Goal: Contribute content

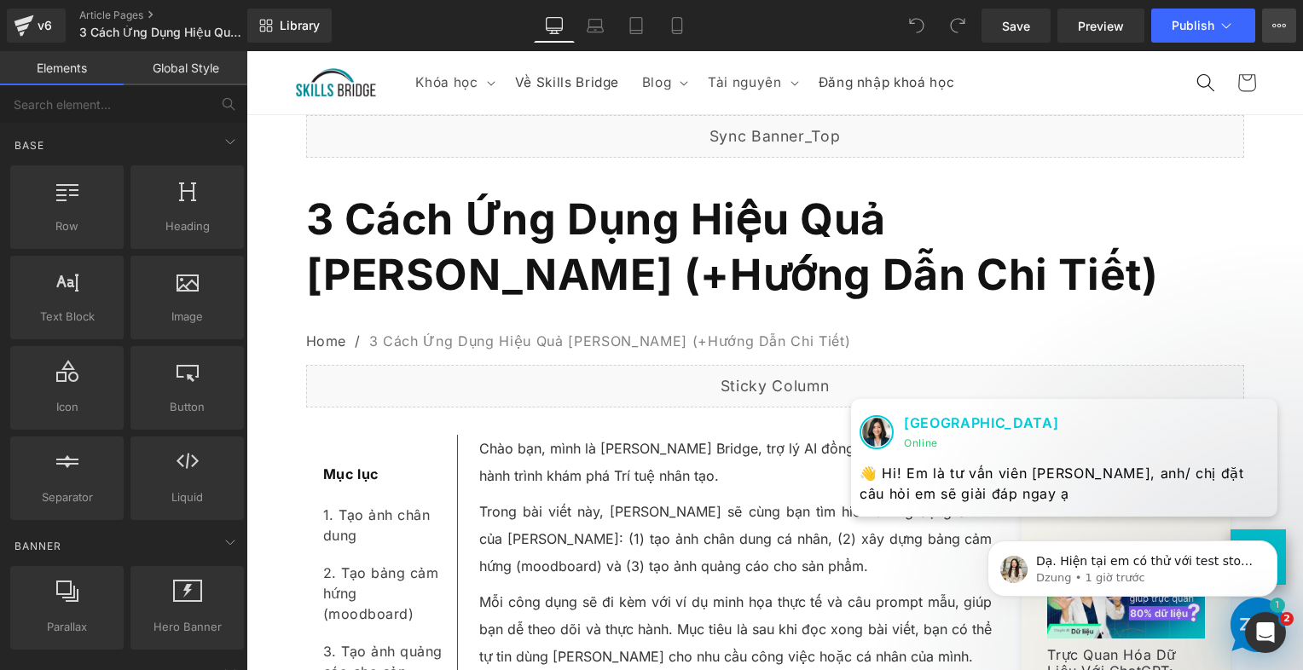
click at [1287, 33] on button "View Live Page View with current Template Save Template to Library Schedule Pub…" at bounding box center [1280, 26] width 34 height 34
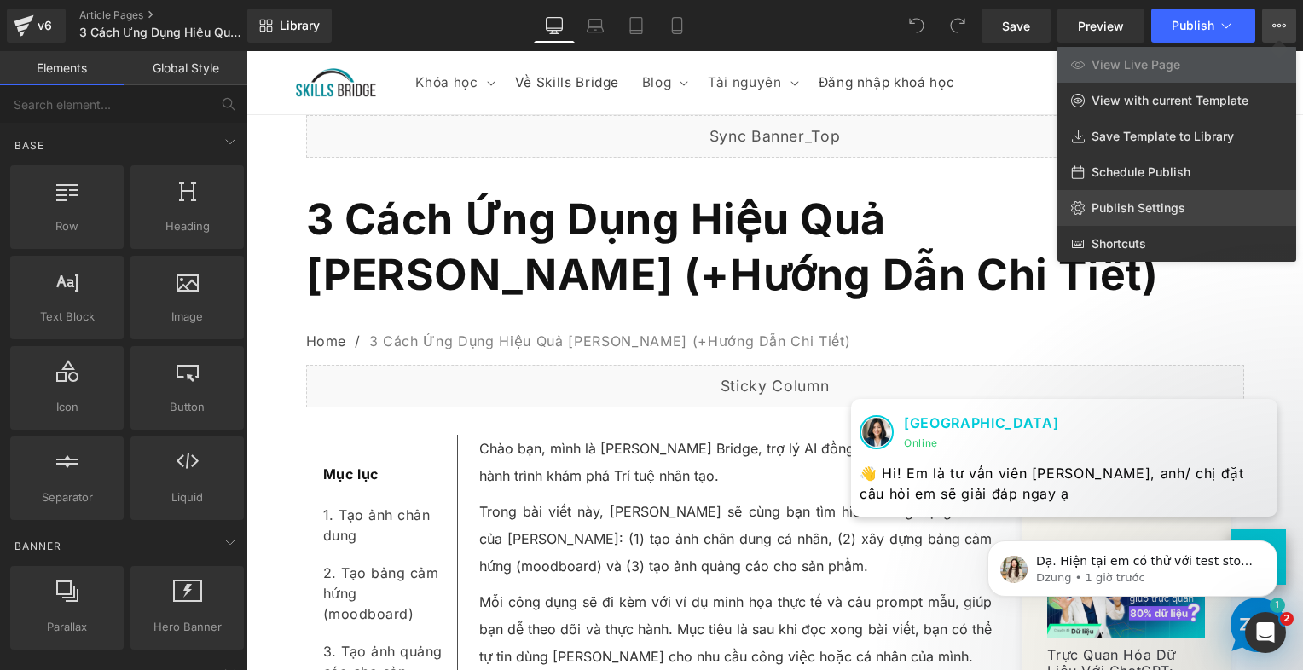
click at [1152, 203] on span "Publish Settings" at bounding box center [1139, 207] width 94 height 15
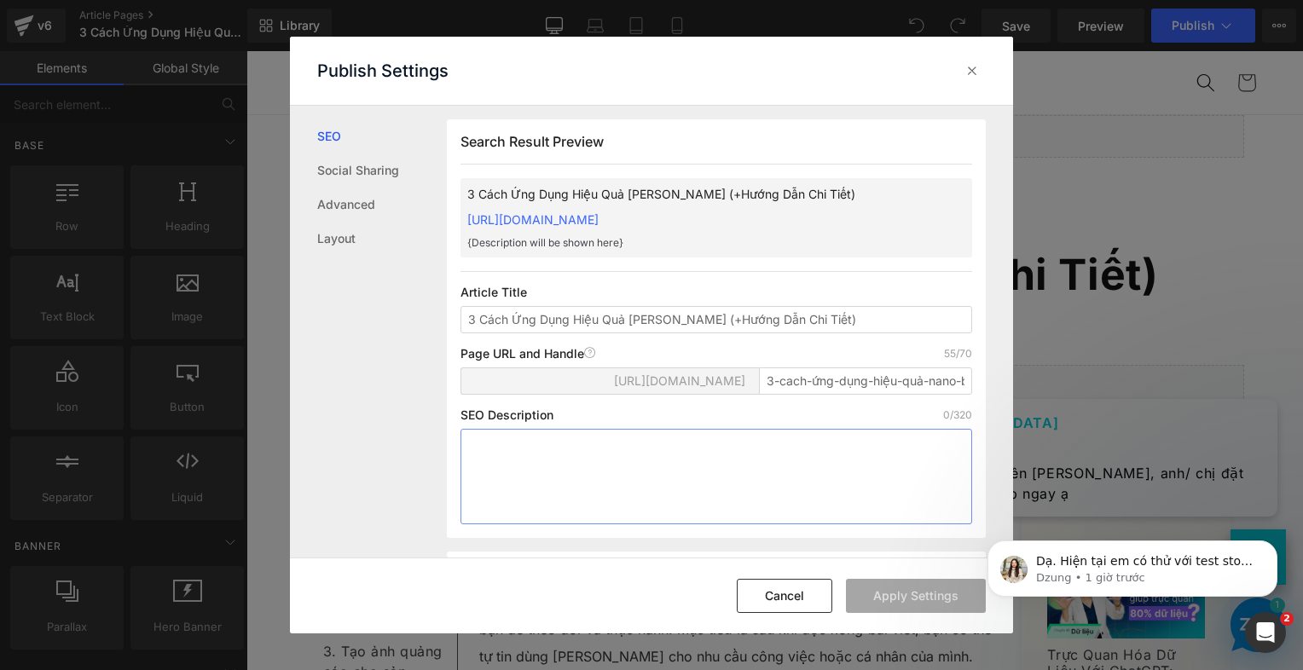
click at [536, 463] on textarea at bounding box center [717, 477] width 512 height 96
paste textarea "🖼️ Bạn đang tìm cách tạo ảnh chân dung chuyên nghiệp, bảng moodboard sáng tạo h…"
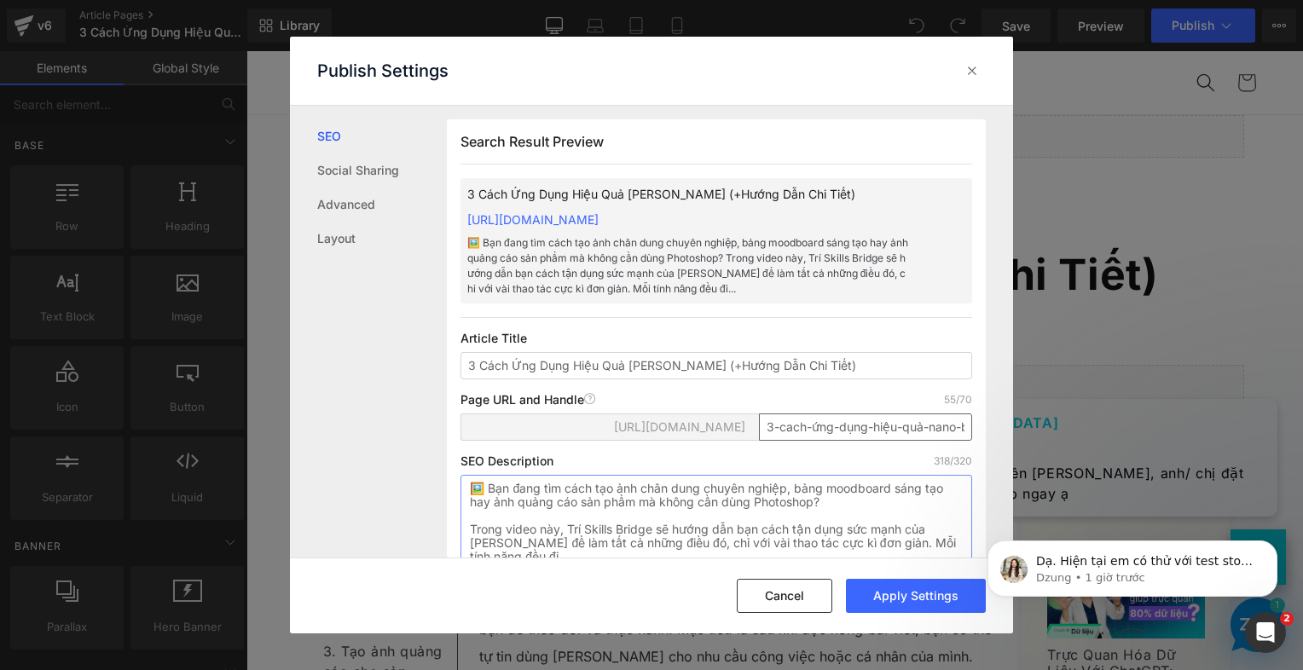
type textarea "🖼️ Bạn đang tìm cách tạo ảnh chân dung chuyên nghiệp, bảng moodboard sáng tạo h…"
drag, startPoint x: 809, startPoint y: 445, endPoint x: 919, endPoint y: 444, distance: 110.0
click at [919, 441] on input "3-cach-ứng-dụng-hiệu-quả-nano-banana-hướng-dẫn-chi-tiết" at bounding box center [865, 427] width 213 height 27
drag, startPoint x: 907, startPoint y: 446, endPoint x: 1103, endPoint y: 471, distance: 197.8
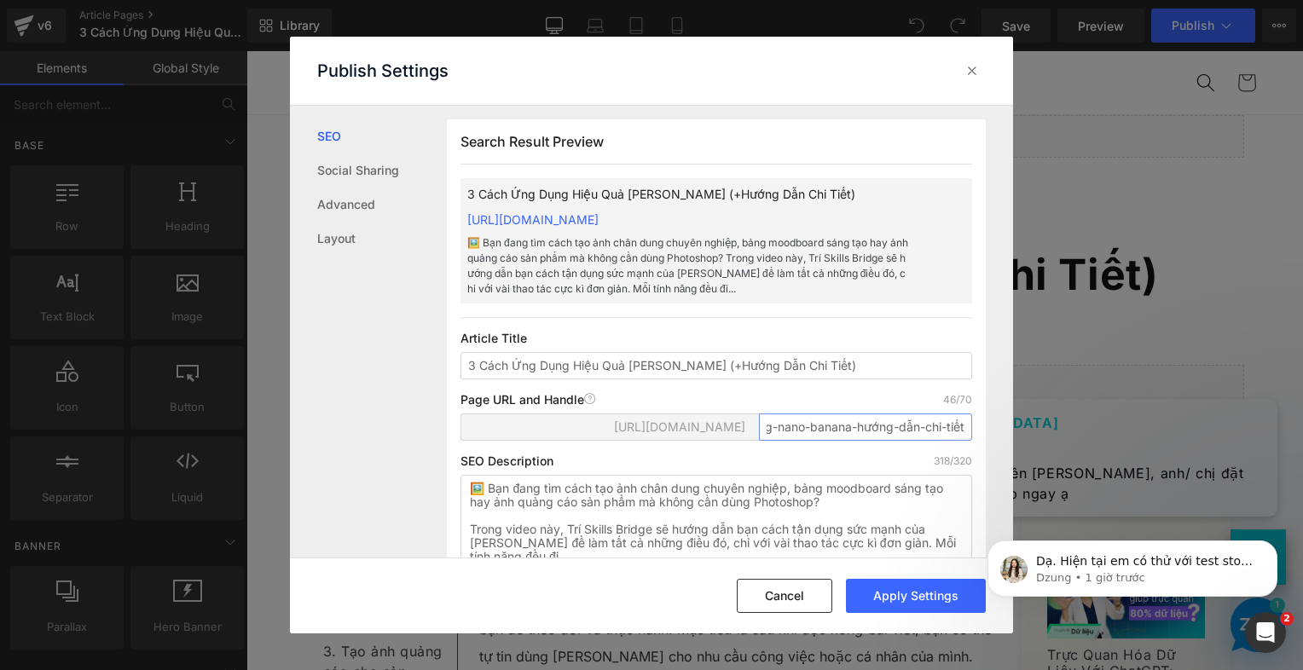
click at [1103, 471] on div "Publish Settings SEO Social Sharing Advanced Layout Search Result Preview 3 Các…" at bounding box center [651, 335] width 1303 height 670
type input "3-cach-ung-dung-nano-banana"
click at [921, 595] on button "Apply Settings" at bounding box center [916, 596] width 140 height 34
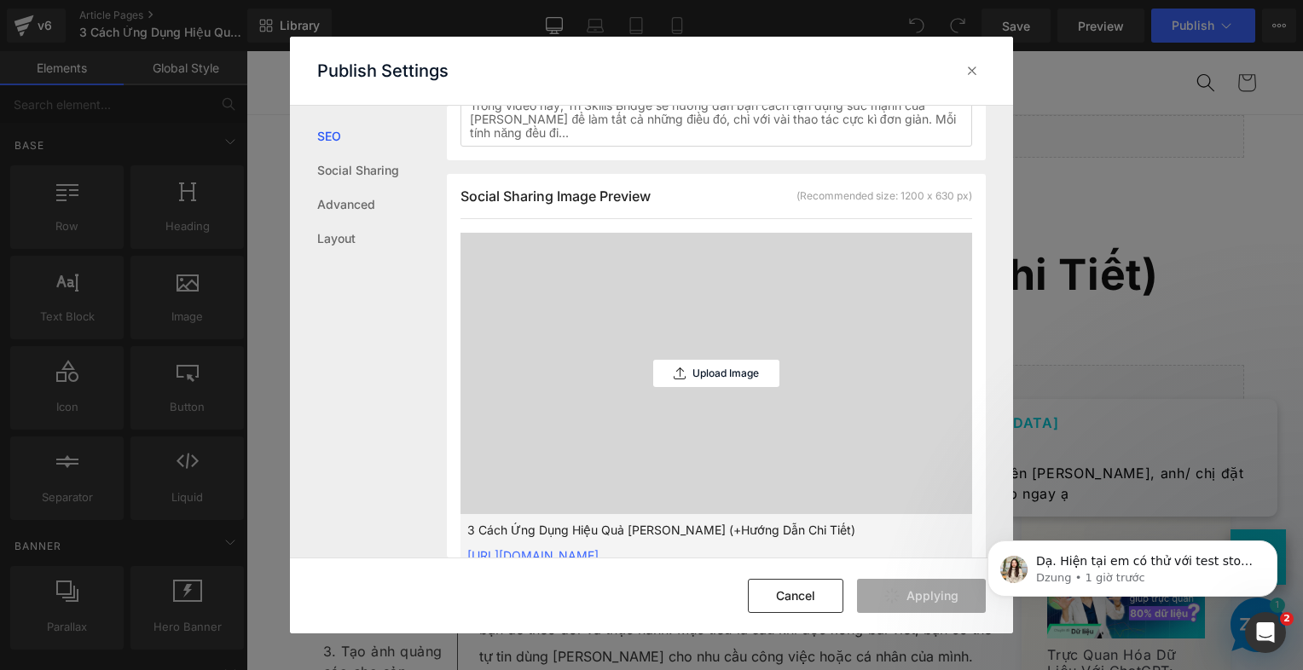
scroll to position [427, 0]
click at [969, 73] on icon at bounding box center [972, 70] width 17 height 17
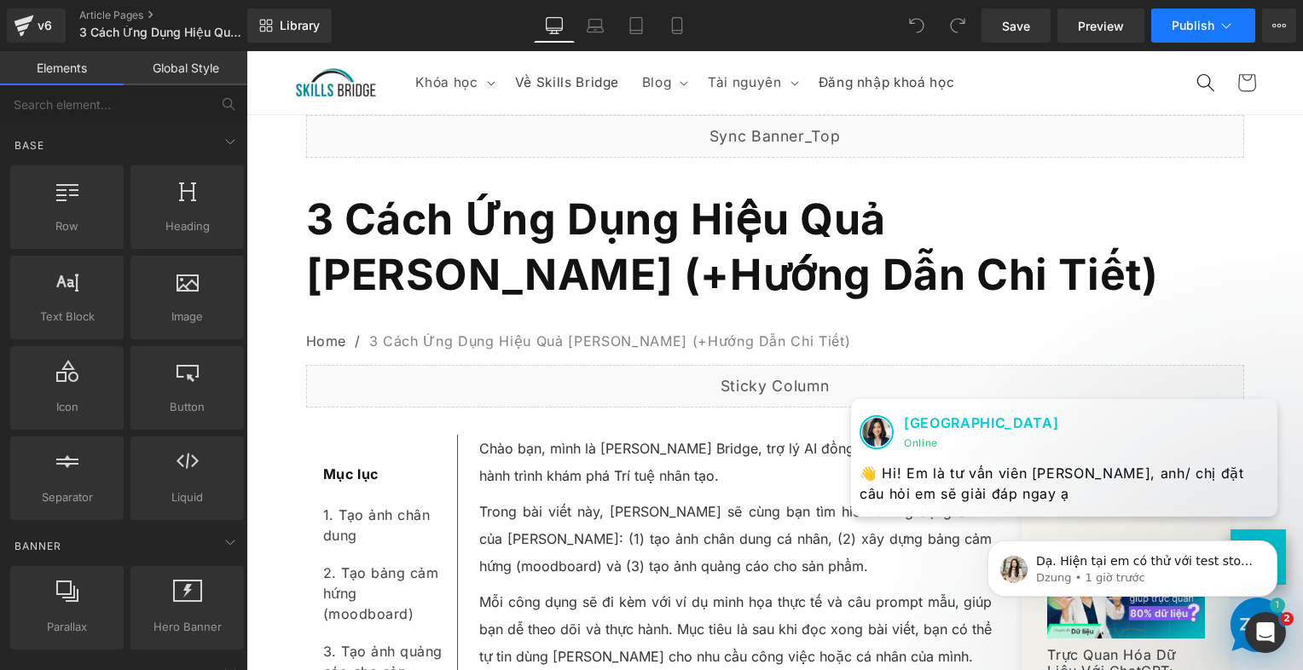
click at [1174, 22] on span "Publish" at bounding box center [1193, 26] width 43 height 14
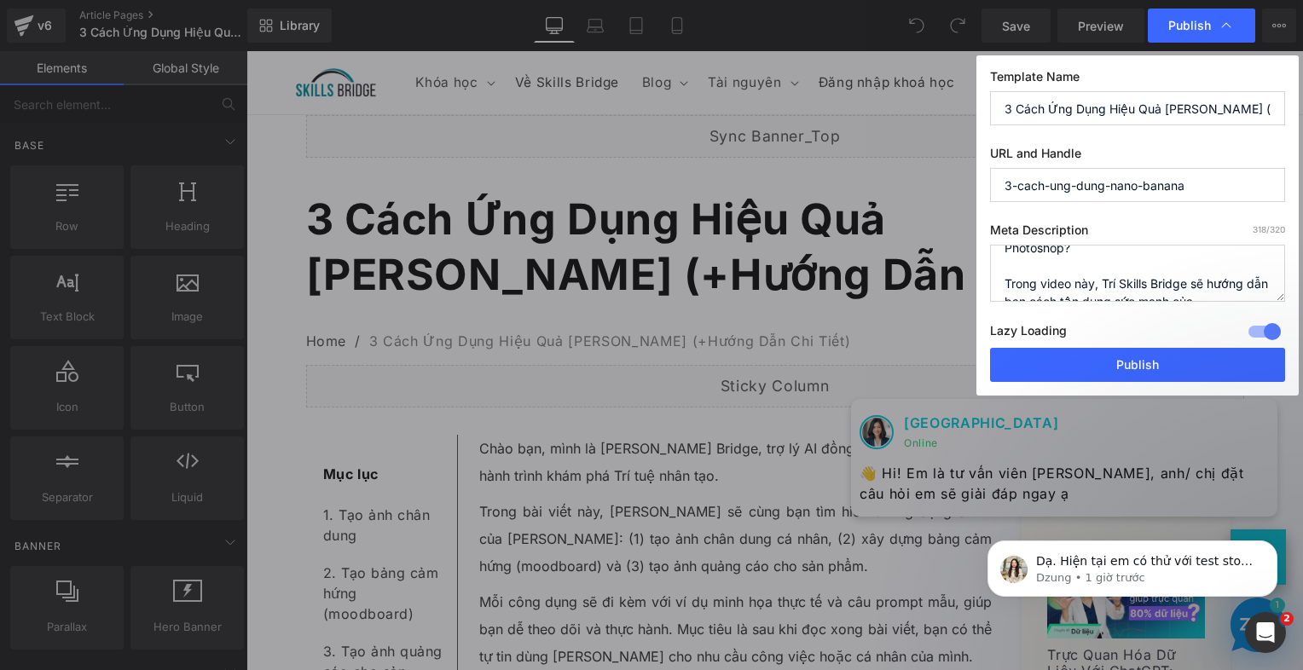
scroll to position [143, 0]
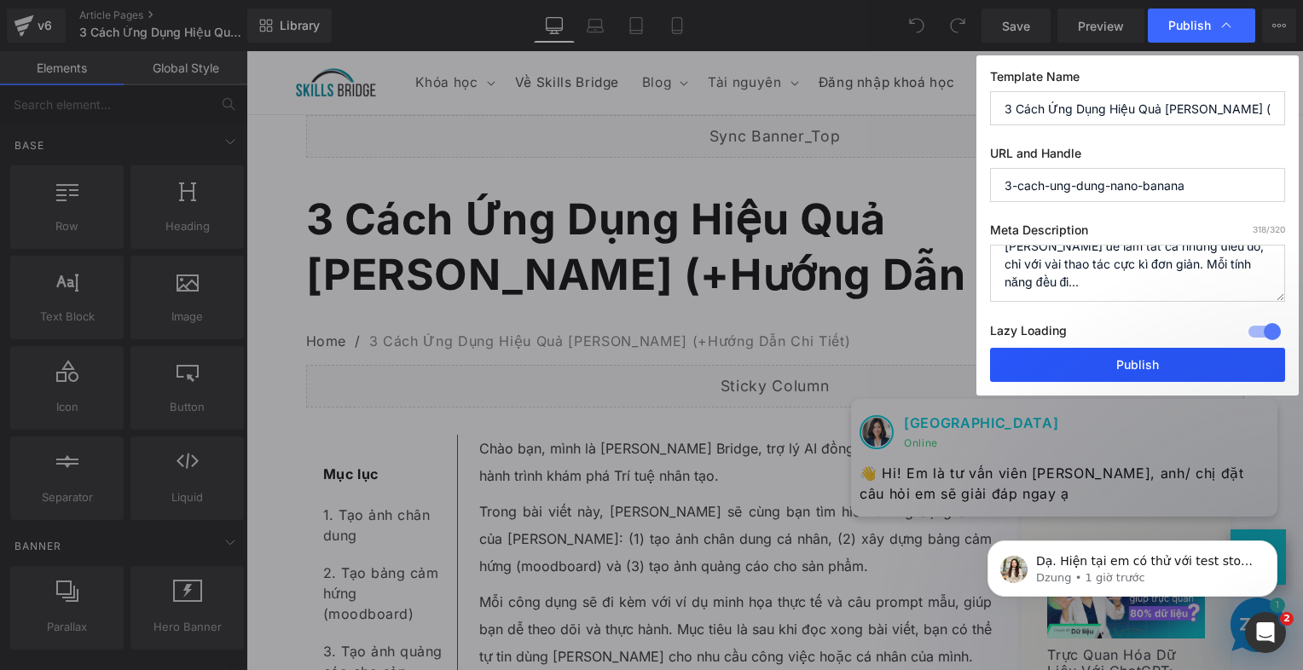
click at [1155, 353] on button "Publish" at bounding box center [1137, 365] width 295 height 34
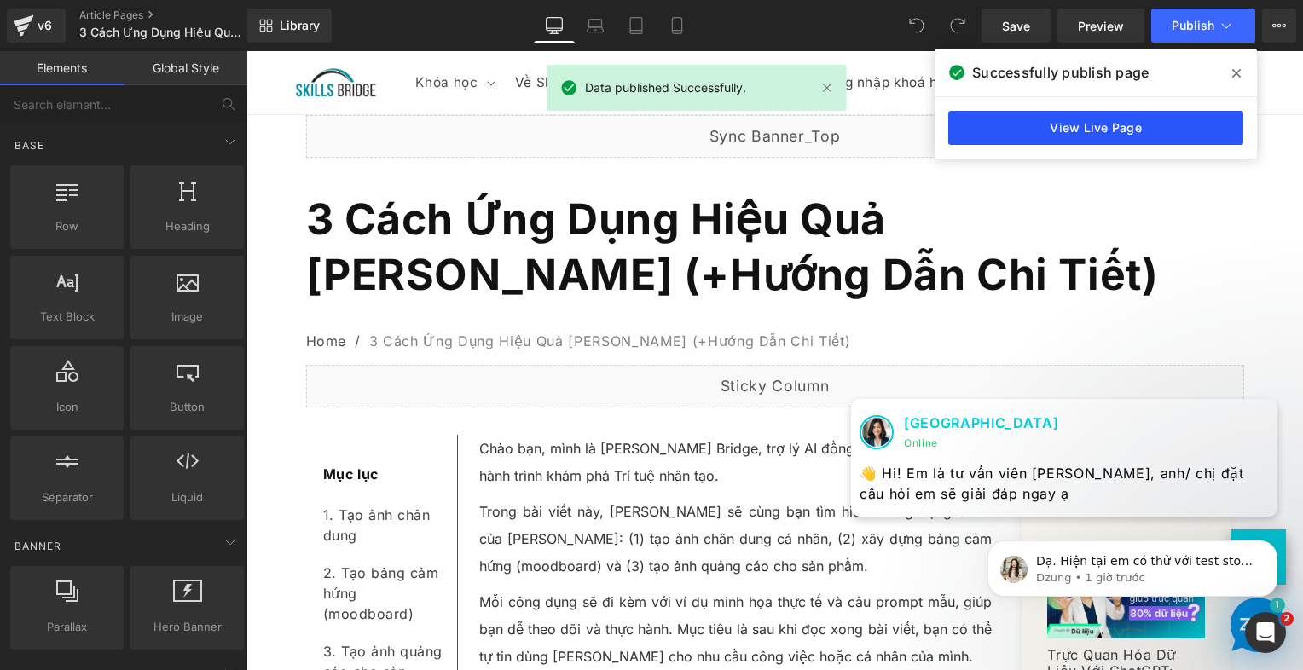
click at [1120, 131] on link "View Live Page" at bounding box center [1096, 128] width 295 height 34
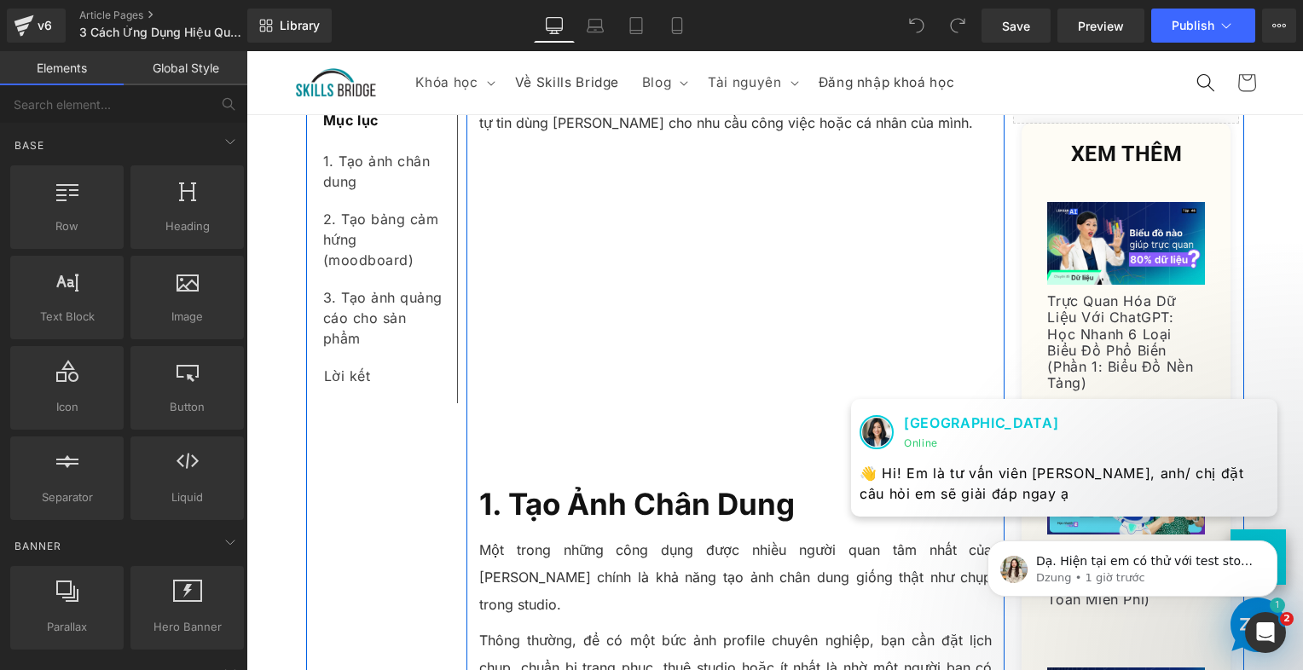
scroll to position [427, 0]
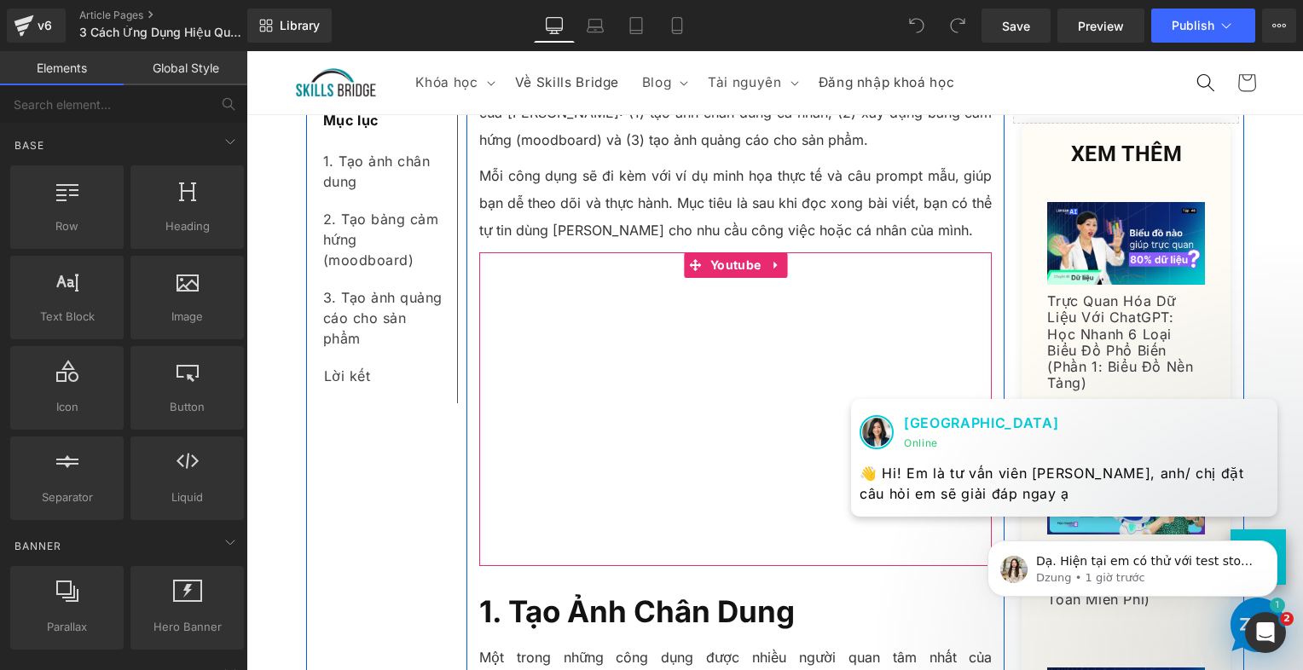
click at [704, 259] on div at bounding box center [736, 410] width 514 height 315
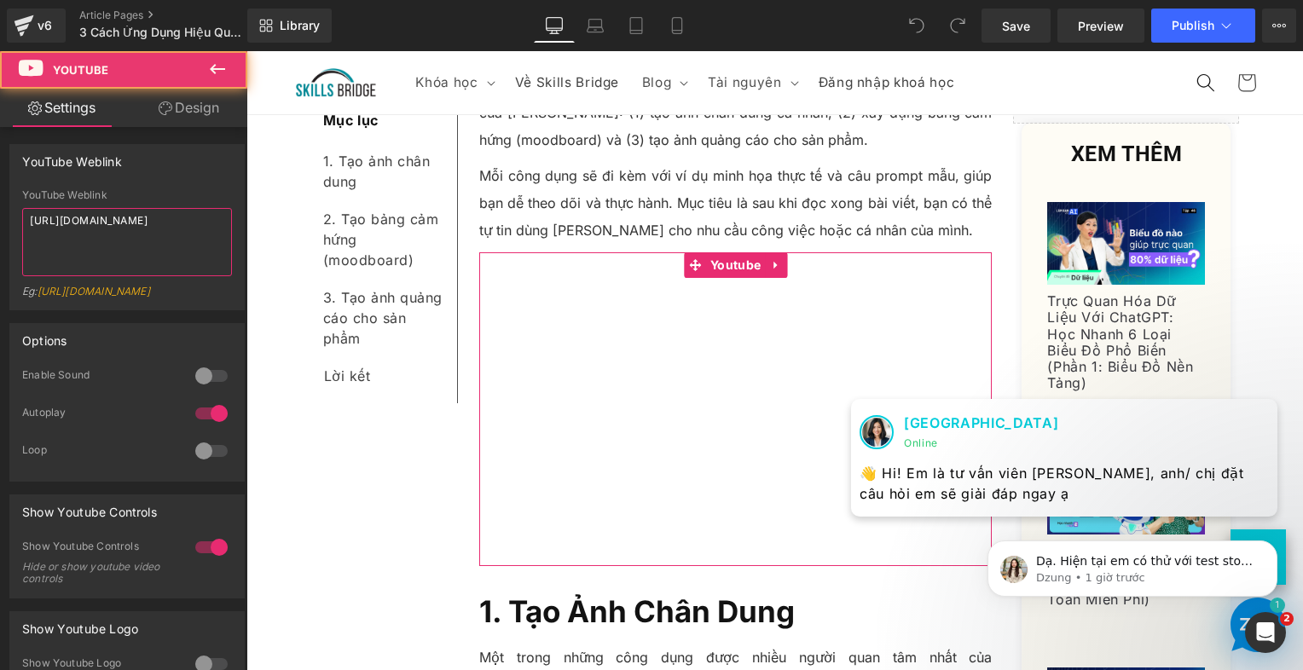
click at [143, 247] on textarea "[URL][DOMAIN_NAME]" at bounding box center [127, 242] width 210 height 68
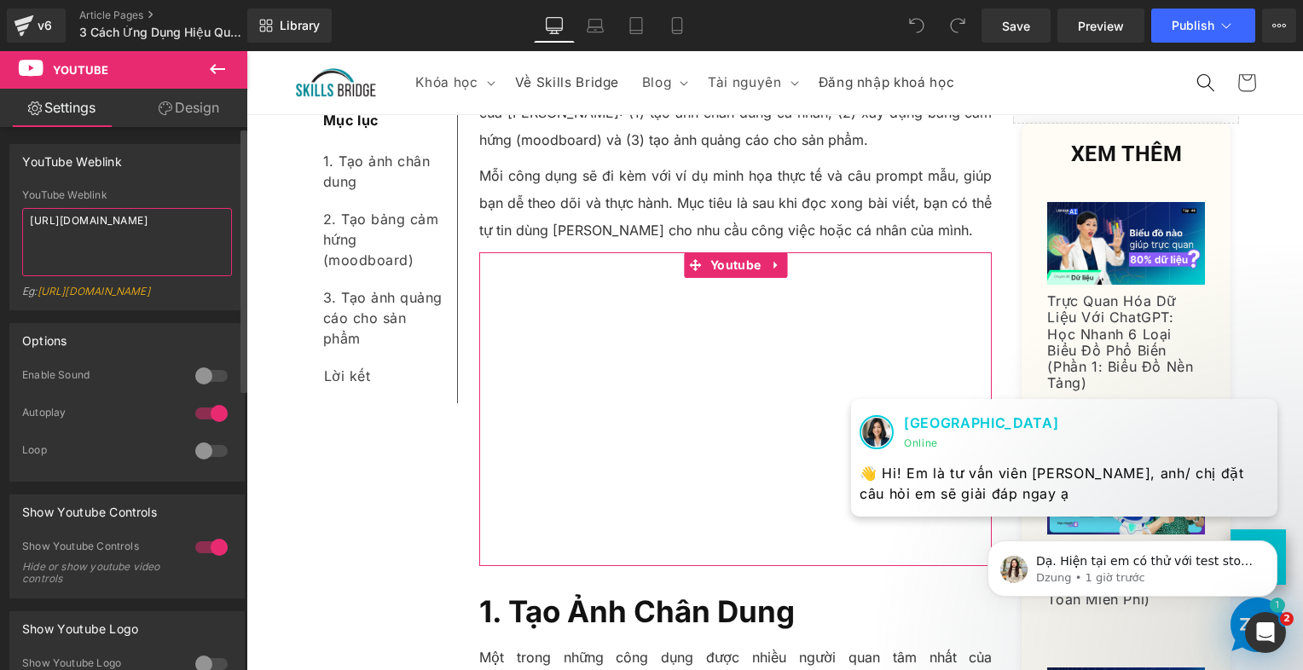
click at [143, 247] on textarea "[URL][DOMAIN_NAME]" at bounding box center [127, 242] width 210 height 68
paste textarea "[DOMAIN_NAME][URL]"
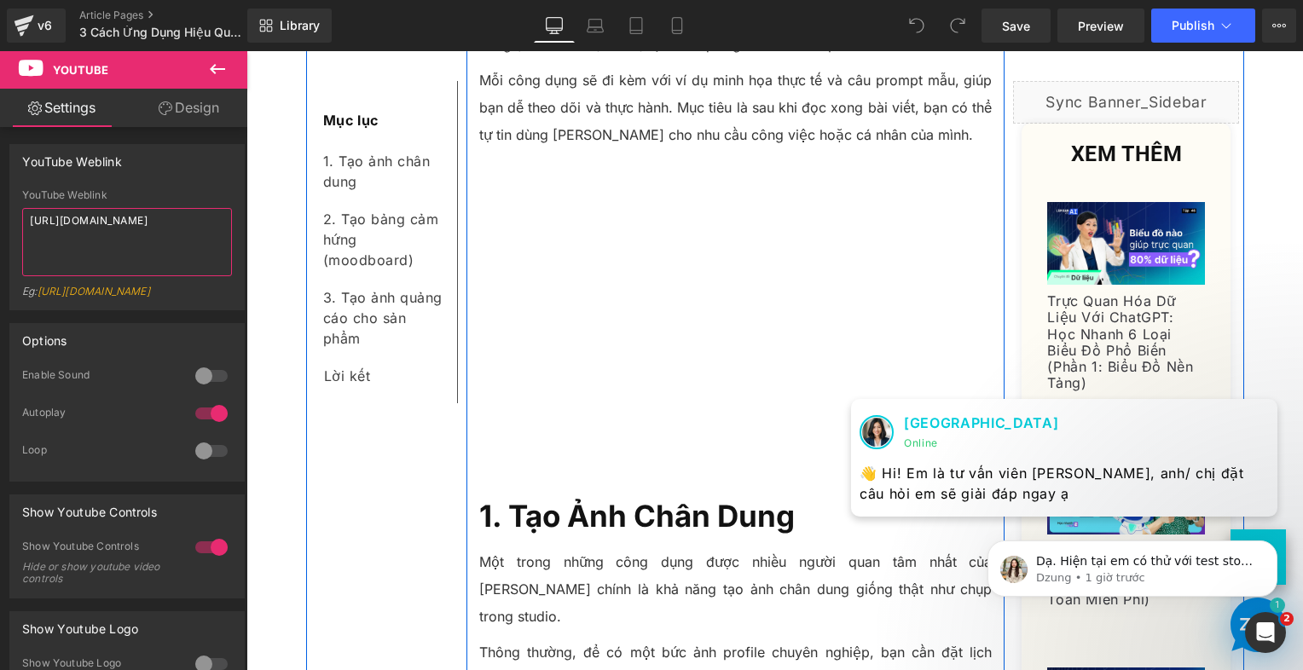
scroll to position [682, 0]
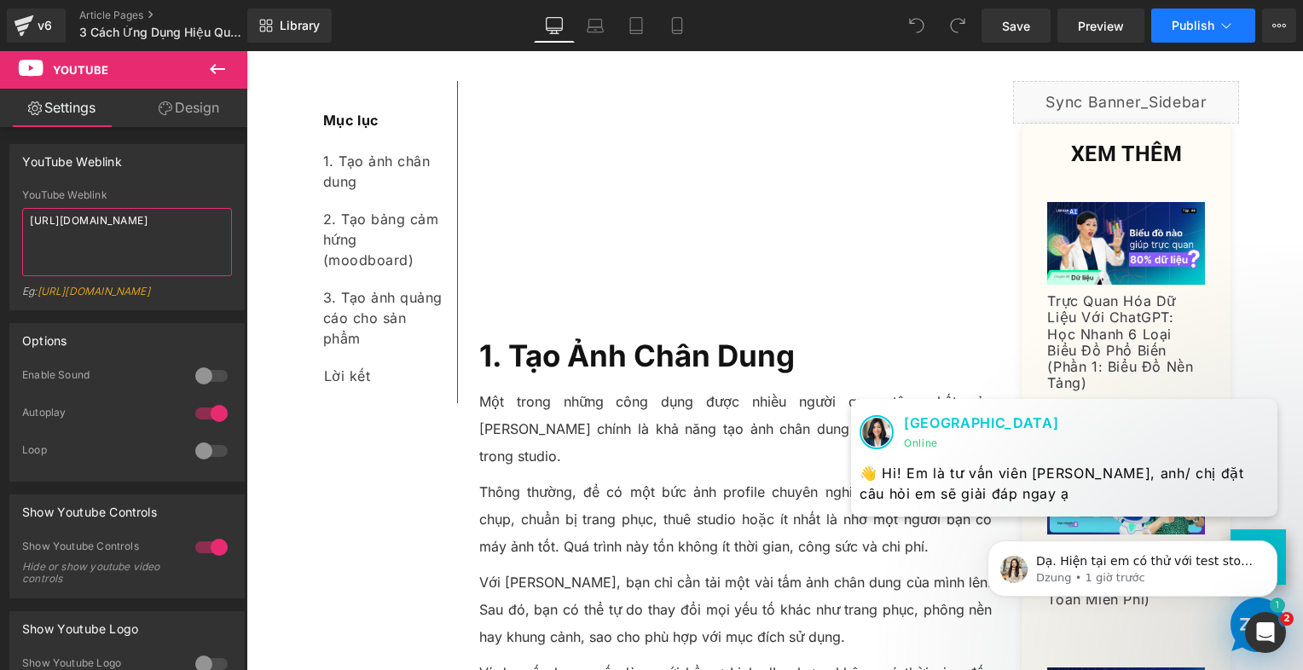
type textarea "[URL][DOMAIN_NAME]"
click at [1164, 27] on button "Publish" at bounding box center [1204, 26] width 104 height 34
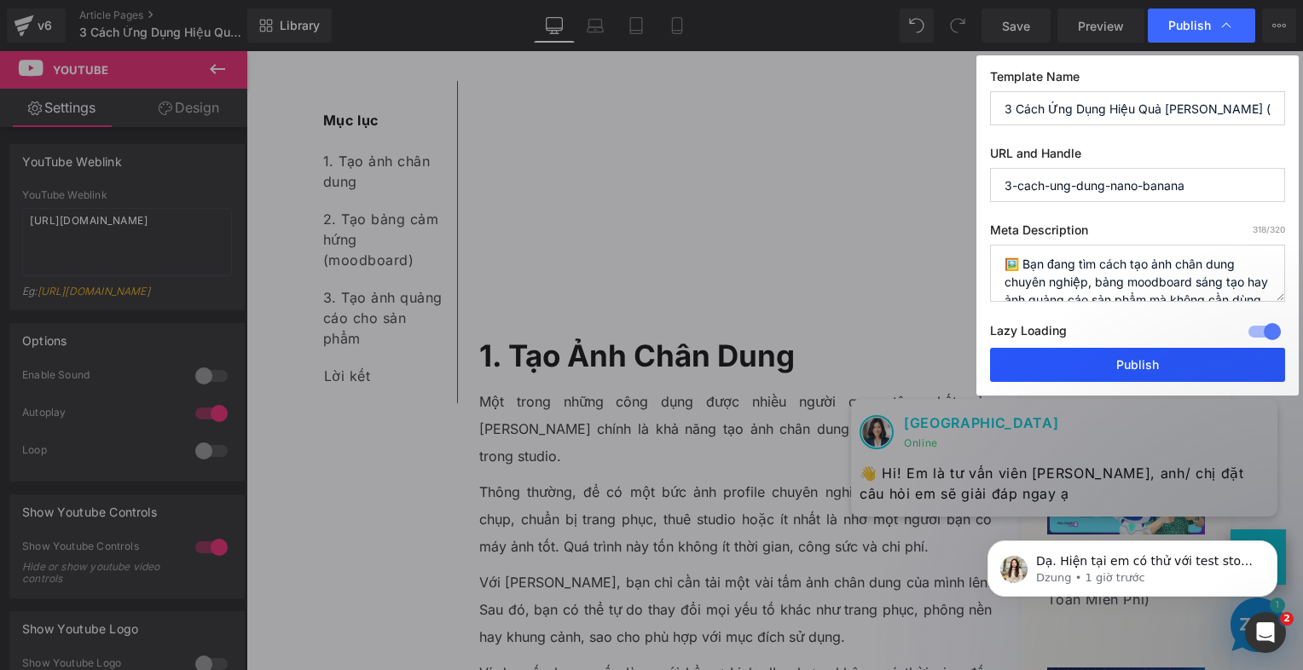
click at [1125, 366] on button "Publish" at bounding box center [1137, 365] width 295 height 34
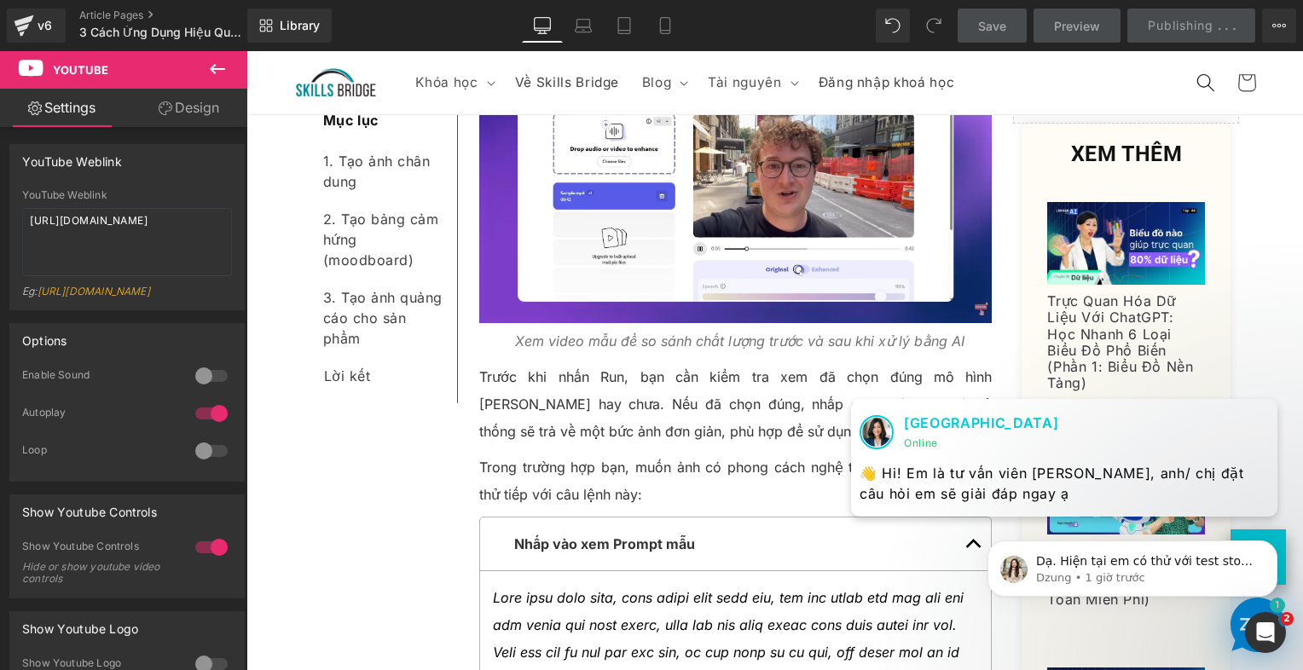
scroll to position [1706, 0]
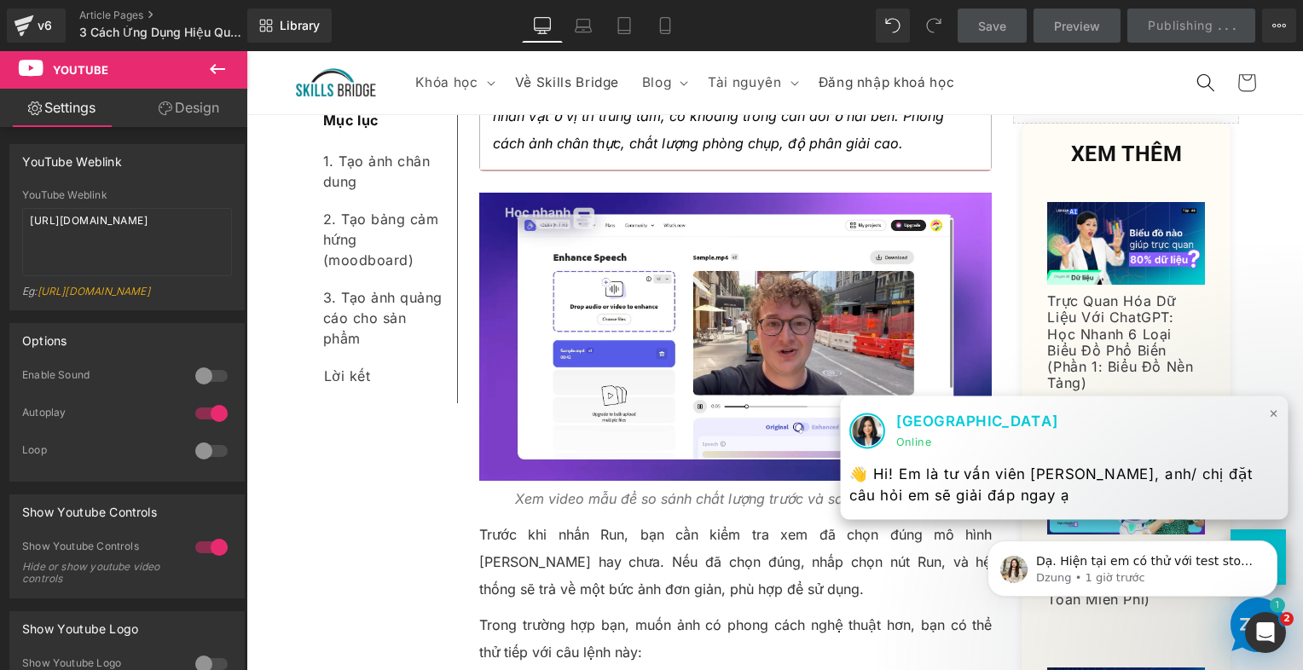
click at [1269, 414] on span "×" at bounding box center [1274, 413] width 10 height 25
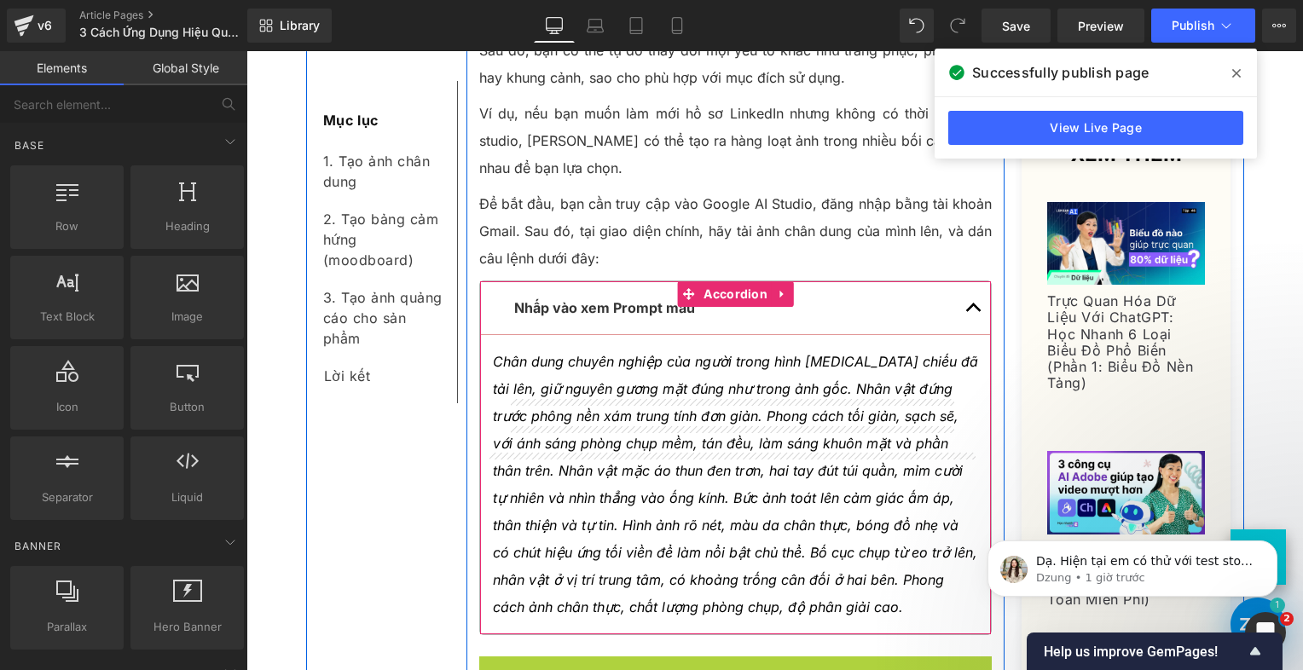
scroll to position [1109, 0]
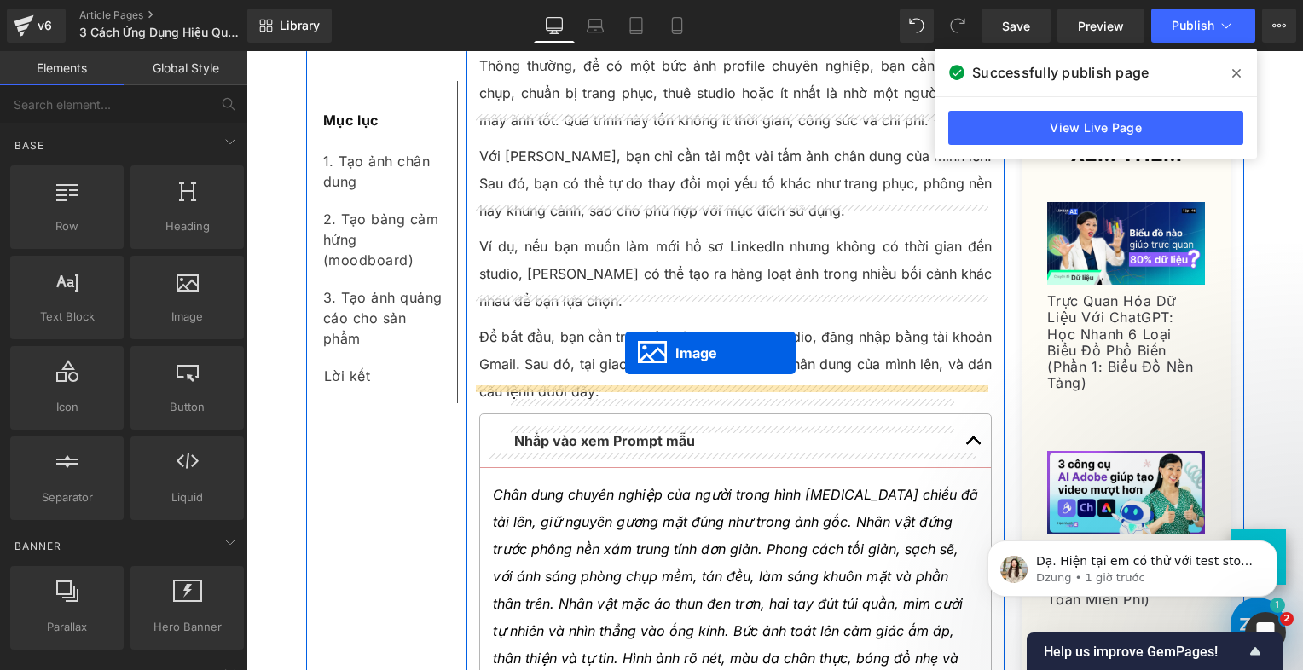
drag, startPoint x: 699, startPoint y: 387, endPoint x: 625, endPoint y: 353, distance: 80.9
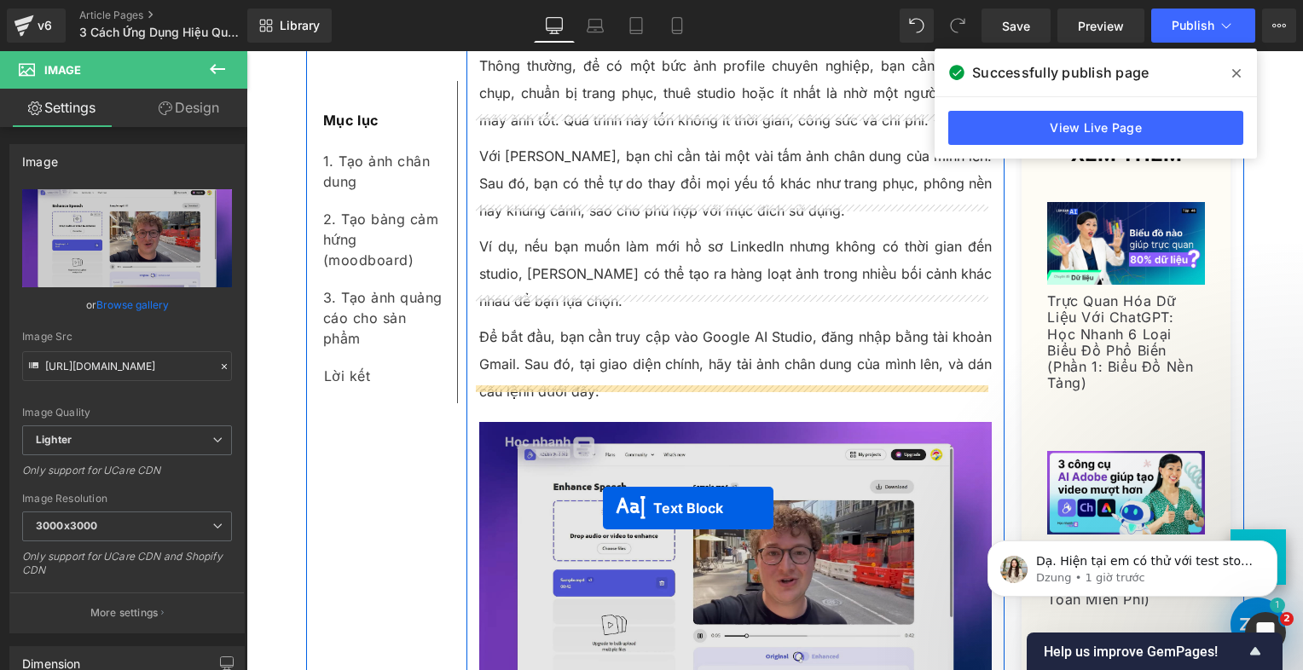
drag, startPoint x: 687, startPoint y: 385, endPoint x: 603, endPoint y: 508, distance: 149.3
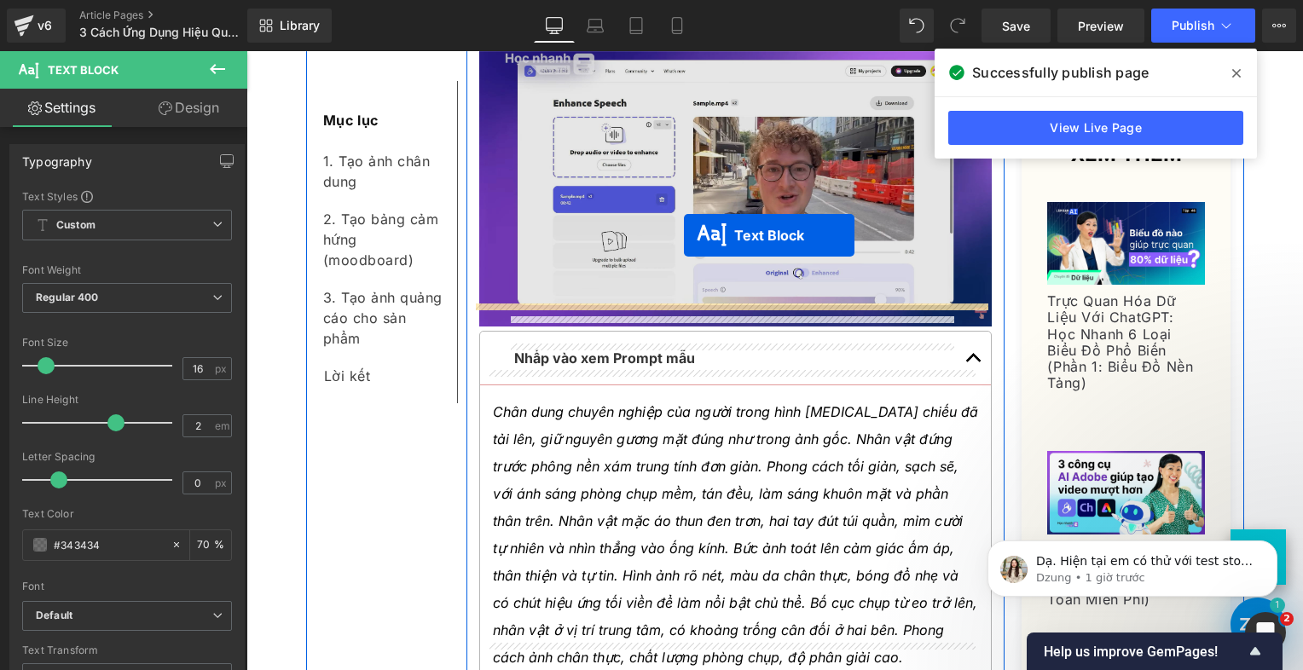
drag, startPoint x: 683, startPoint y: 398, endPoint x: 684, endPoint y: 235, distance: 162.9
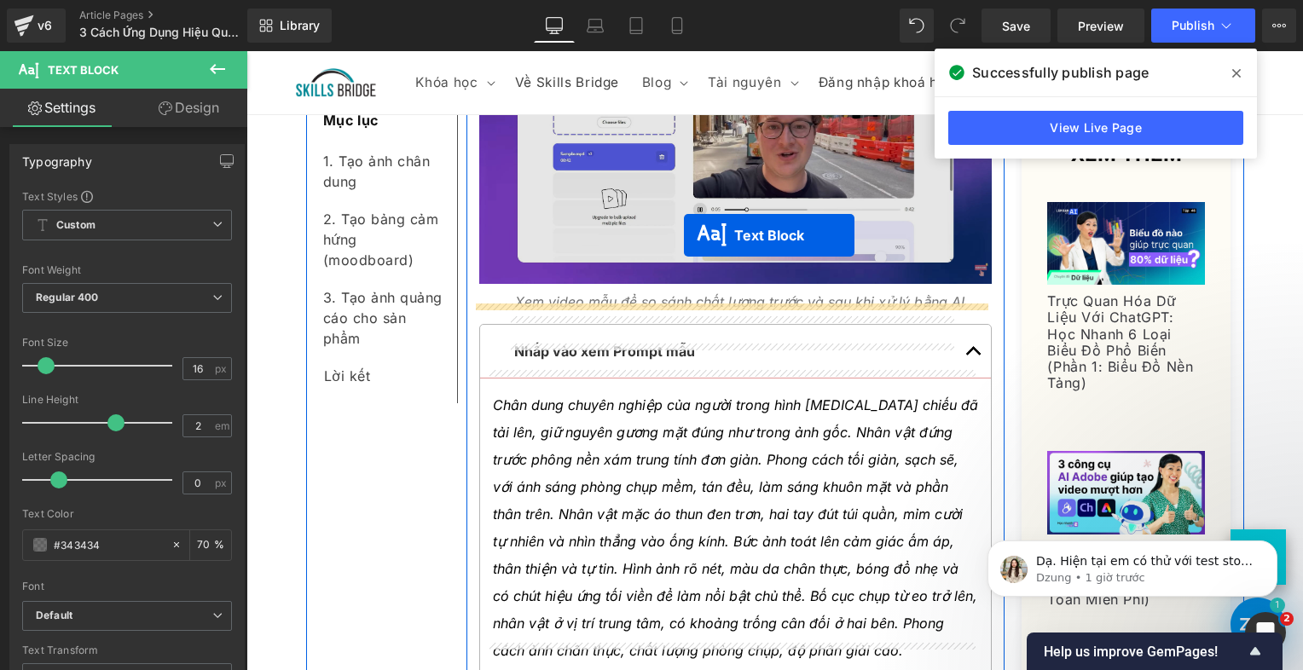
scroll to position [1493, 0]
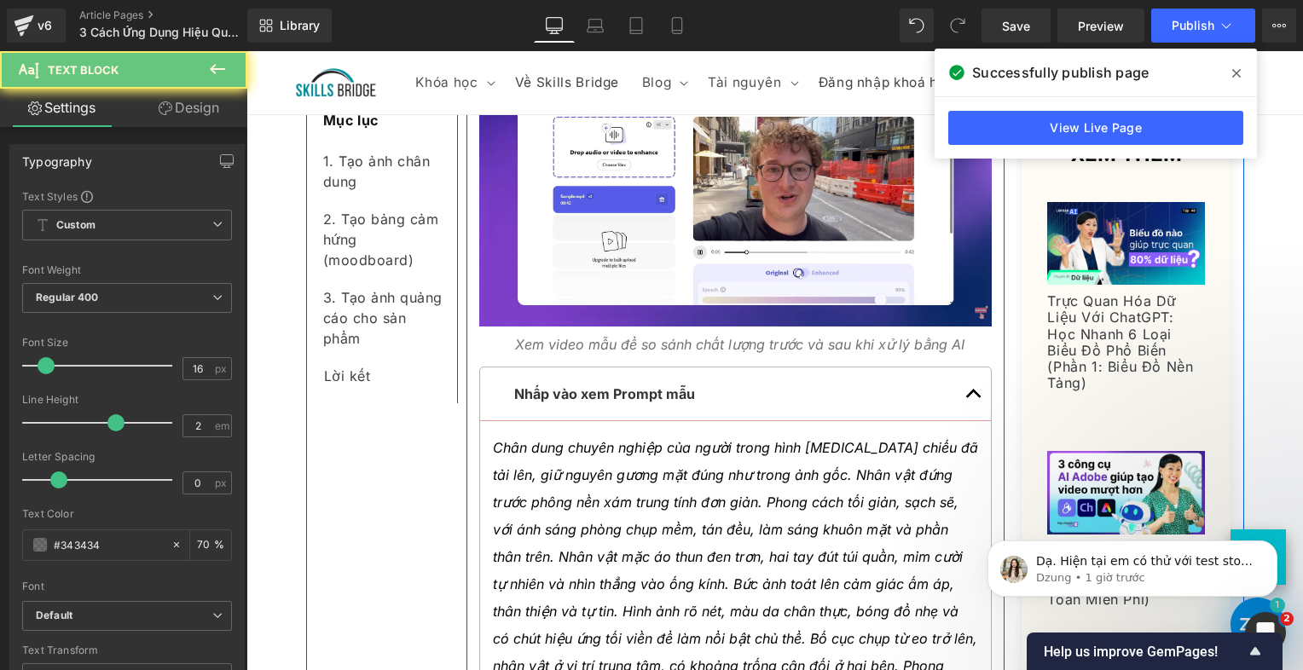
click at [618, 336] on icon "Xem video mẫu để so sánh chất lượng trước và sau khi xử lý bằng AI" at bounding box center [740, 344] width 450 height 17
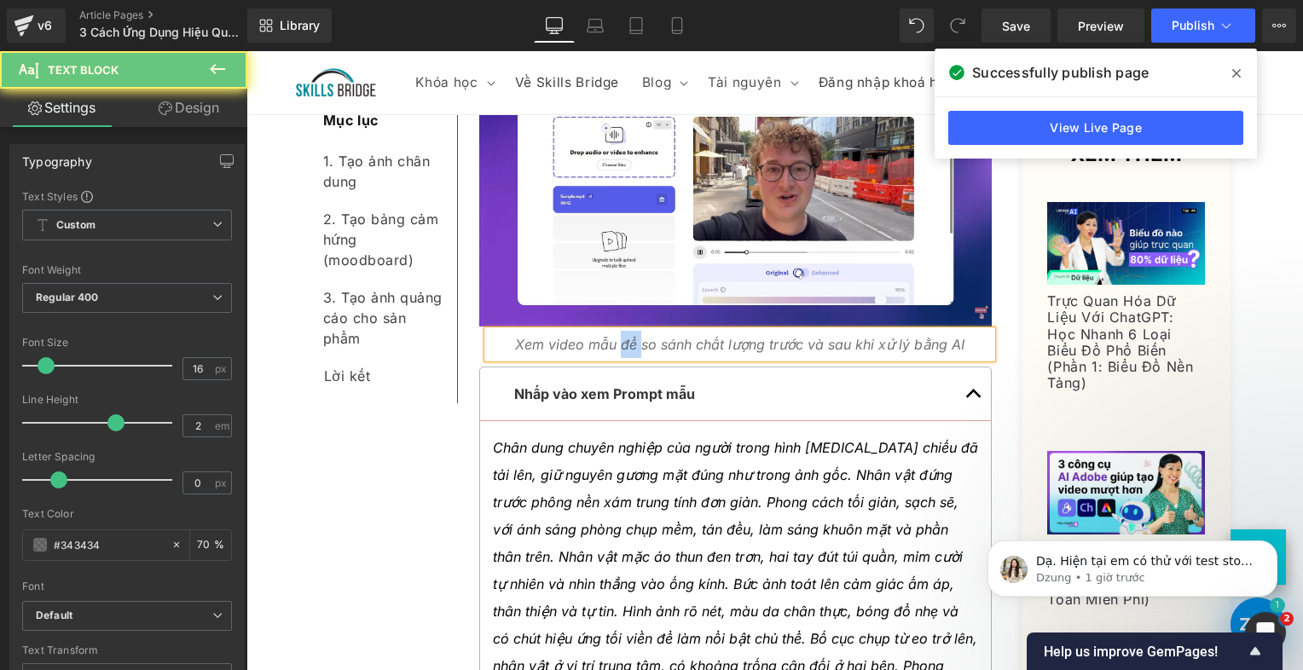
click at [618, 336] on icon "Xem video mẫu để so sánh chất lượng trước và sau khi xử lý bằng AI" at bounding box center [740, 344] width 450 height 17
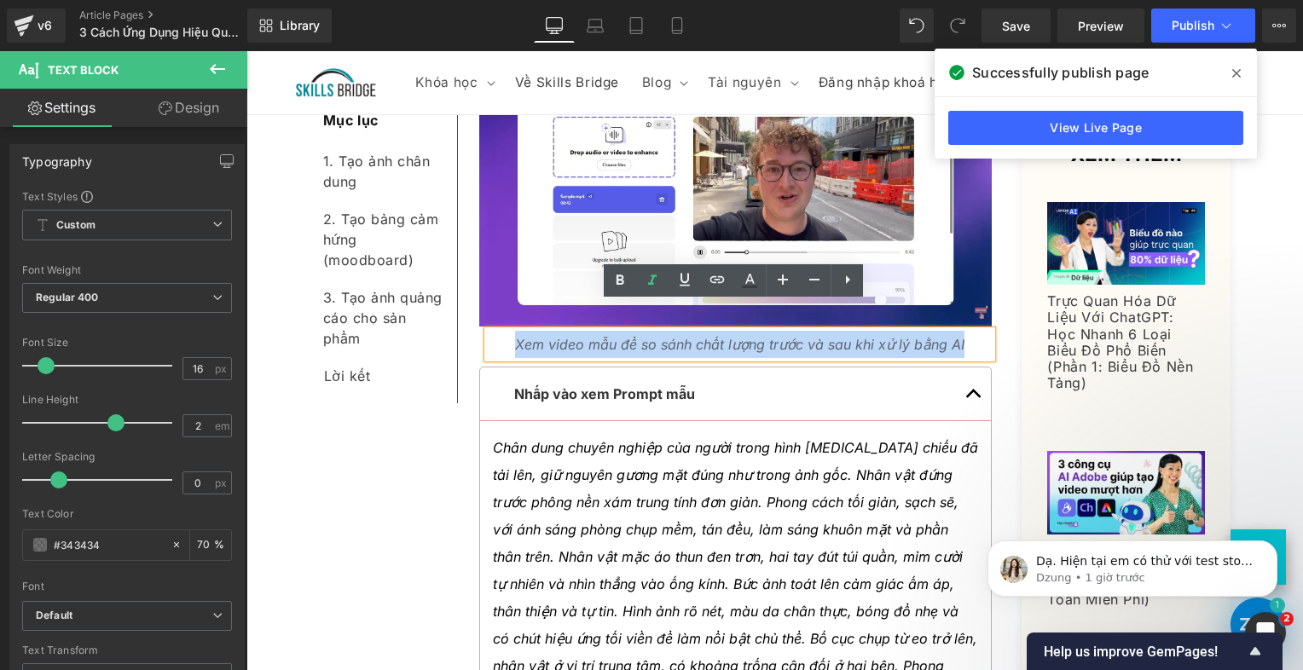
click at [618, 336] on icon "Xem video mẫu để so sánh chất lượng trước và sau khi xử lý bằng AI" at bounding box center [740, 344] width 450 height 17
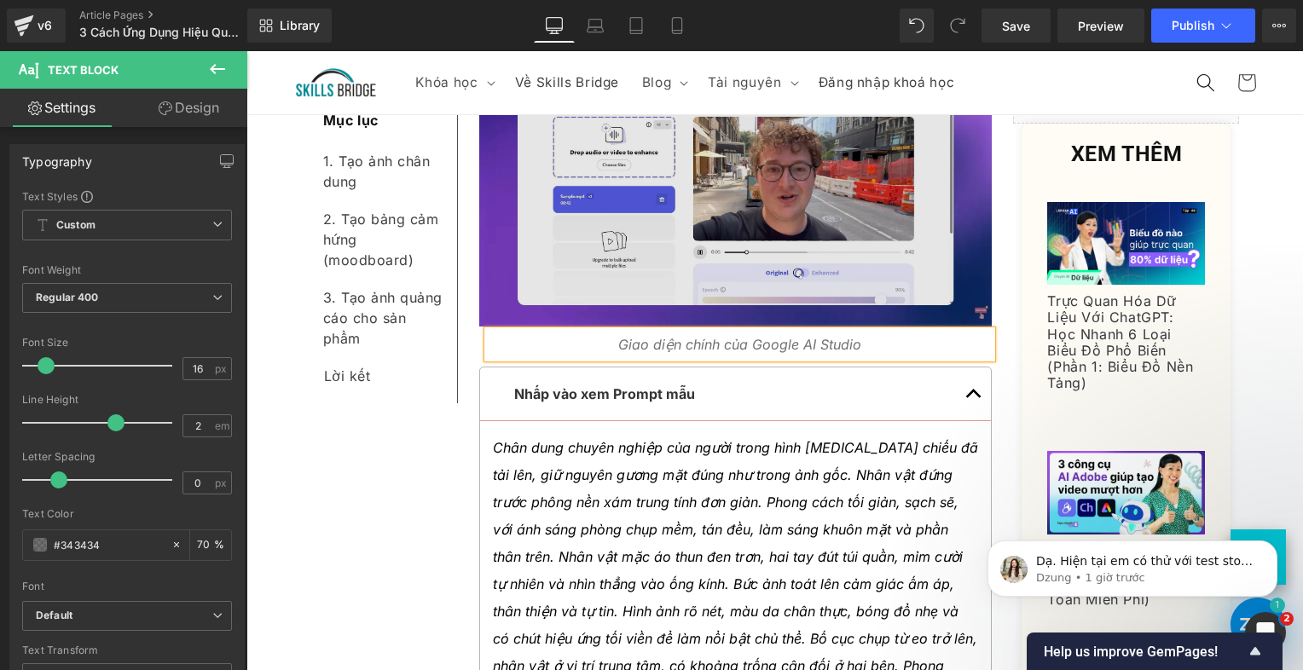
click at [662, 177] on img at bounding box center [736, 182] width 514 height 288
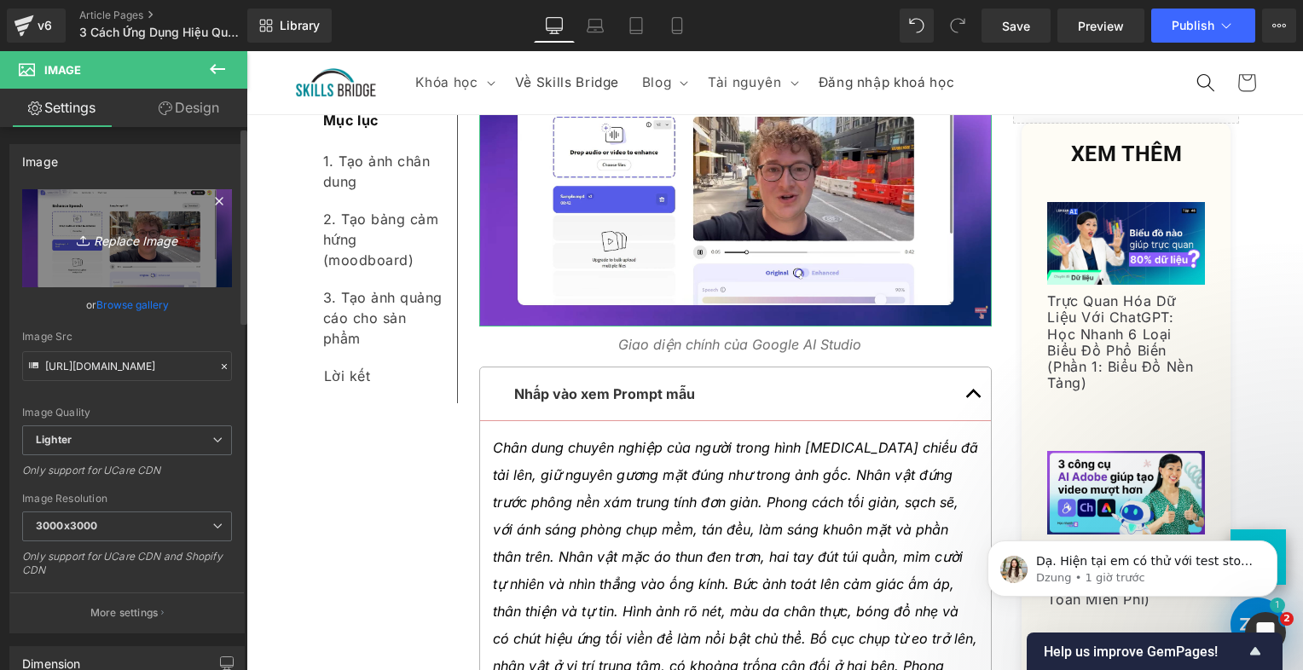
click at [181, 200] on link "Replace Image" at bounding box center [127, 238] width 210 height 98
type input "C:\fakepath\Screenshot [DATE] 183039.png"
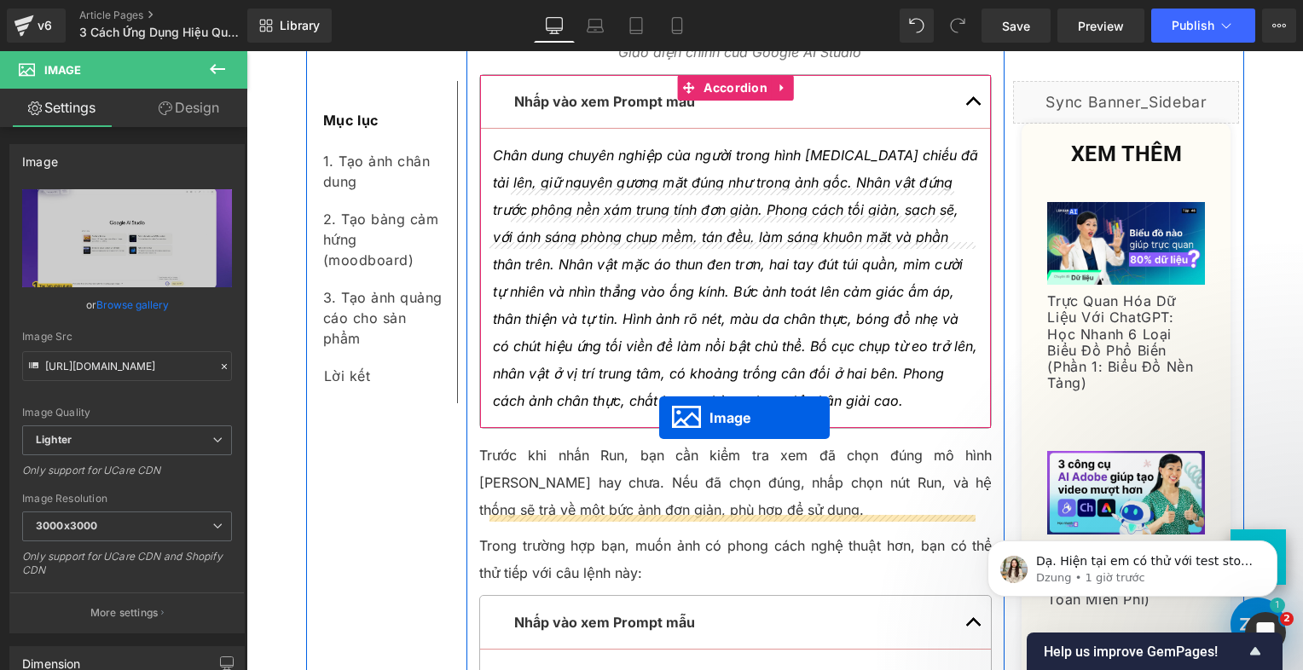
scroll to position [2027, 0]
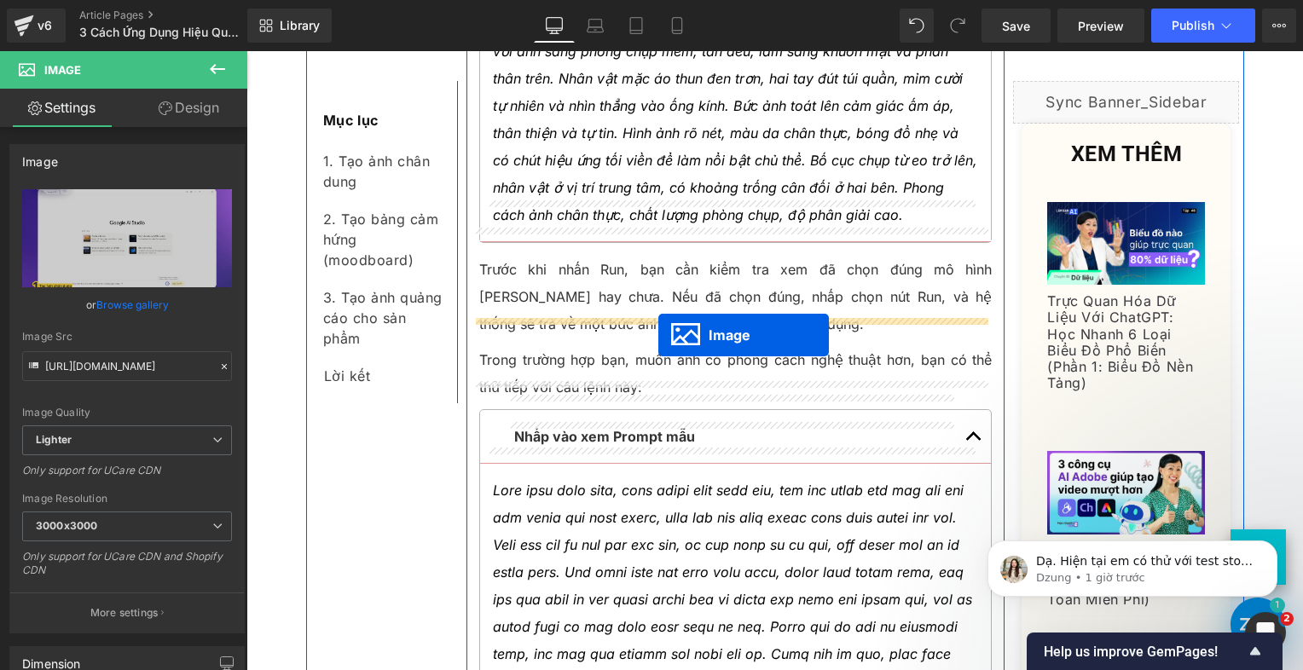
drag, startPoint x: 698, startPoint y: 261, endPoint x: 659, endPoint y: 335, distance: 84.0
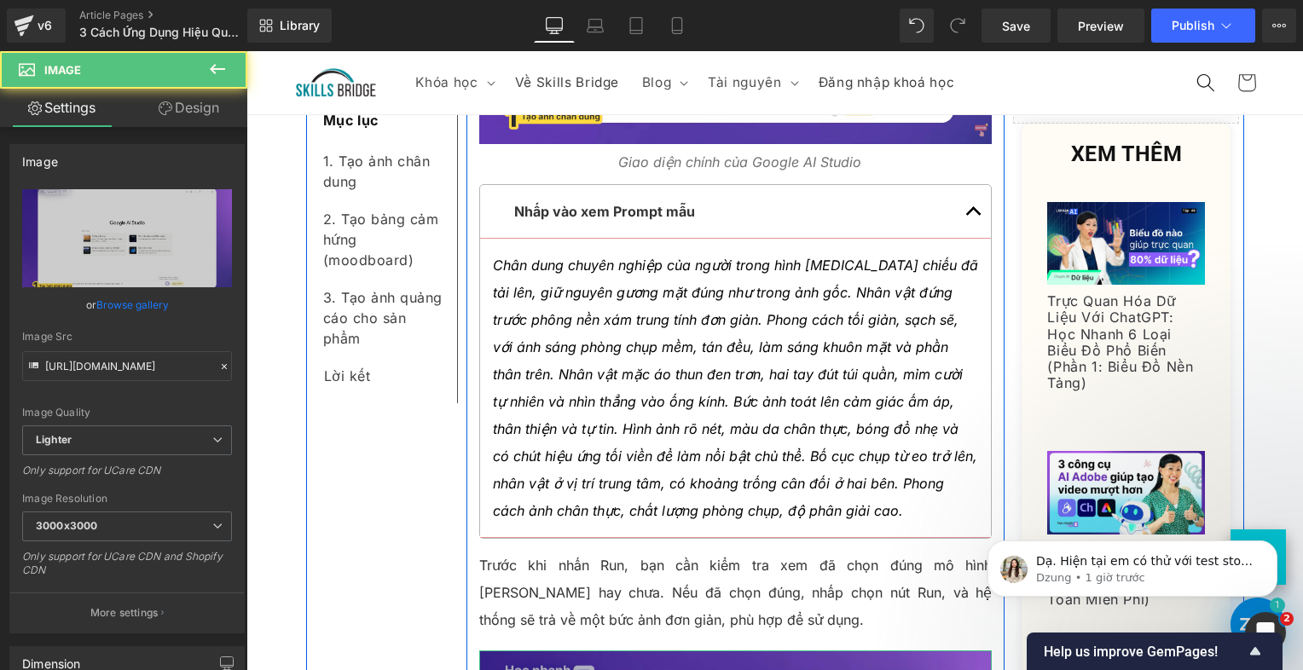
scroll to position [1544, 0]
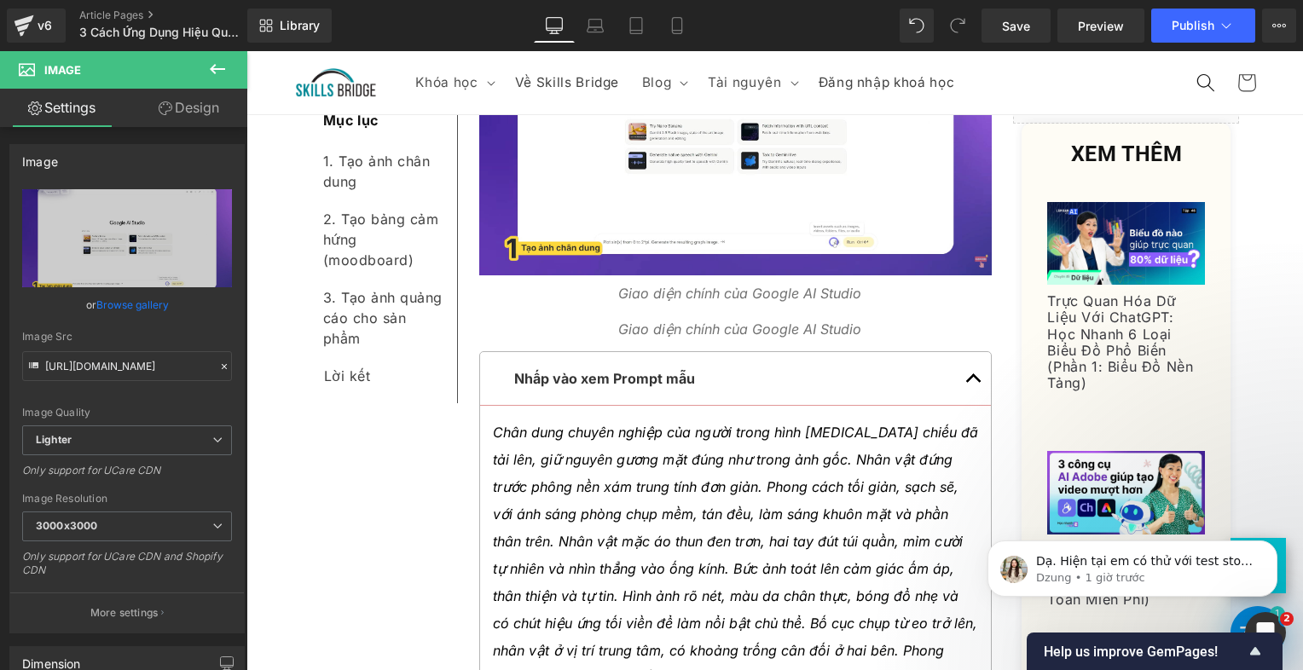
drag, startPoint x: 922, startPoint y: 473, endPoint x: 712, endPoint y: 310, distance: 265.7
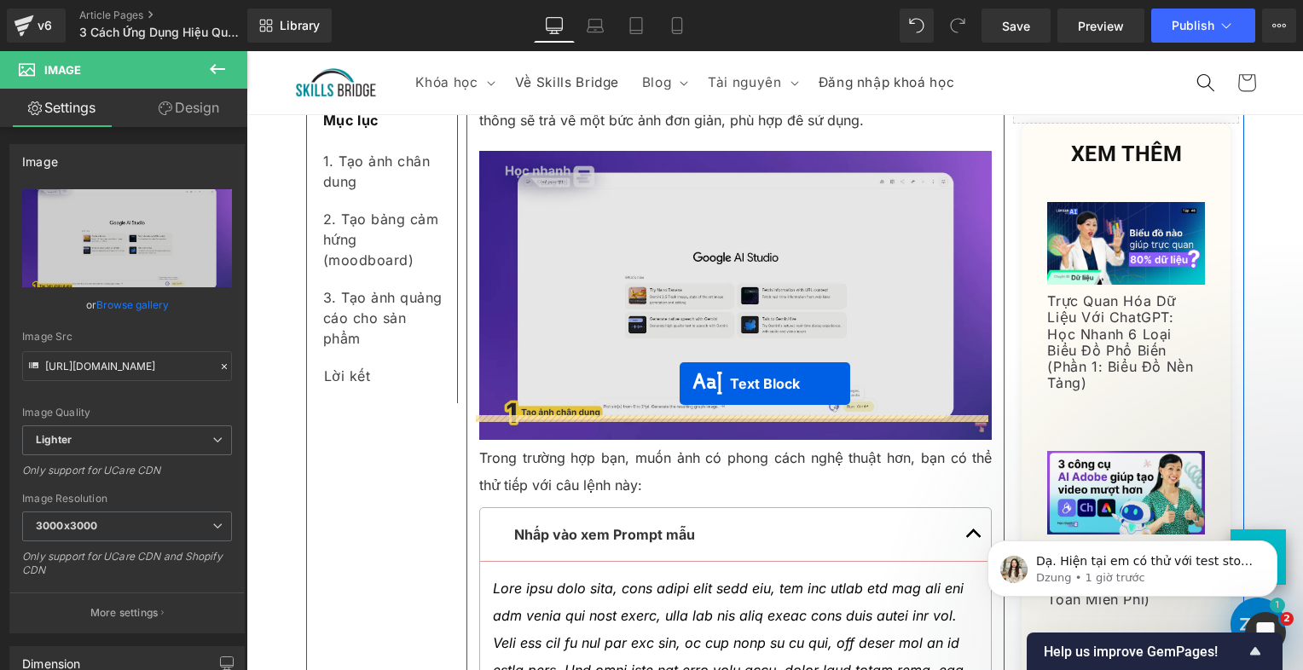
drag, startPoint x: 687, startPoint y: 302, endPoint x: 680, endPoint y: 384, distance: 82.2
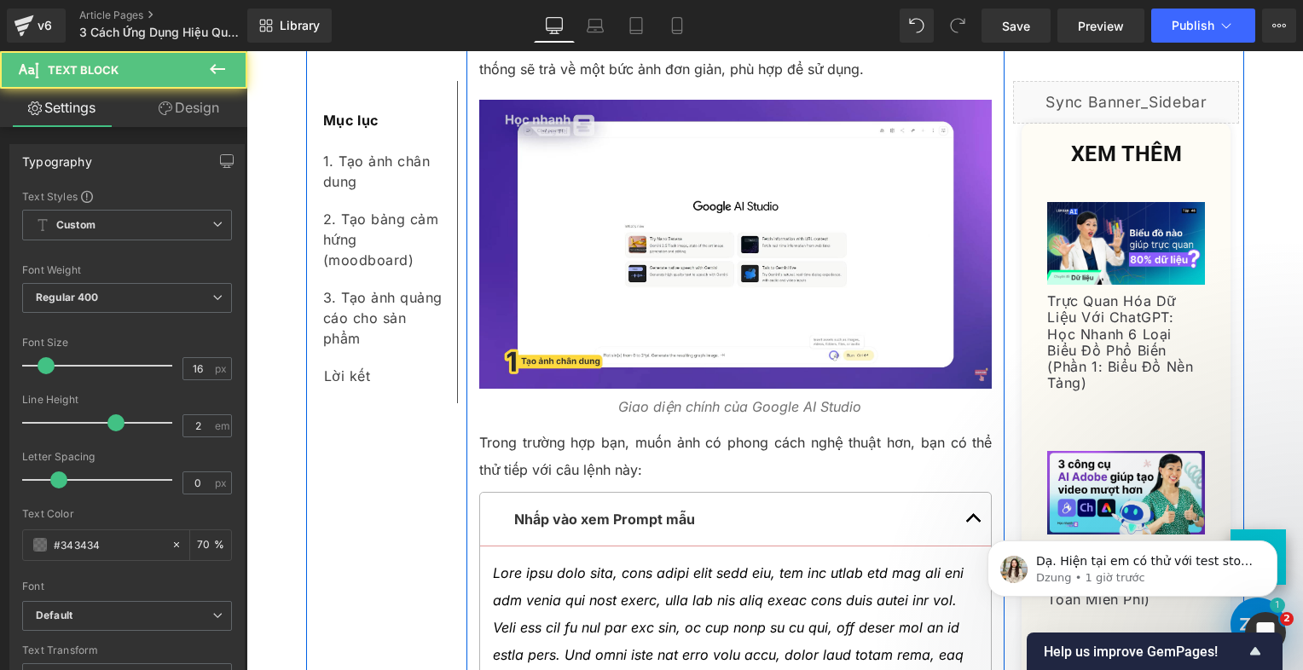
scroll to position [2175, 0]
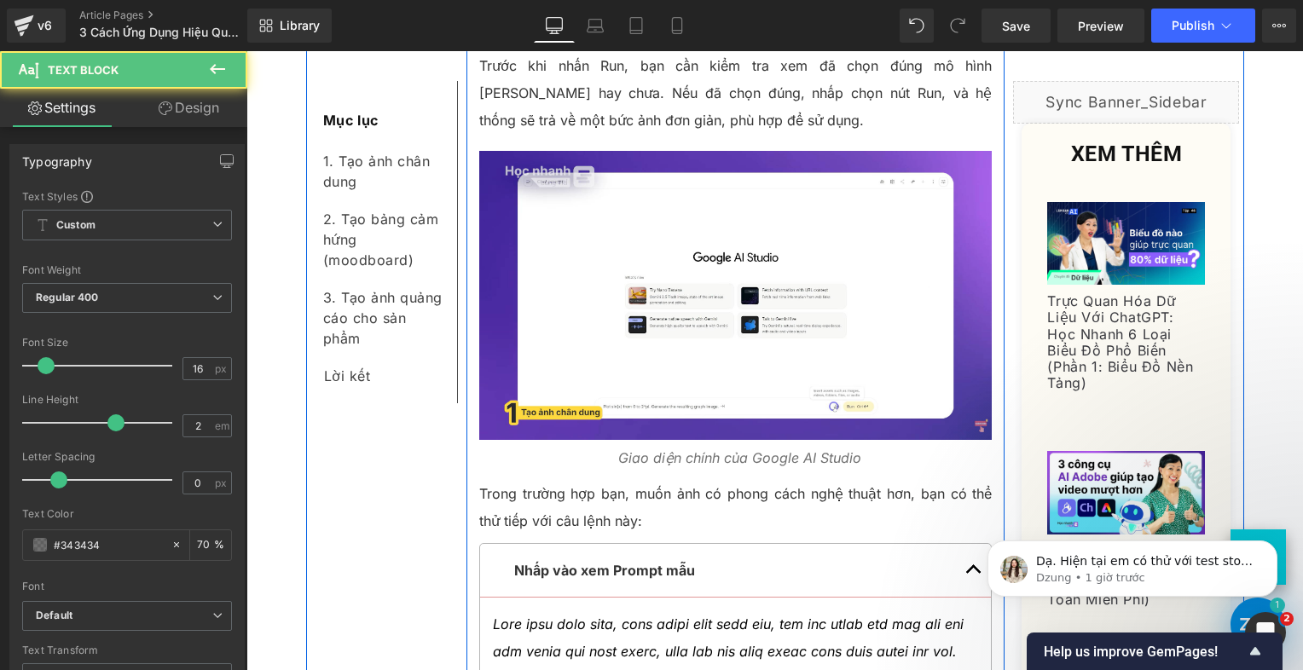
click at [685, 444] on div "Giao diện chính của Google AI Studio Text Block" at bounding box center [740, 457] width 505 height 27
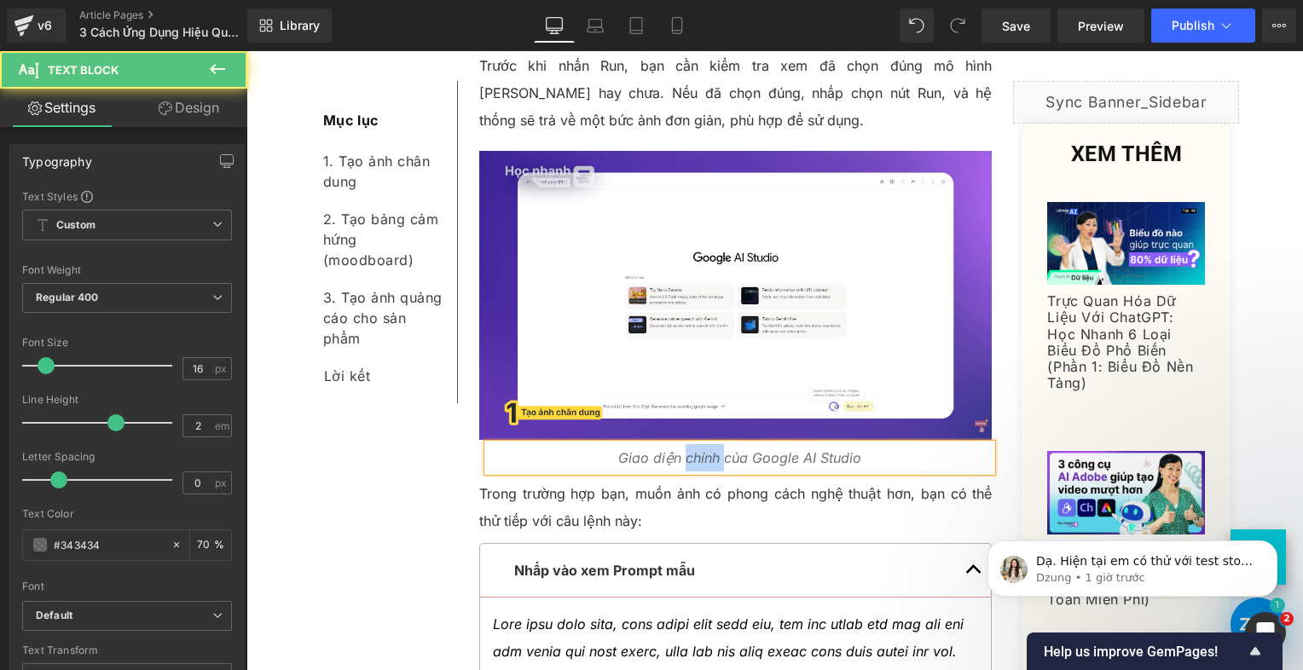
click at [685, 450] on icon "Giao diện chính của Google AI Studio" at bounding box center [739, 458] width 243 height 17
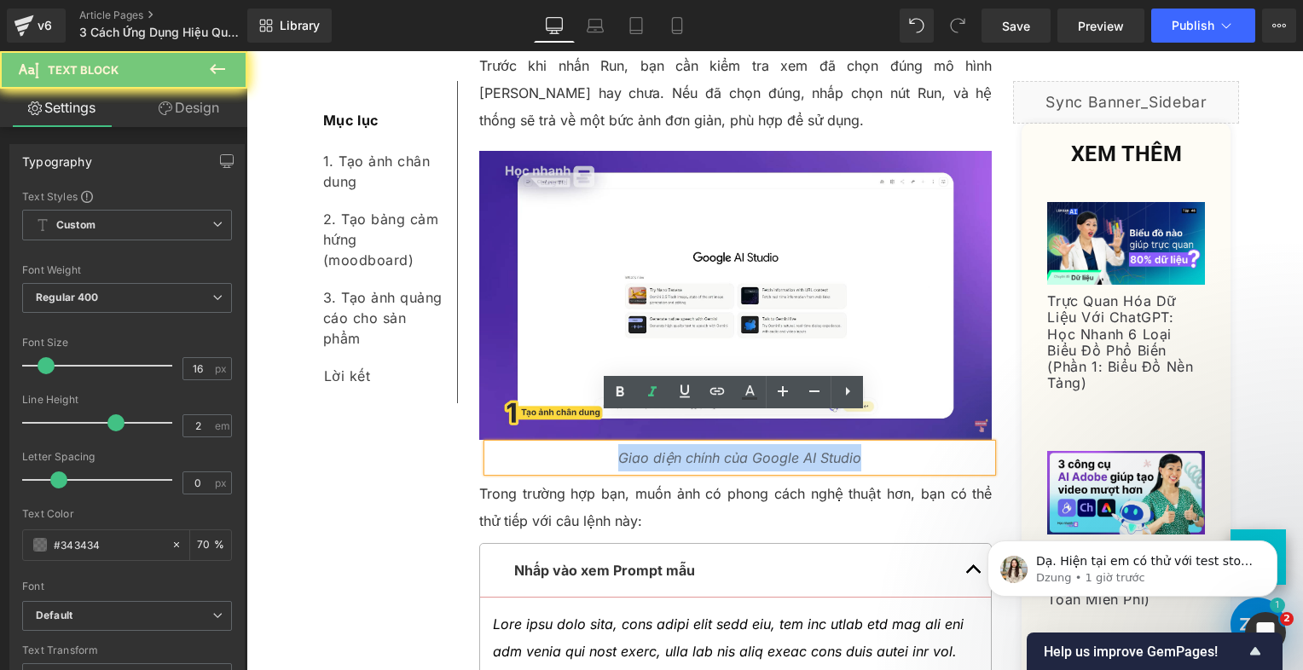
click at [685, 450] on icon "Giao diện chính của Google AI Studio" at bounding box center [739, 458] width 243 height 17
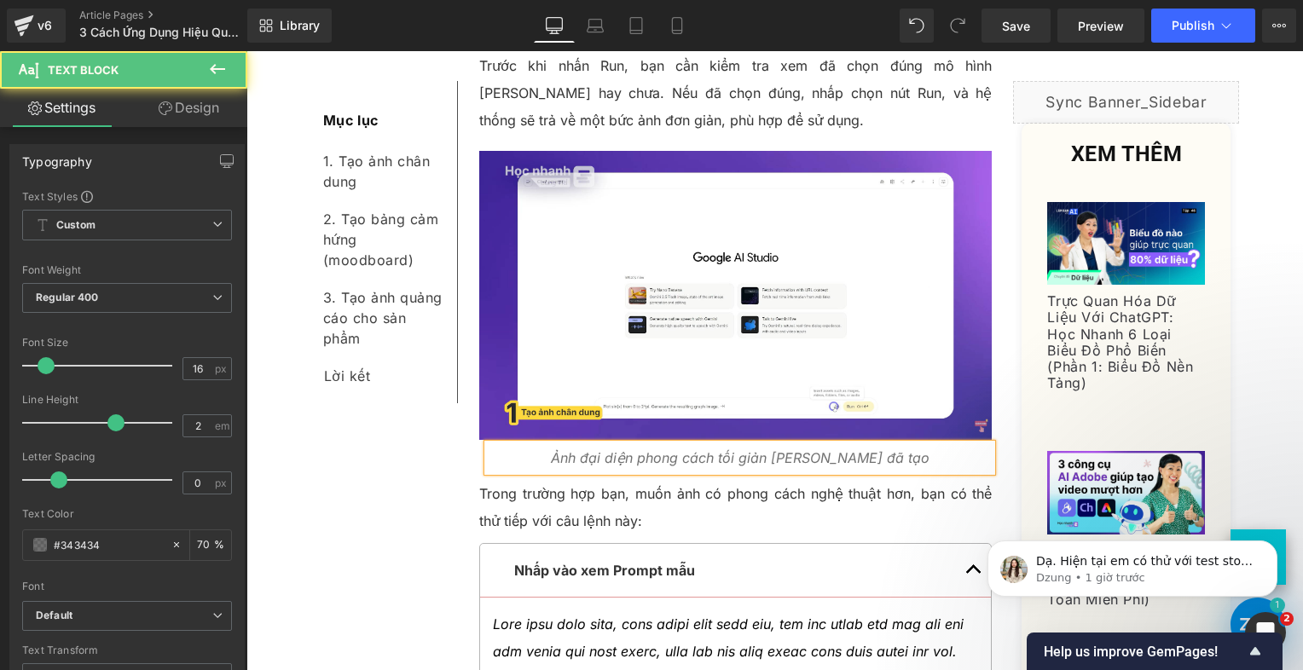
click at [945, 444] on p "Ảnh đại diện phong cách tối giản [PERSON_NAME] đã tạo" at bounding box center [740, 457] width 505 height 27
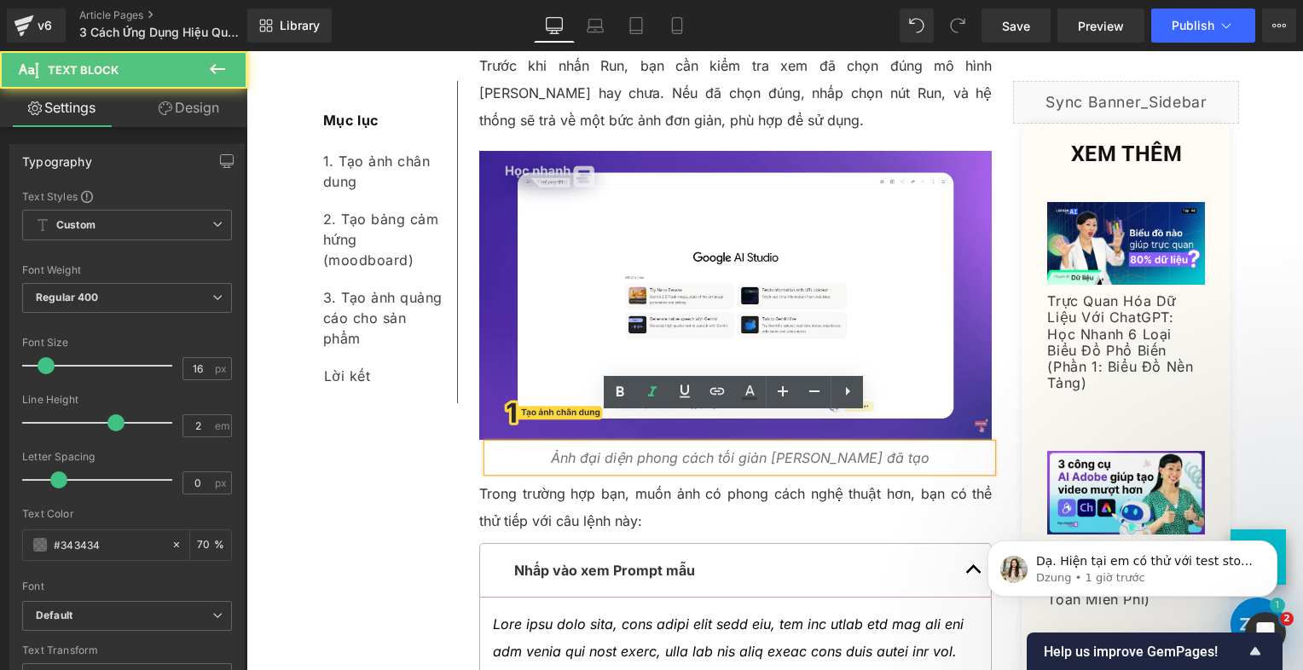
drag, startPoint x: 645, startPoint y: 428, endPoint x: 668, endPoint y: 420, distance: 24.6
click at [645, 450] on icon "Ảnh đại diện phong cách tối giản [PERSON_NAME] đã tạo" at bounding box center [740, 458] width 379 height 17
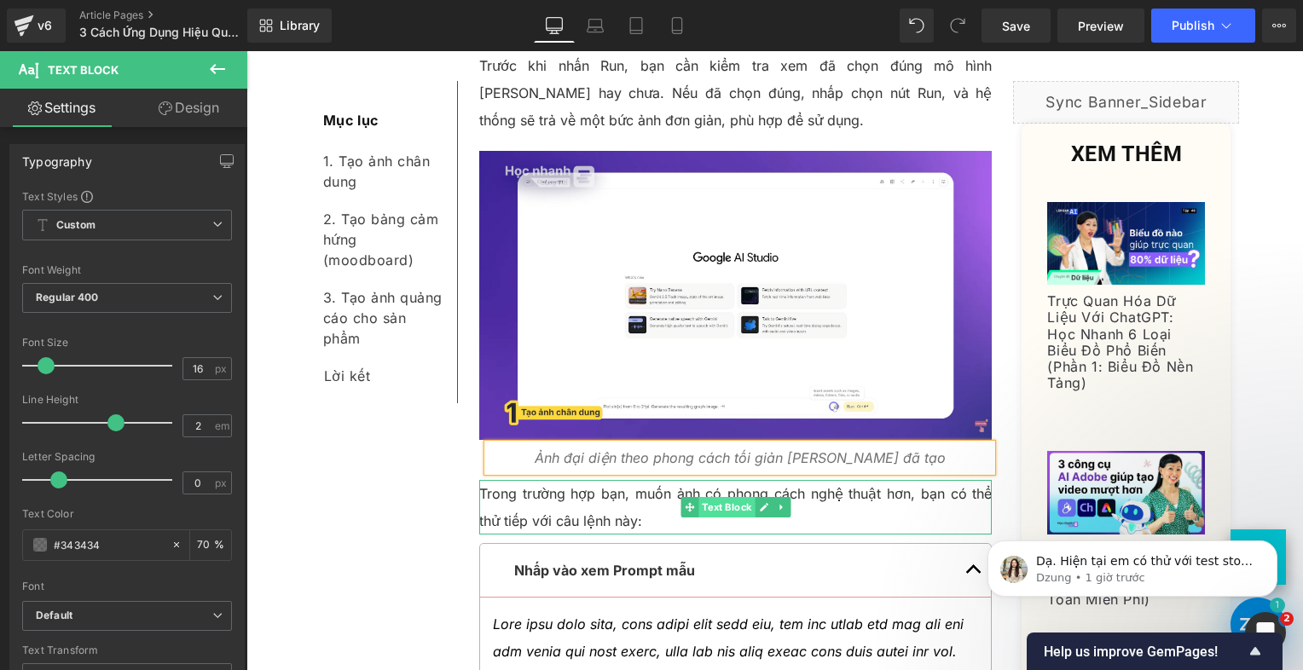
click at [740, 497] on span "Text Block" at bounding box center [727, 507] width 56 height 20
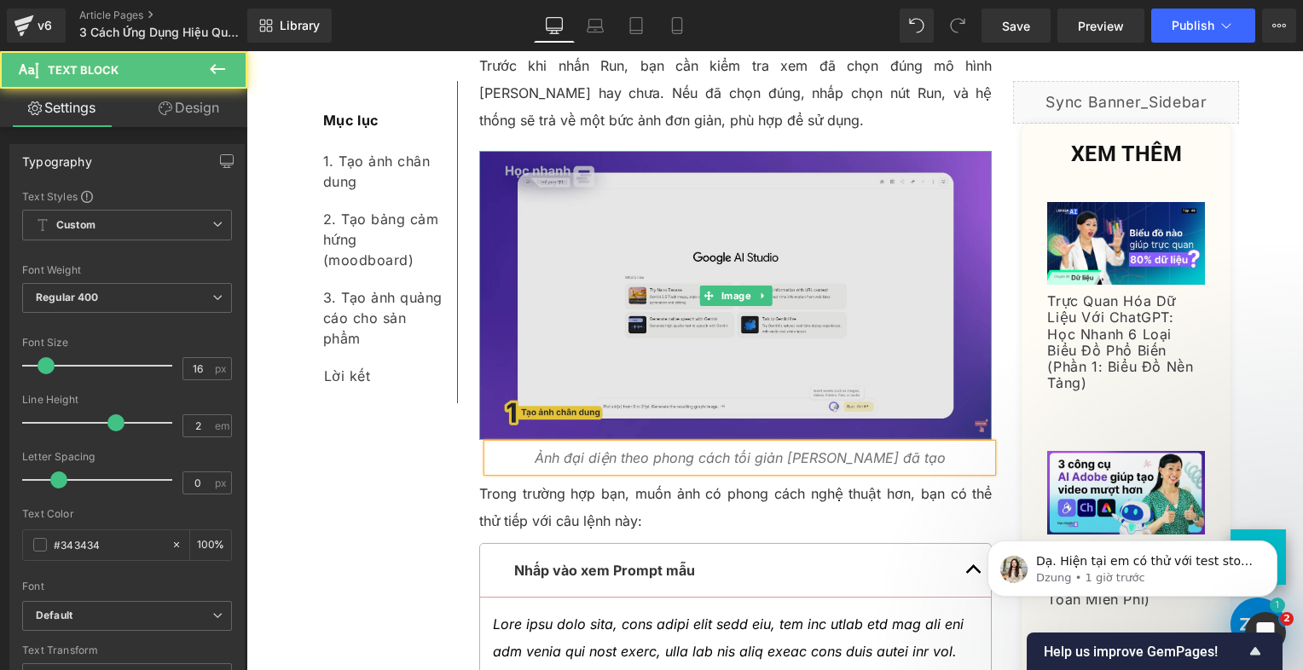
click at [685, 213] on img at bounding box center [736, 295] width 514 height 288
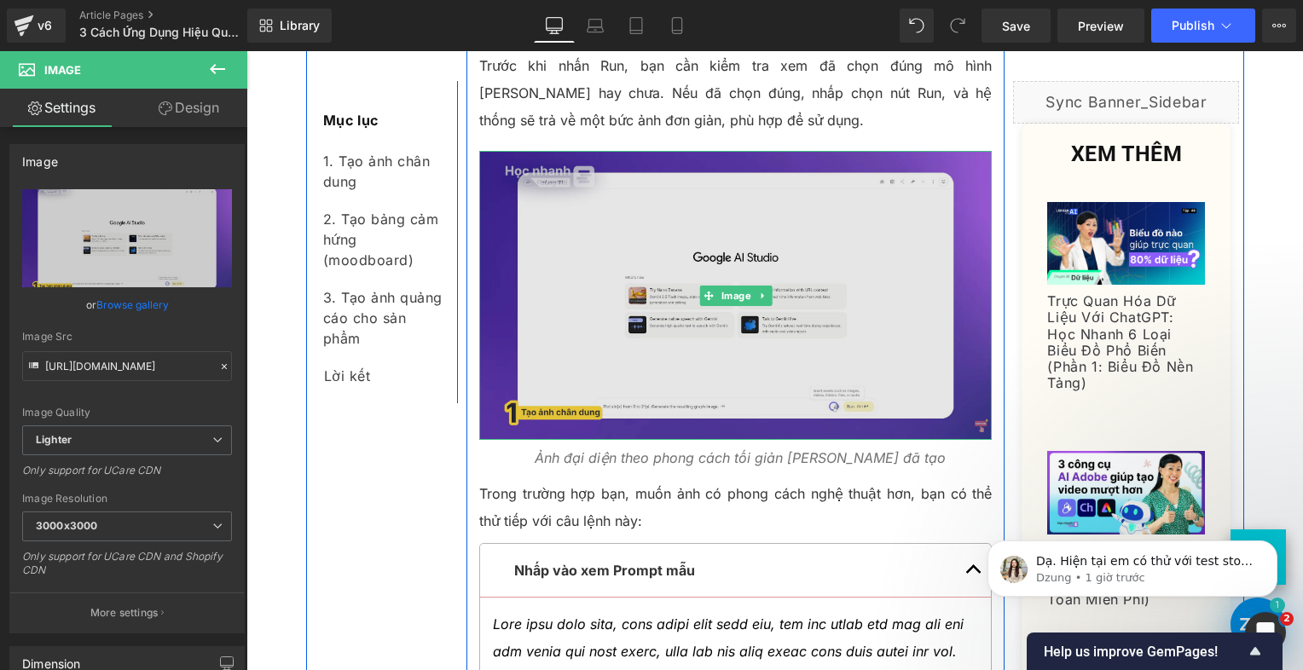
click at [698, 382] on img at bounding box center [736, 295] width 514 height 288
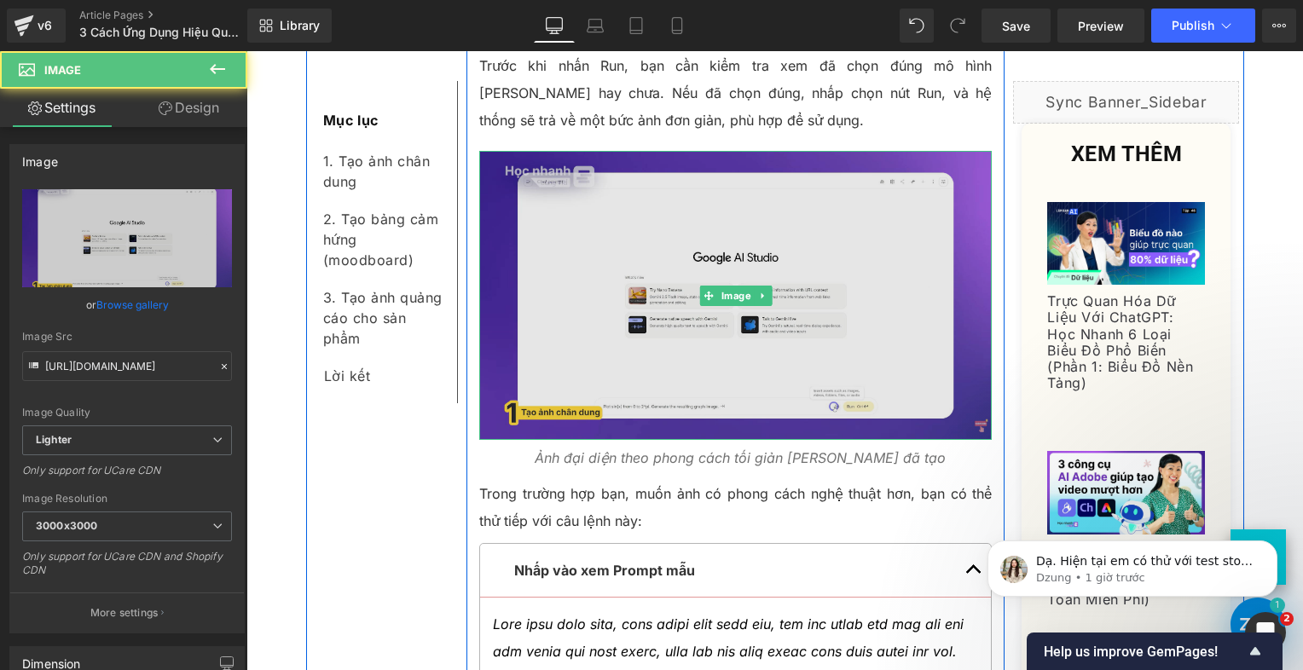
click at [656, 287] on img at bounding box center [736, 295] width 514 height 288
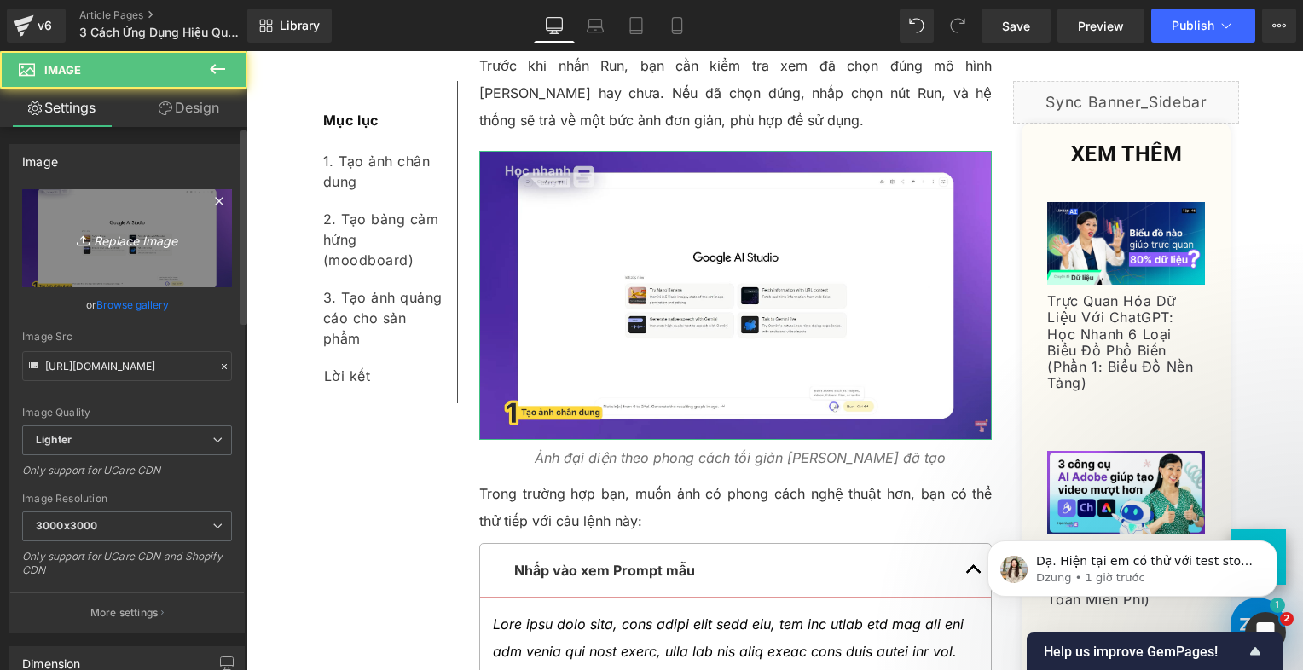
click at [149, 234] on icon "Replace Image" at bounding box center [127, 238] width 136 height 21
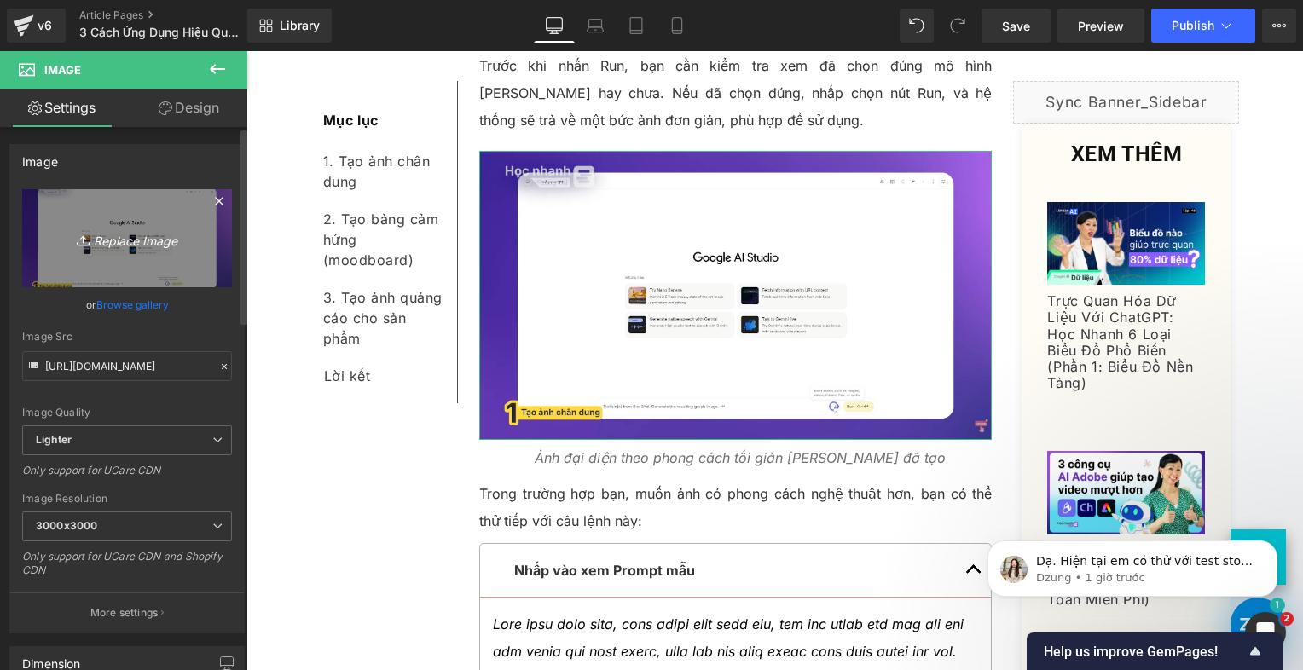
type input "C:\fakepath\Screenshot [DATE] 183226.png"
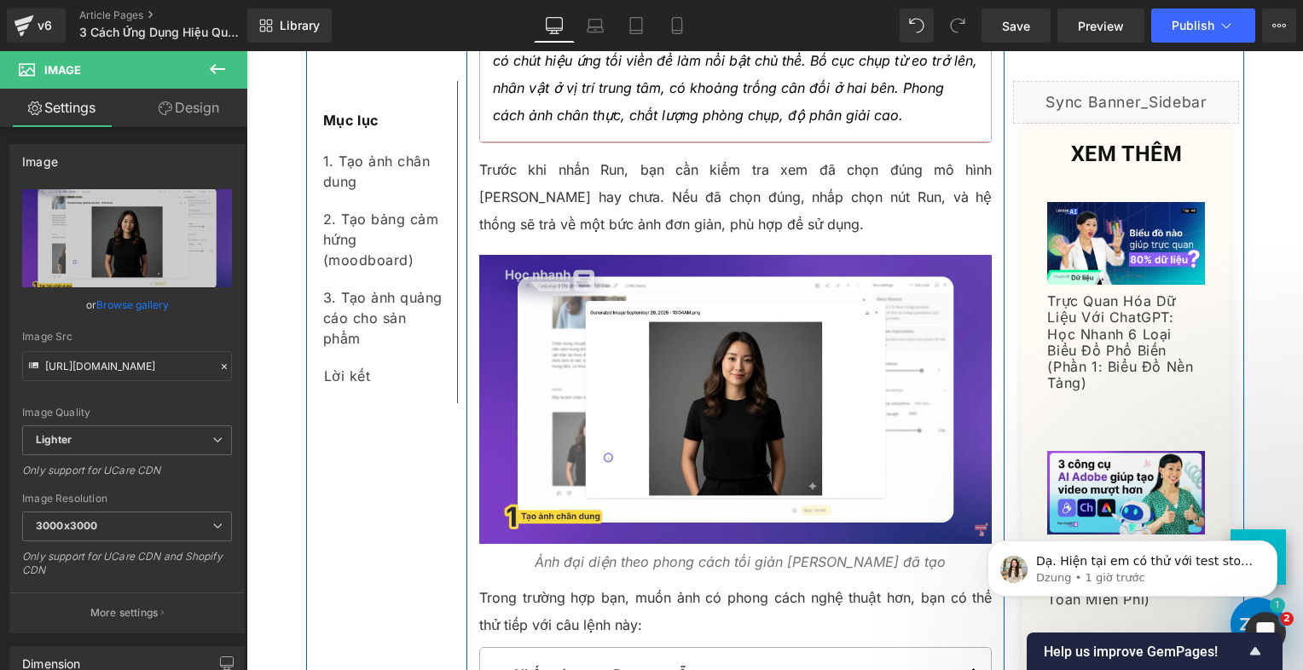
scroll to position [2261, 0]
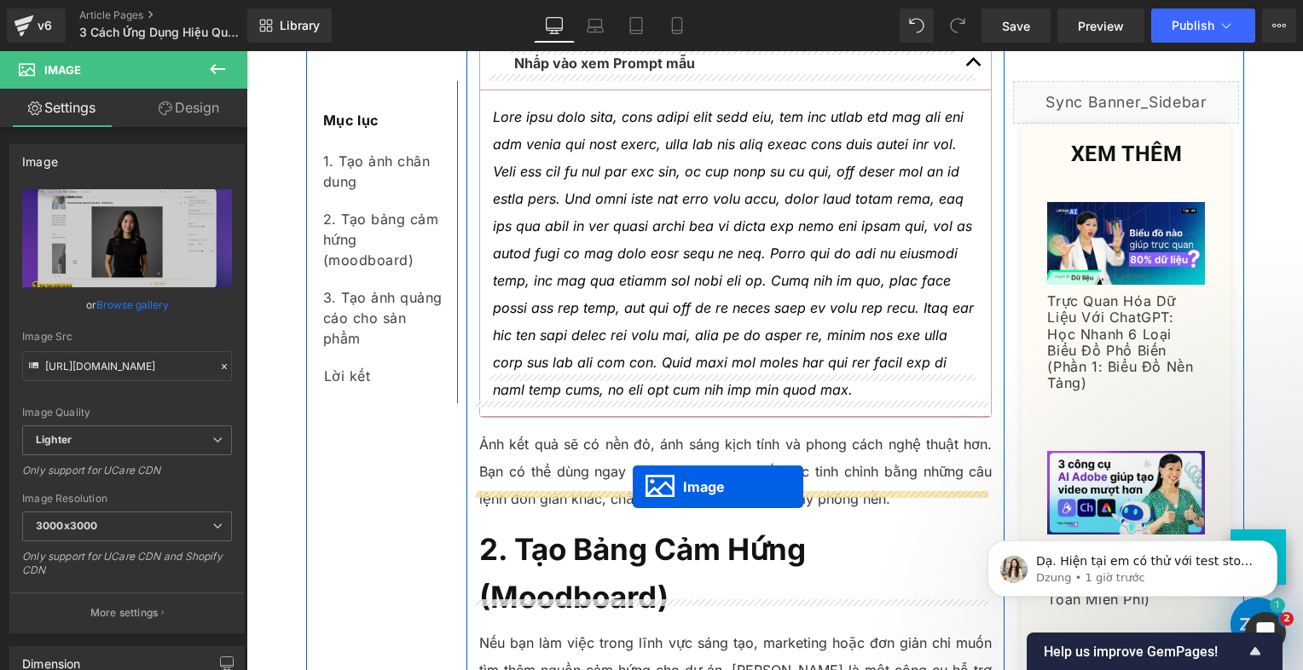
drag, startPoint x: 703, startPoint y: 480, endPoint x: 633, endPoint y: 486, distance: 70.2
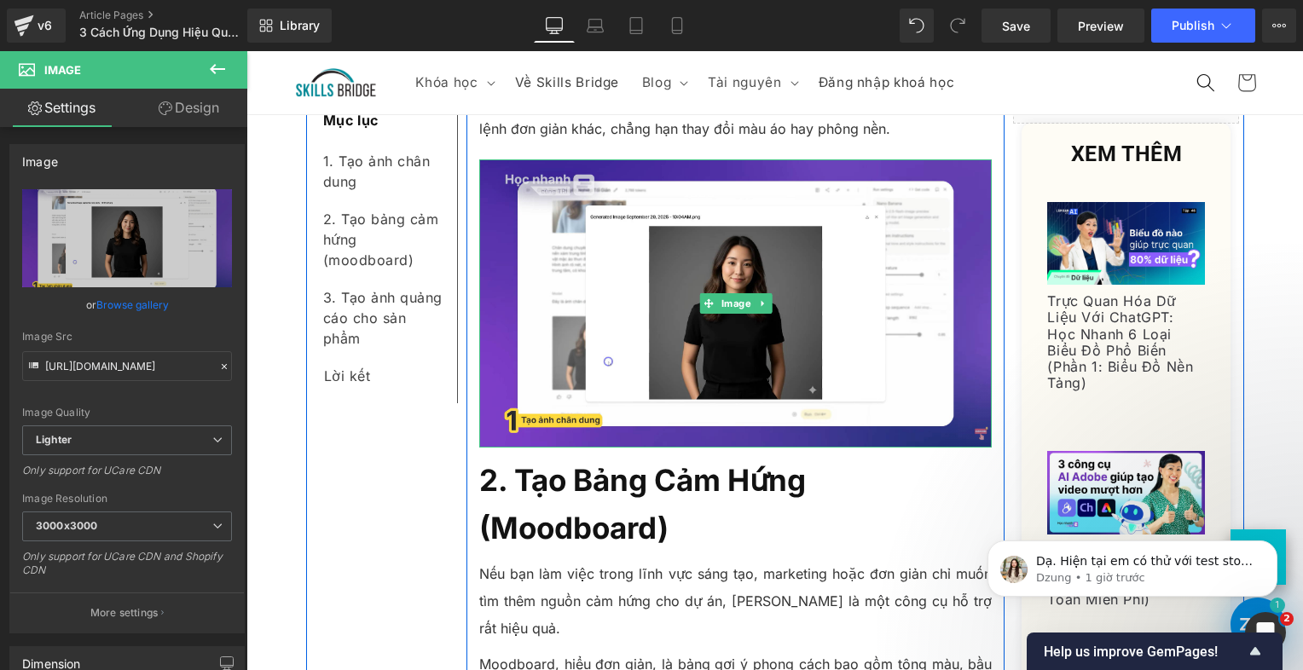
scroll to position [3109, 0]
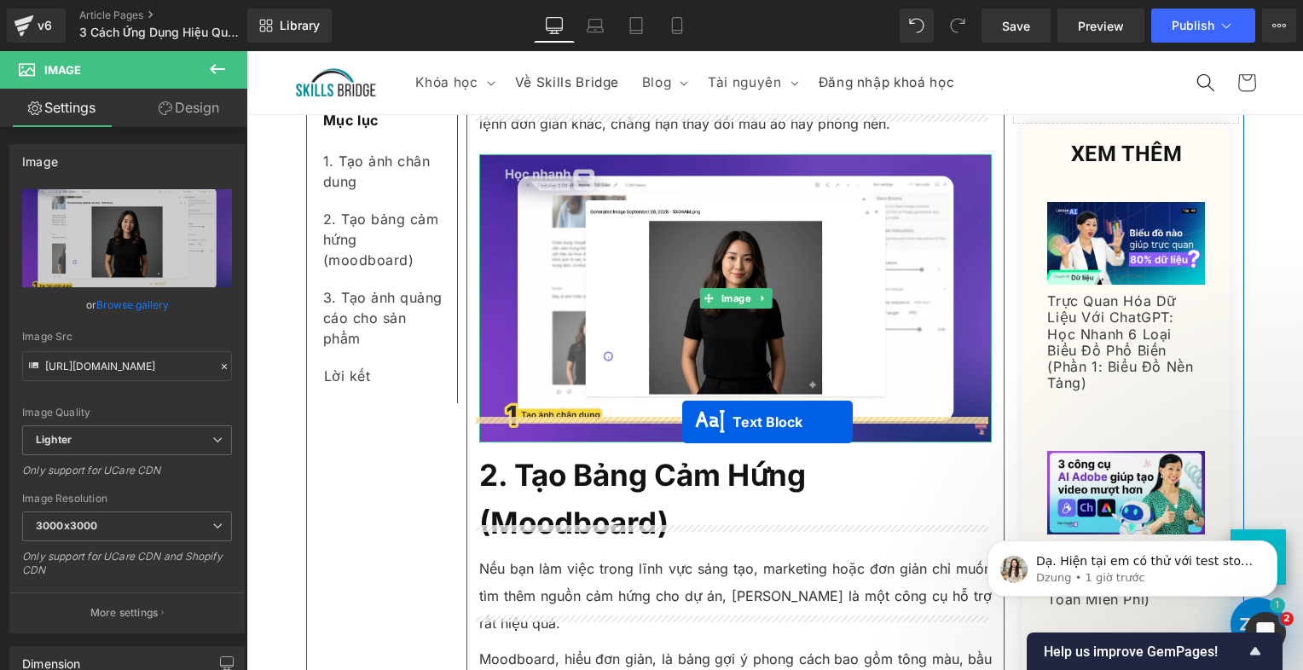
drag, startPoint x: 687, startPoint y: 189, endPoint x: 682, endPoint y: 421, distance: 232.1
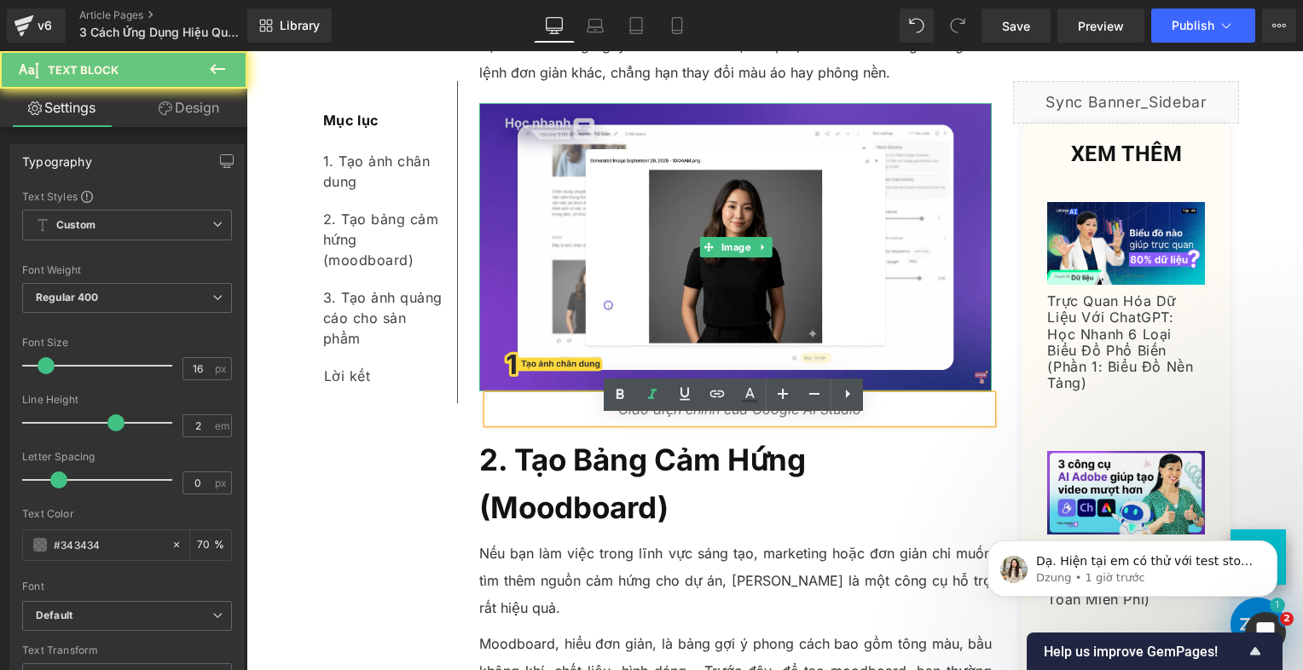
scroll to position [3058, 0]
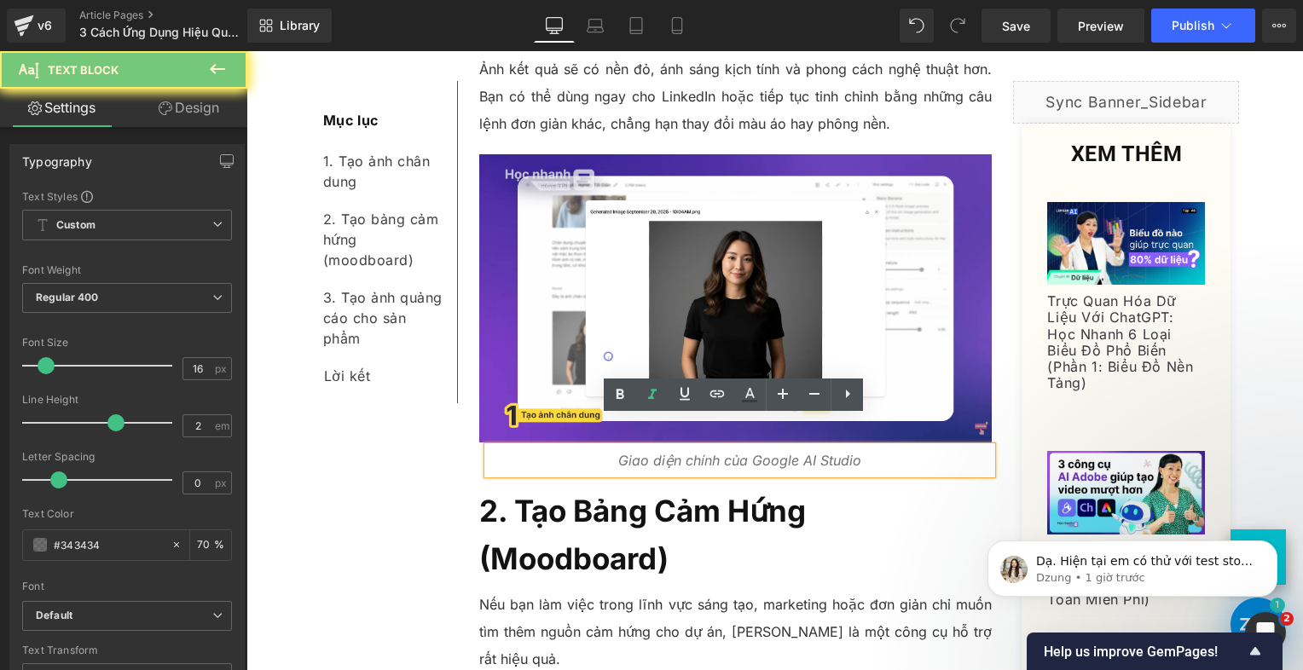
click at [695, 452] on icon "Giao diện chính của Google AI Studio" at bounding box center [739, 460] width 243 height 17
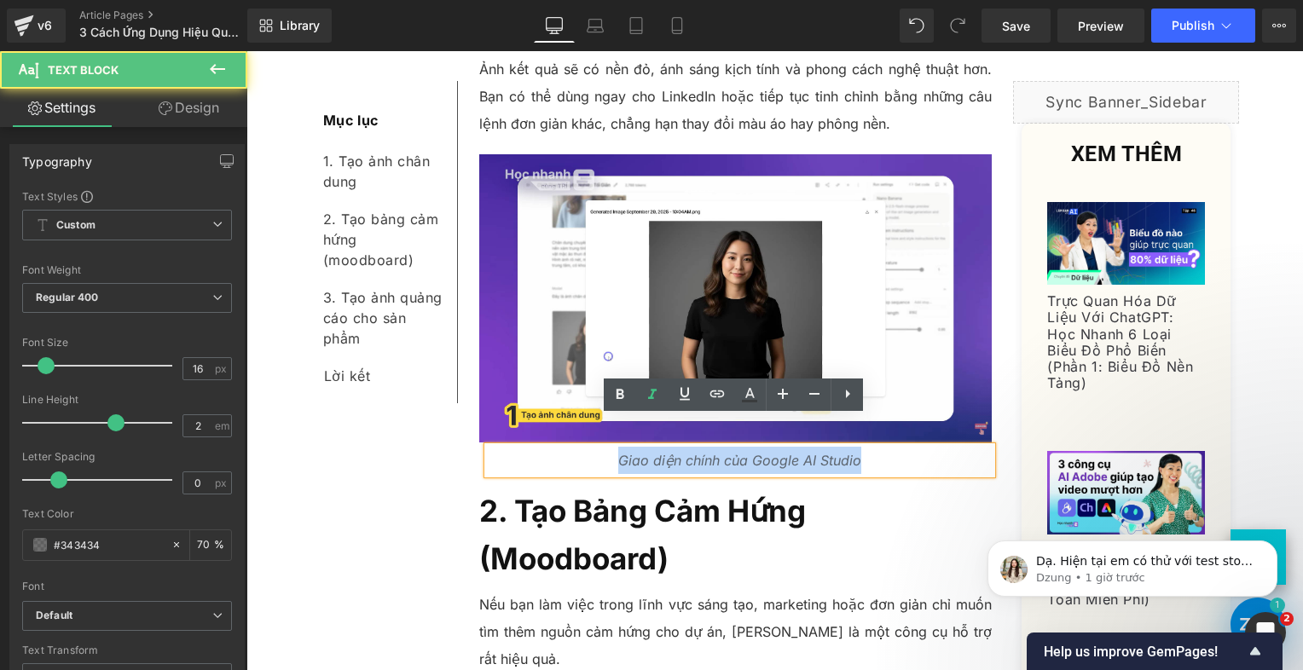
click at [695, 452] on icon "Giao diện chính của Google AI Studio" at bounding box center [739, 460] width 243 height 17
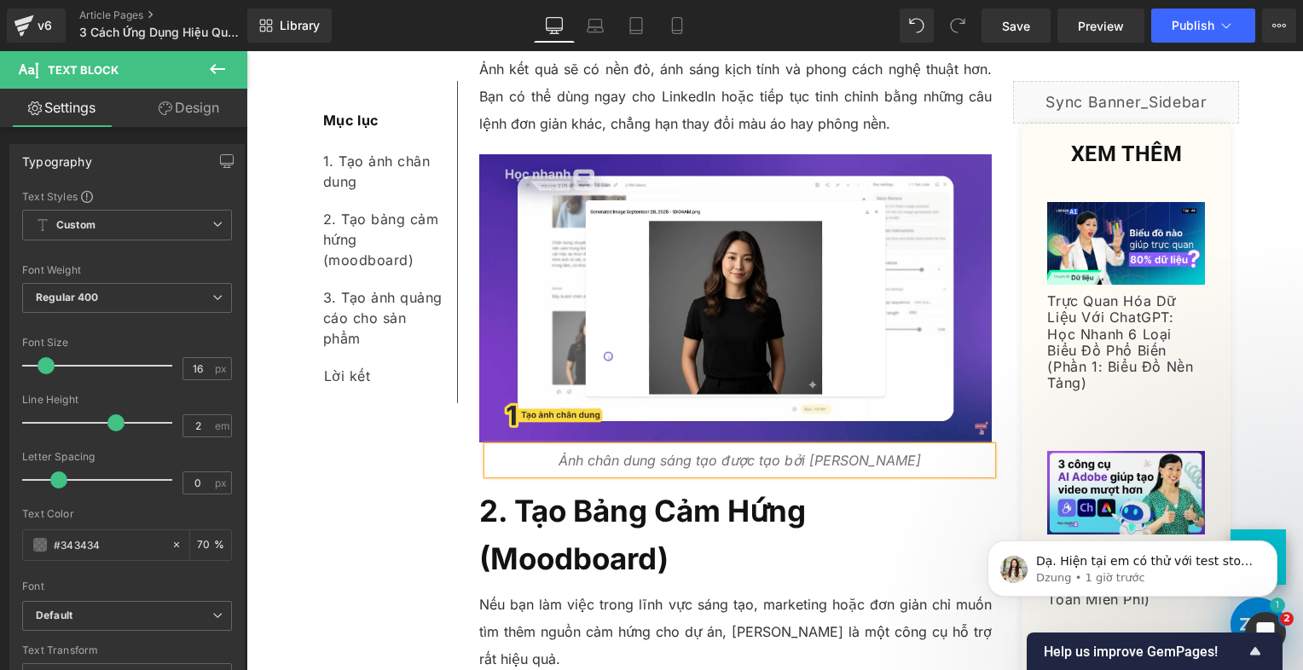
click at [928, 447] on p "Ảnh chân dung sáng tạo được tạo bởi [PERSON_NAME]" at bounding box center [740, 460] width 505 height 27
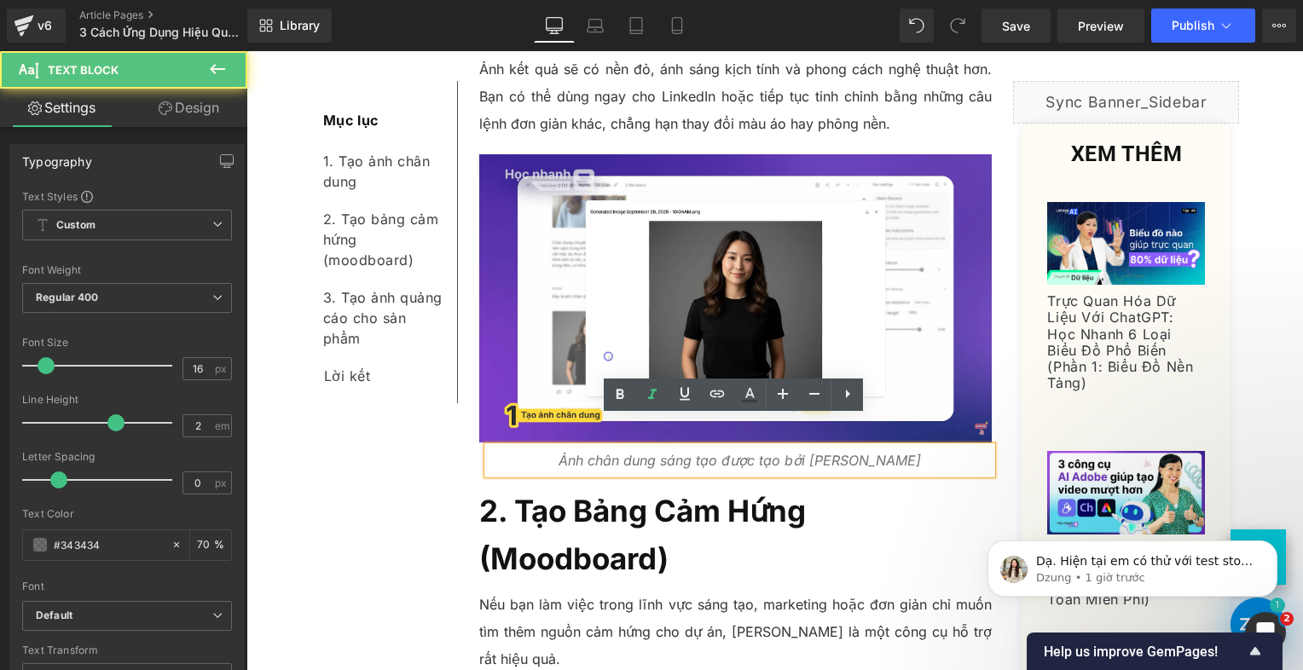
click at [893, 487] on h2 "2. Tạo Bảng Cảm Hứng (Moodboard)" at bounding box center [736, 535] width 514 height 96
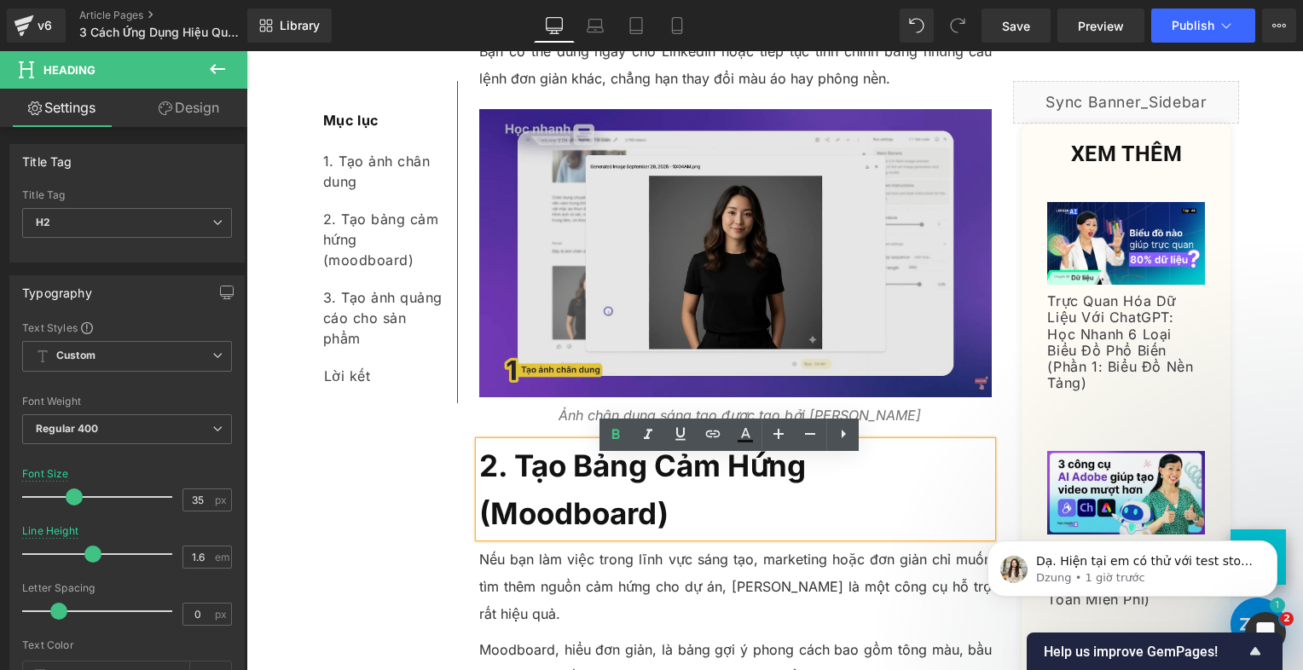
scroll to position [3143, 0]
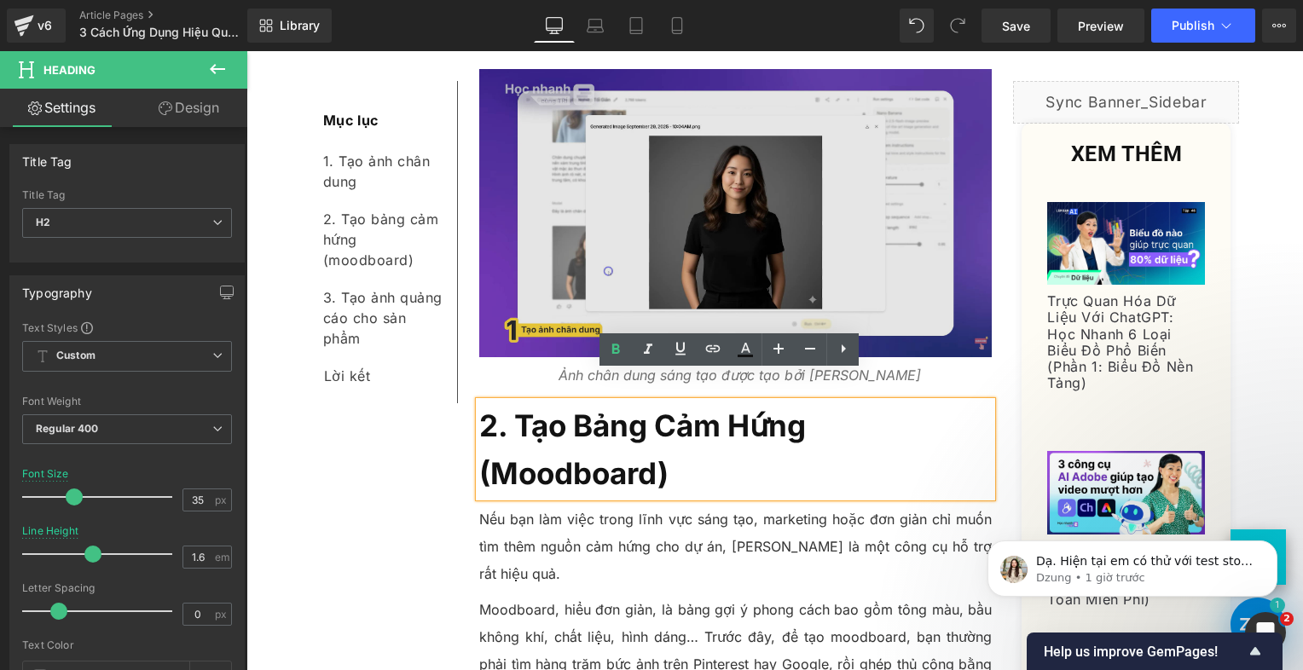
click at [572, 113] on img at bounding box center [736, 213] width 514 height 288
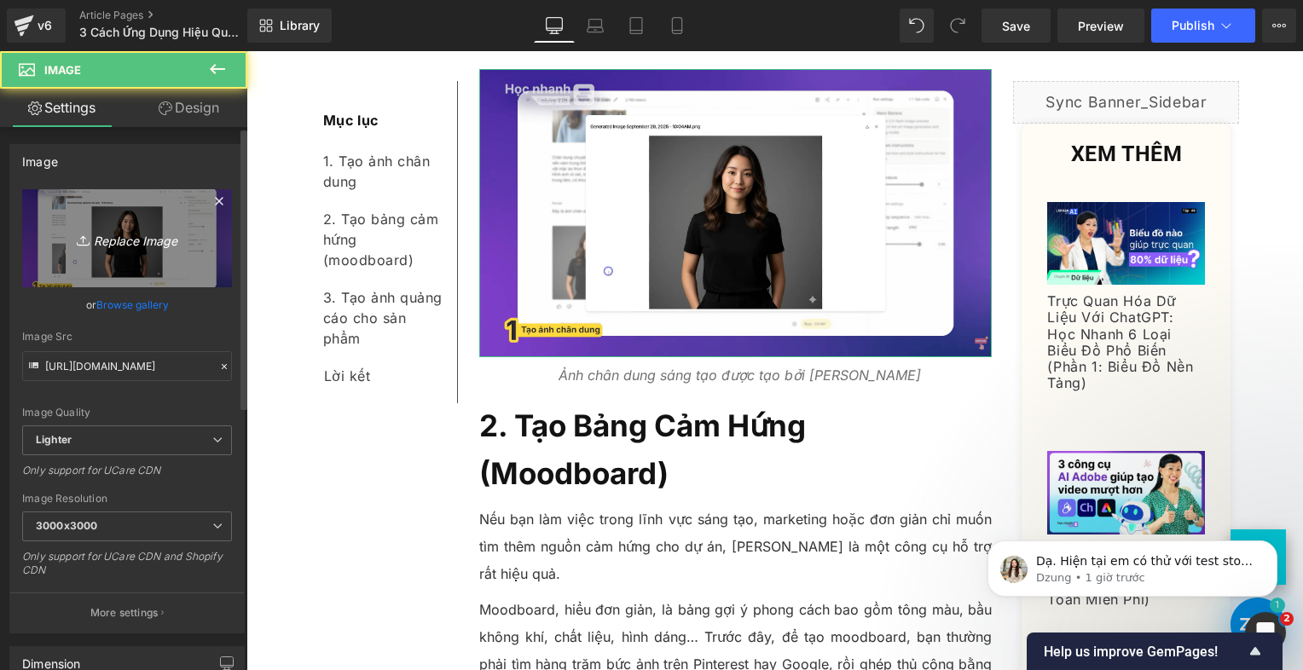
click at [146, 210] on link "Replace Image" at bounding box center [127, 238] width 210 height 98
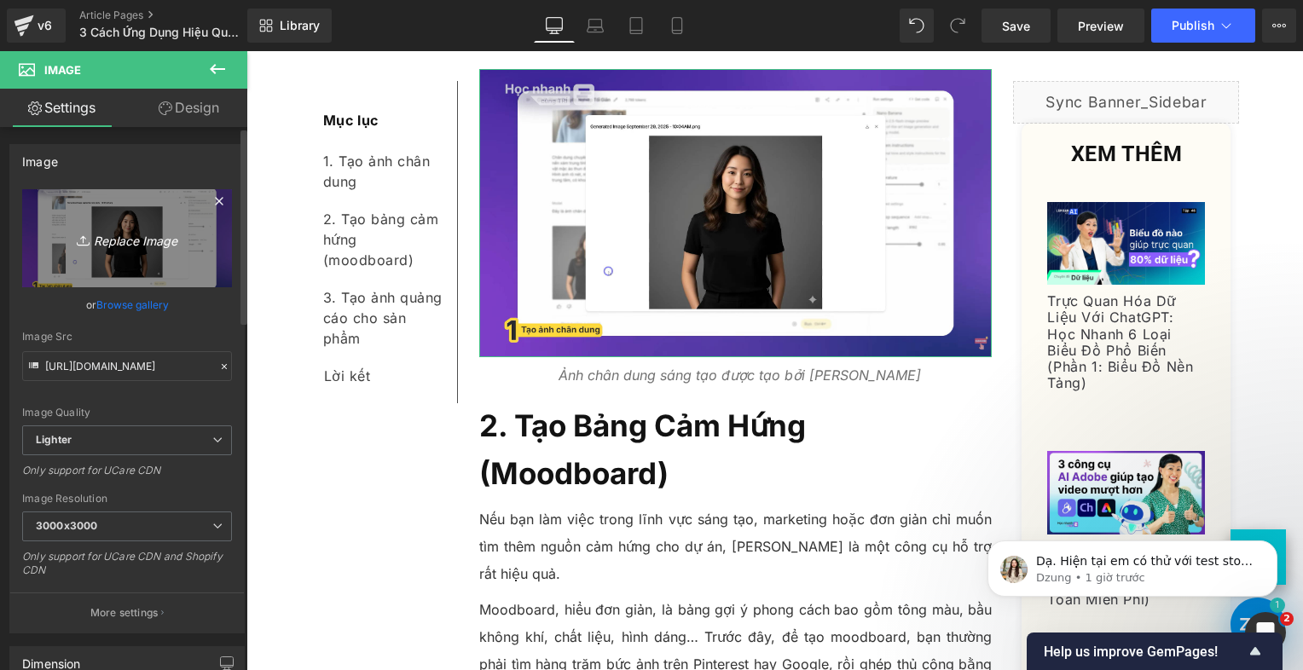
type input "C:\fakepath\Screenshot [DATE] 183346.png"
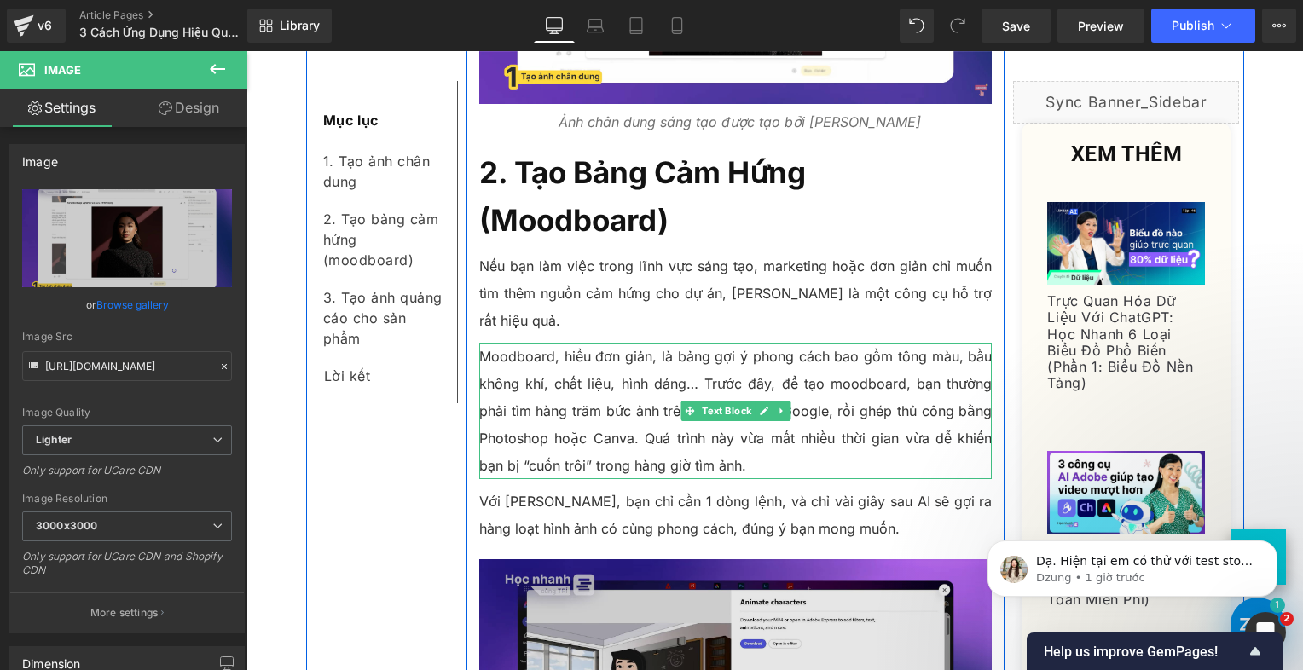
scroll to position [3655, 0]
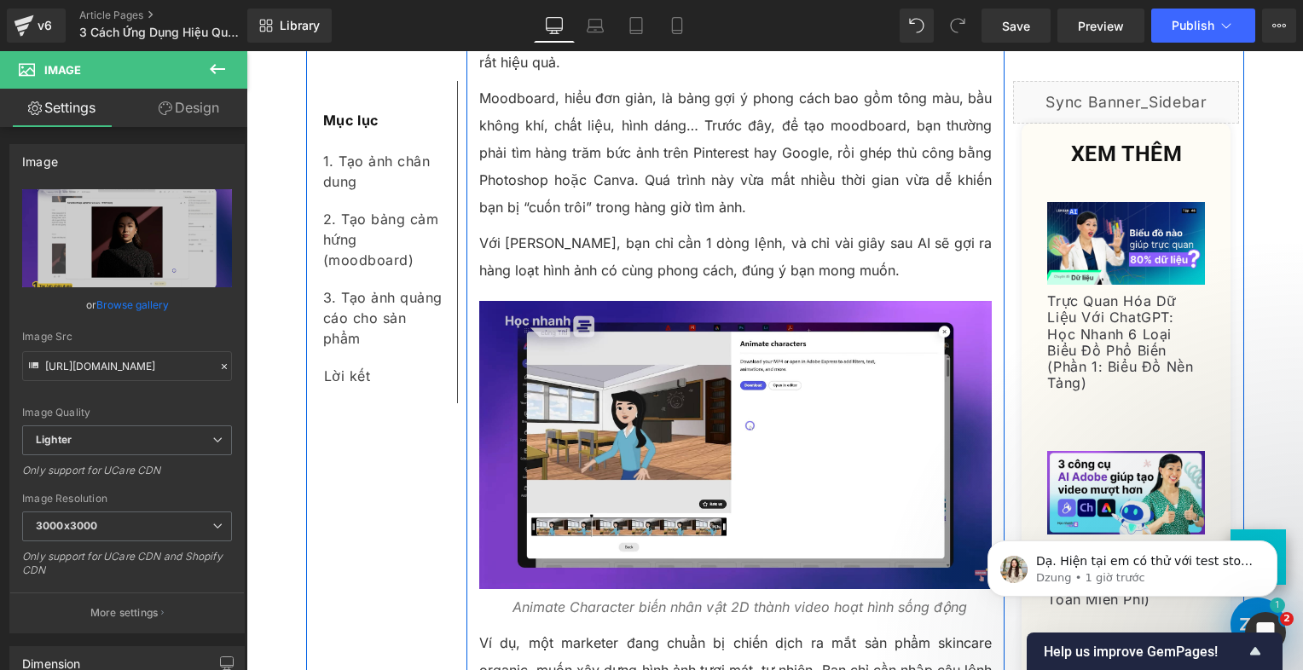
click at [590, 599] on icon "Animate Character biến nhân vật 2D thành video hoạt hình sống động" at bounding box center [740, 607] width 455 height 17
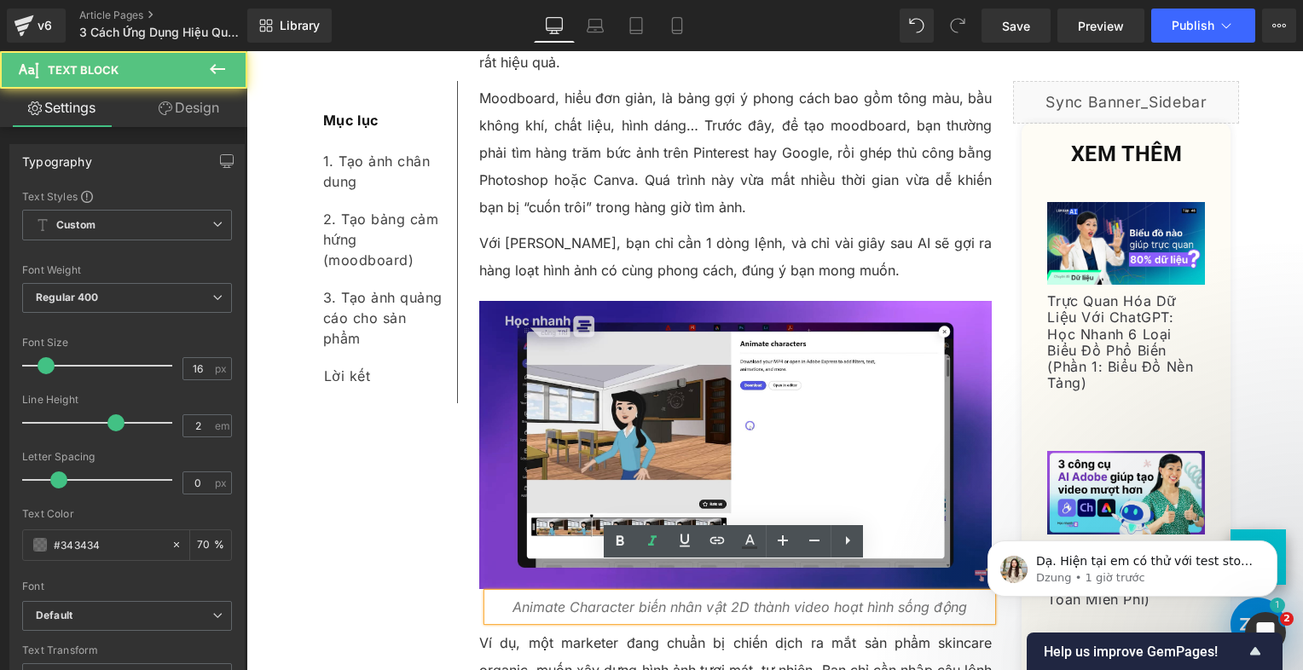
click at [590, 599] on icon "Animate Character biến nhân vật 2D thành video hoạt hình sống động" at bounding box center [740, 607] width 455 height 17
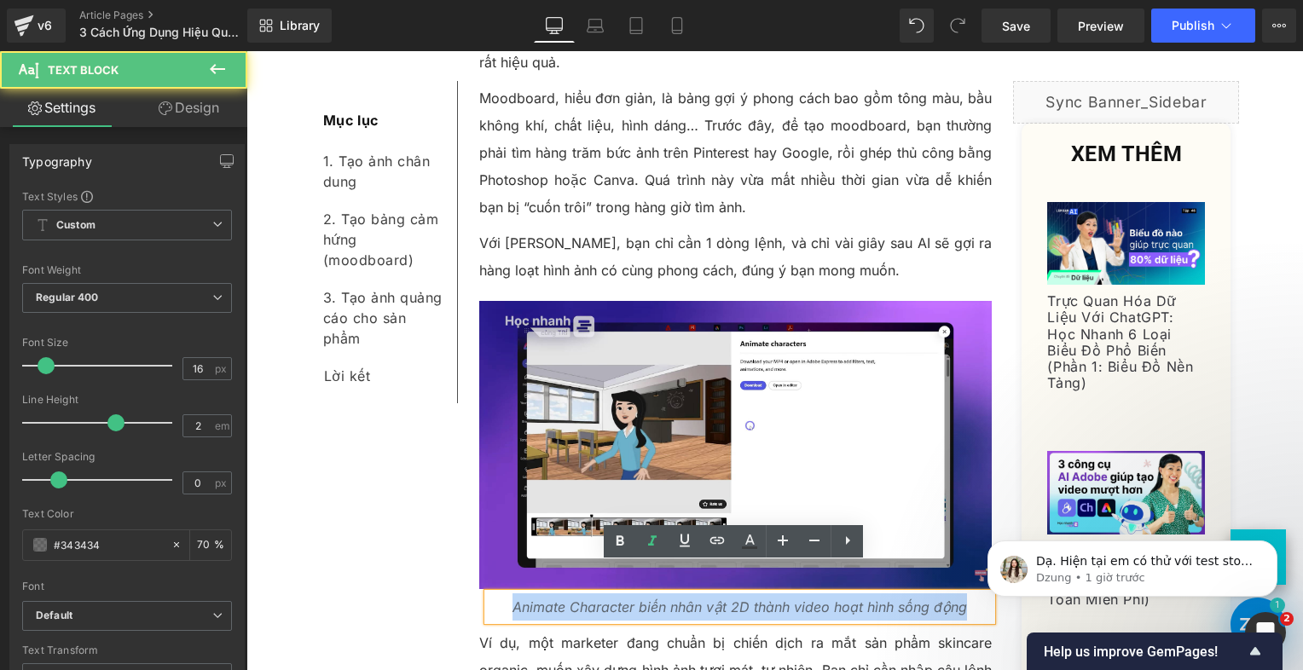
click at [590, 599] on icon "Animate Character biến nhân vật 2D thành video hoạt hình sống động" at bounding box center [740, 607] width 455 height 17
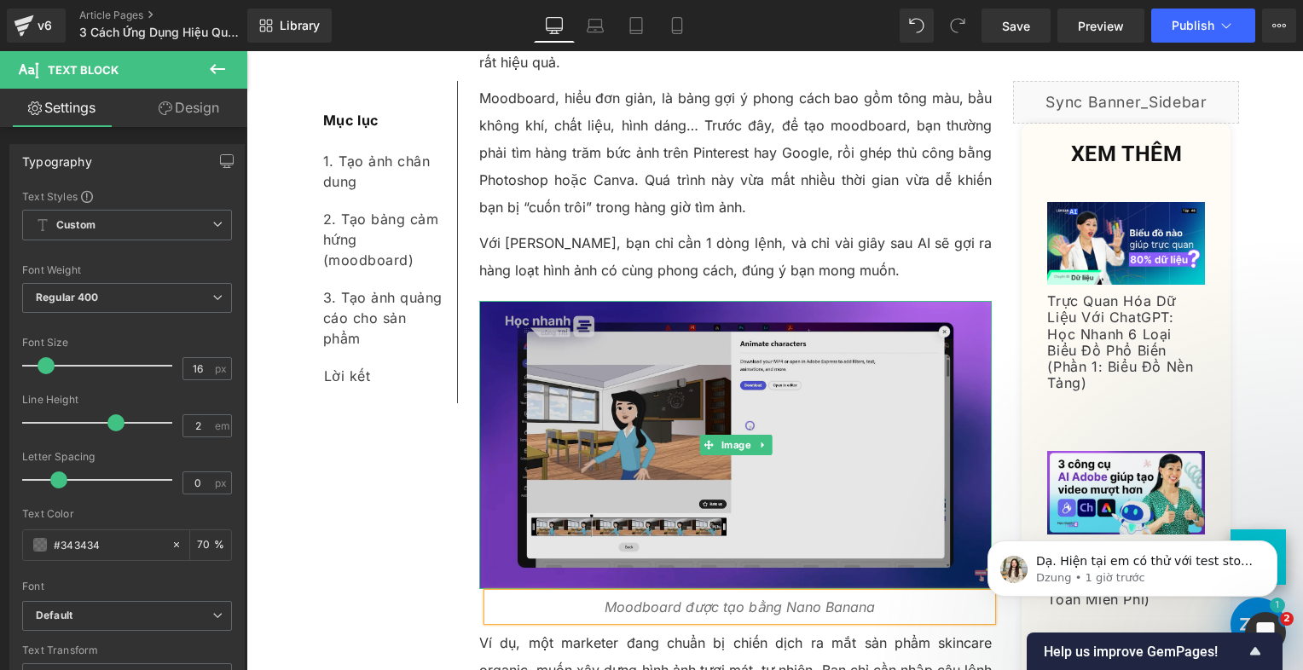
click at [590, 415] on img at bounding box center [736, 445] width 514 height 288
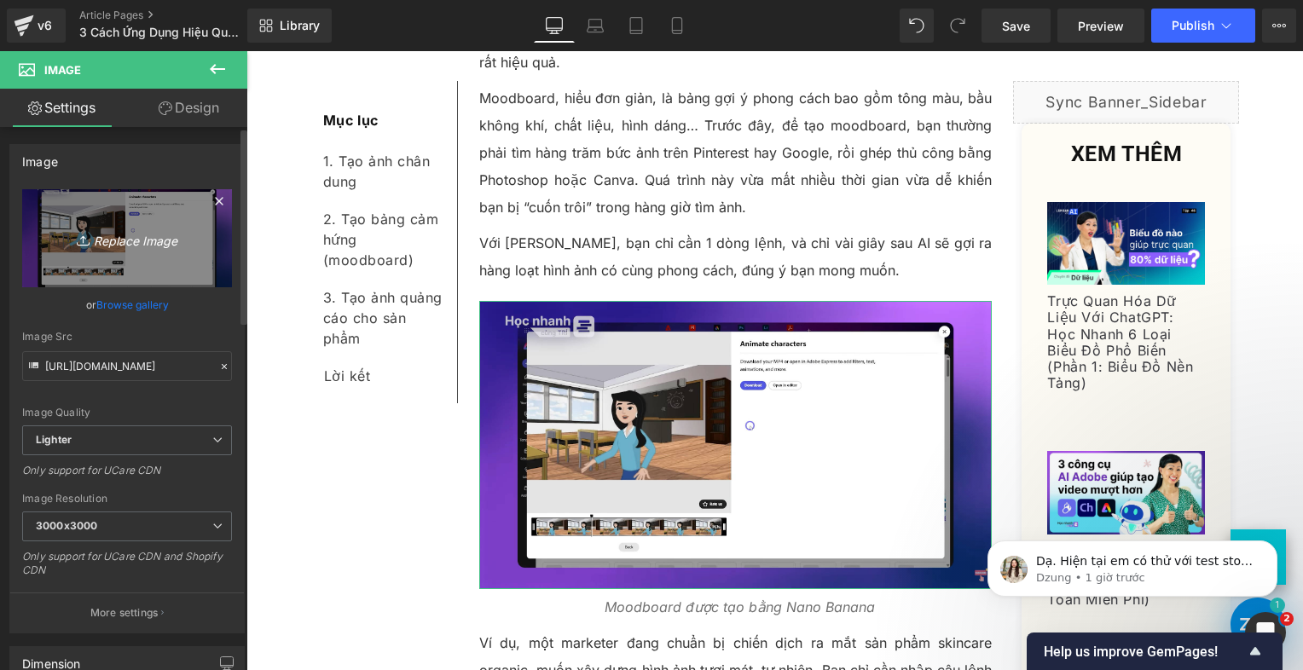
click at [76, 193] on link "Replace Image" at bounding box center [127, 238] width 210 height 98
type input "C:\fakepath\Screenshot [DATE] 183456.png"
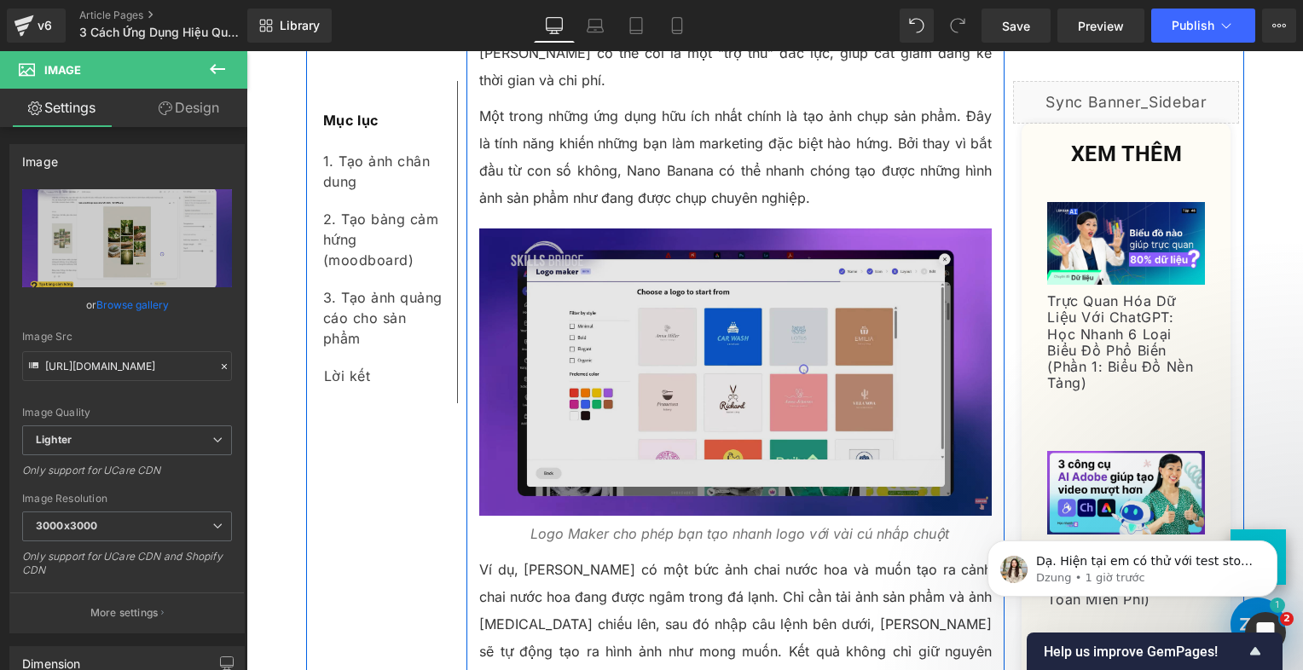
scroll to position [5276, 0]
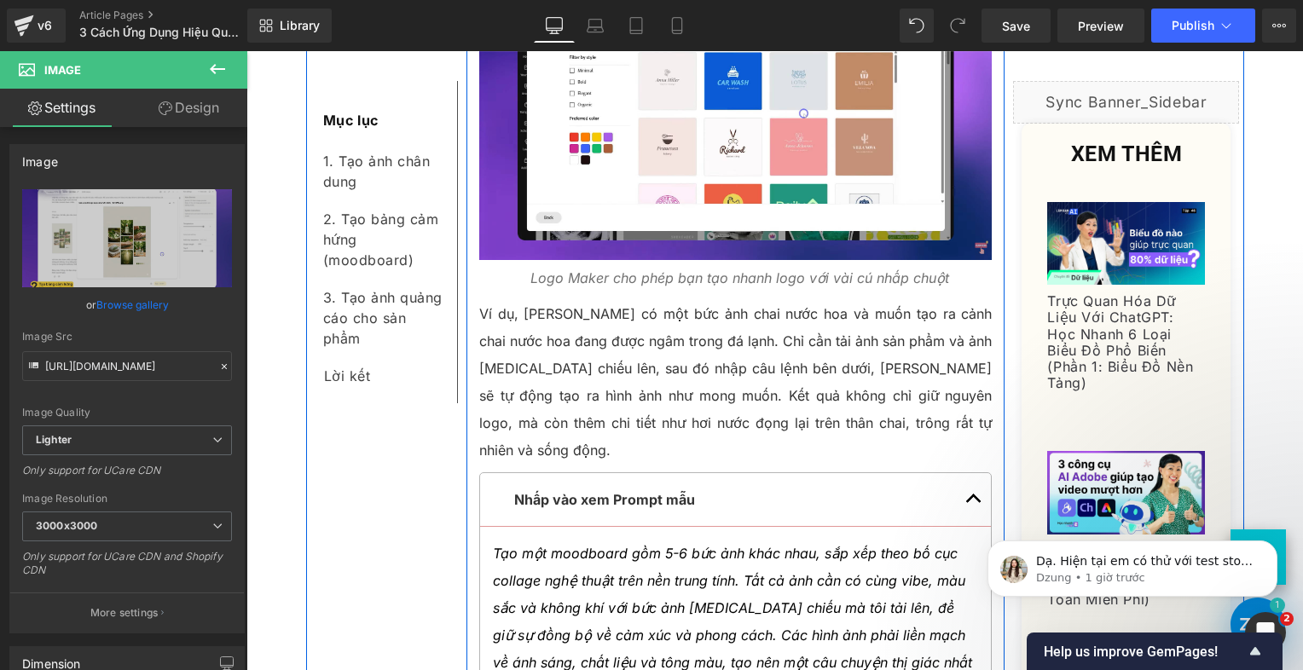
click at [548, 270] on icon "Logo Maker cho phép bạn tạo nhanh logo với vài cú nhấp chuột" at bounding box center [740, 278] width 419 height 17
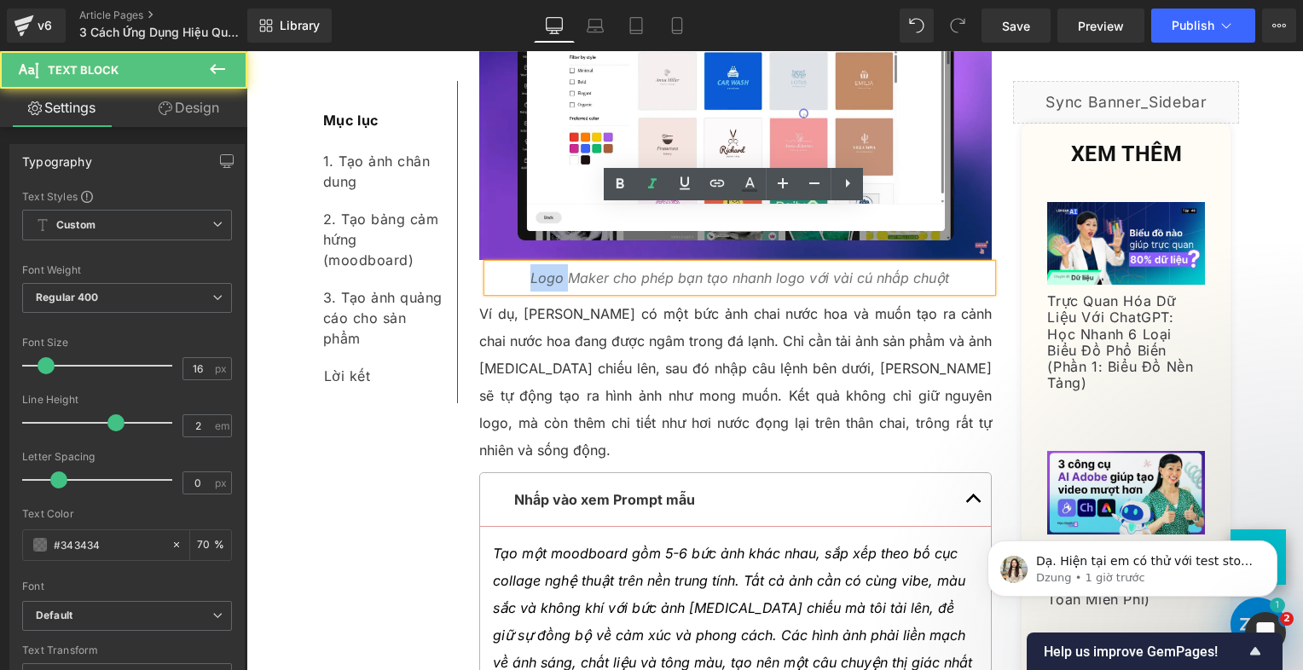
click at [548, 270] on icon "Logo Maker cho phép bạn tạo nhanh logo với vài cú nhấp chuột" at bounding box center [740, 278] width 419 height 17
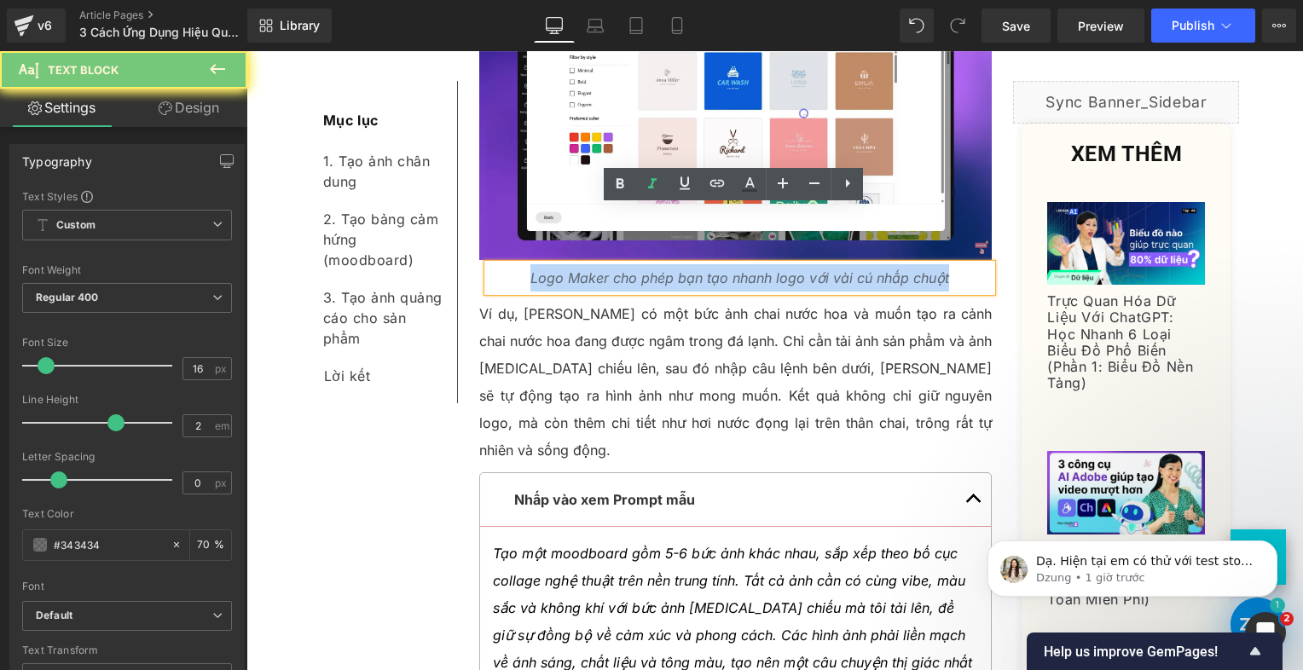
click at [548, 270] on icon "Logo Maker cho phép bạn tạo nhanh logo với vài cú nhấp chuột" at bounding box center [740, 278] width 419 height 17
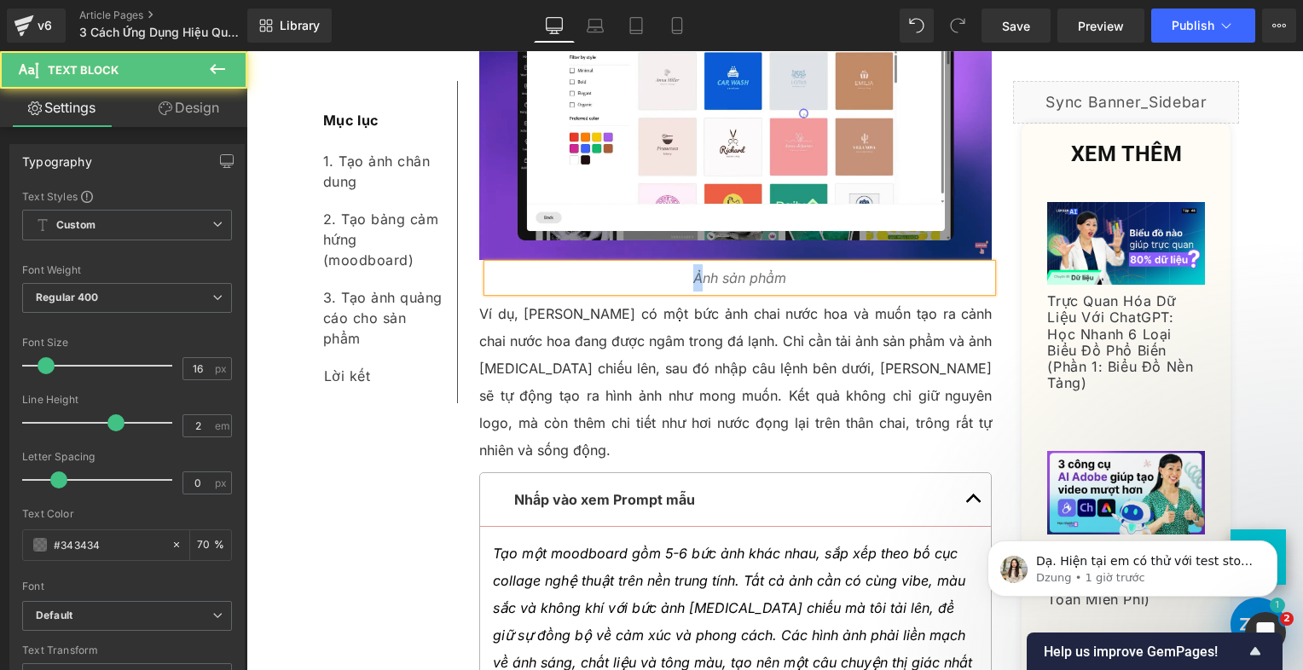
drag, startPoint x: 695, startPoint y: 218, endPoint x: 670, endPoint y: 218, distance: 25.6
click at [670, 264] on p "Ảnh sản phẩm" at bounding box center [740, 277] width 505 height 27
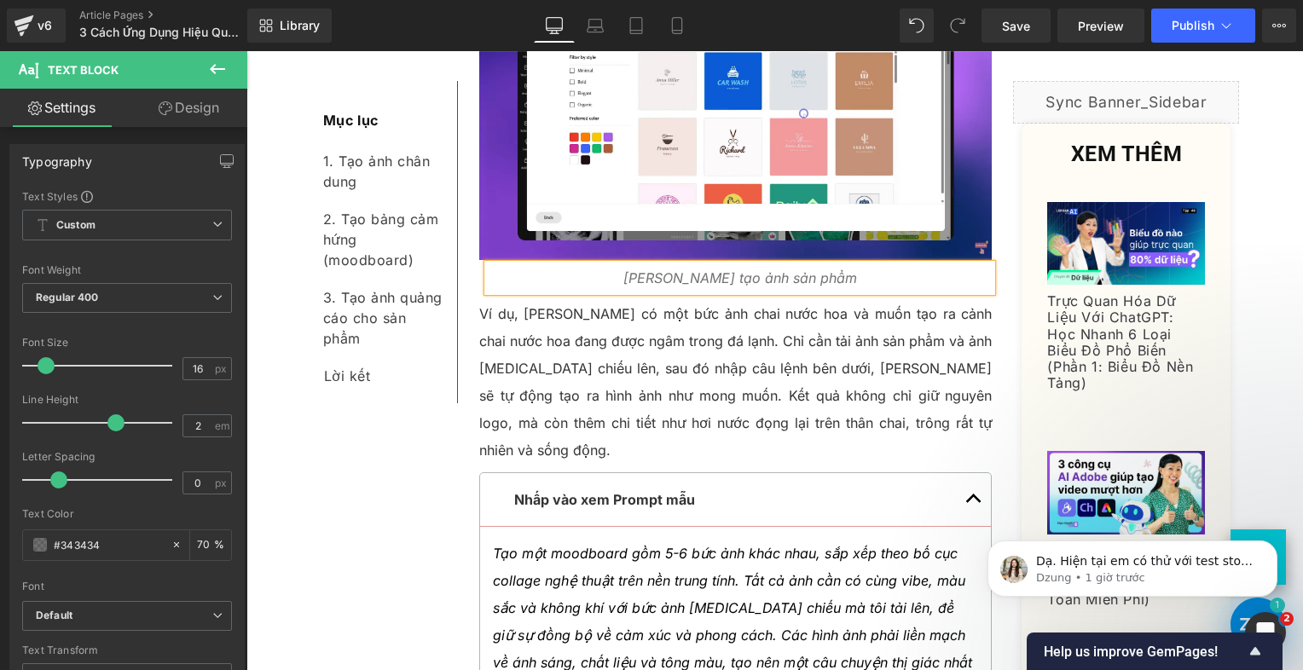
click at [875, 264] on p "[PERSON_NAME] tạo ảnh sản phẩm" at bounding box center [740, 277] width 505 height 27
click at [918, 264] on p "Nano Banana tạo ảnh sản phẩm chất lượng cao" at bounding box center [740, 277] width 505 height 27
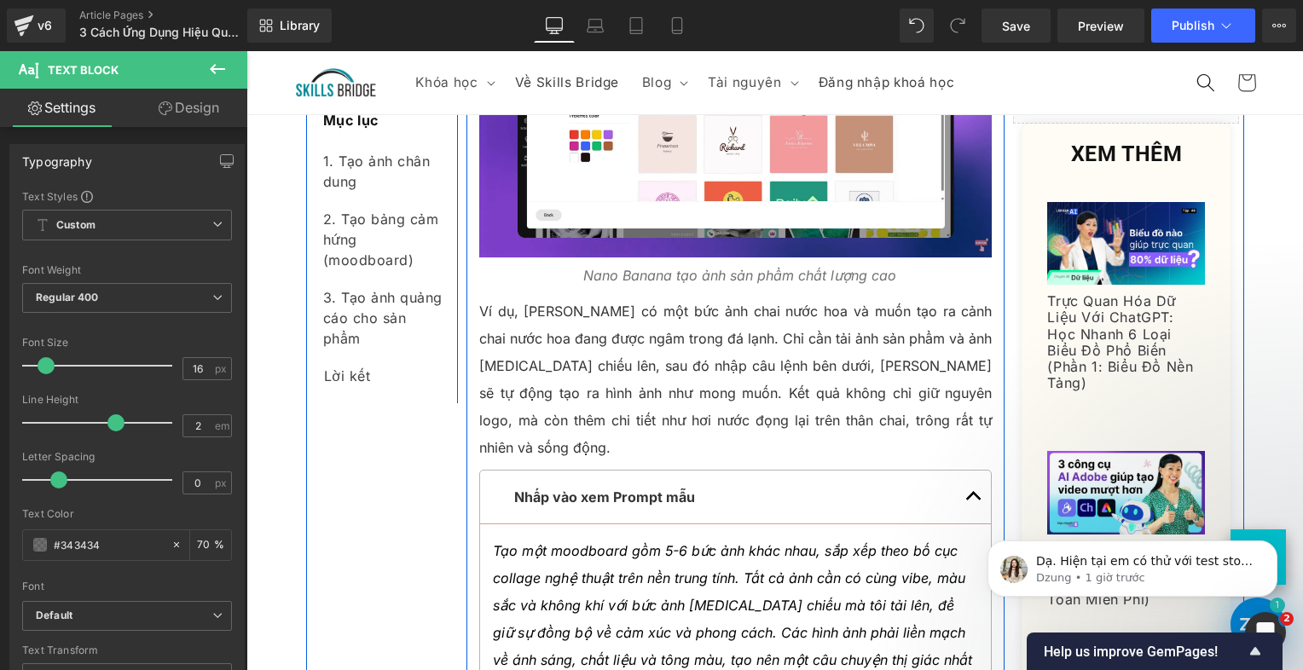
scroll to position [5191, 0]
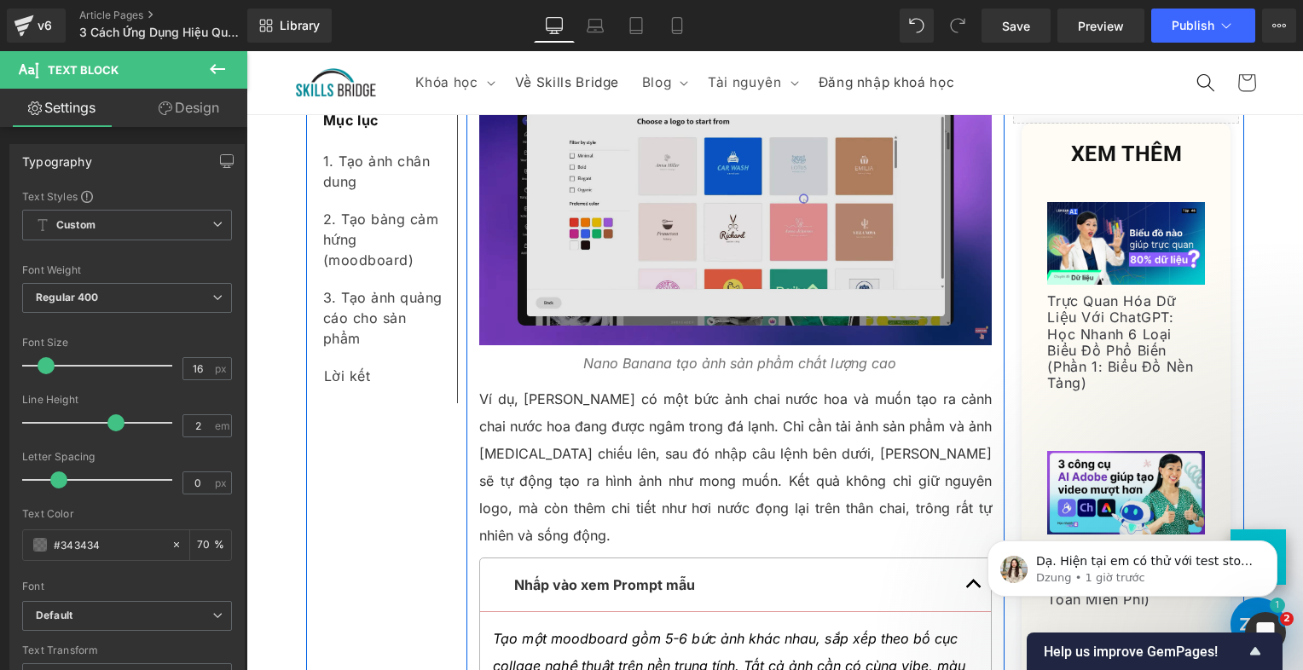
click at [575, 145] on img at bounding box center [736, 201] width 514 height 287
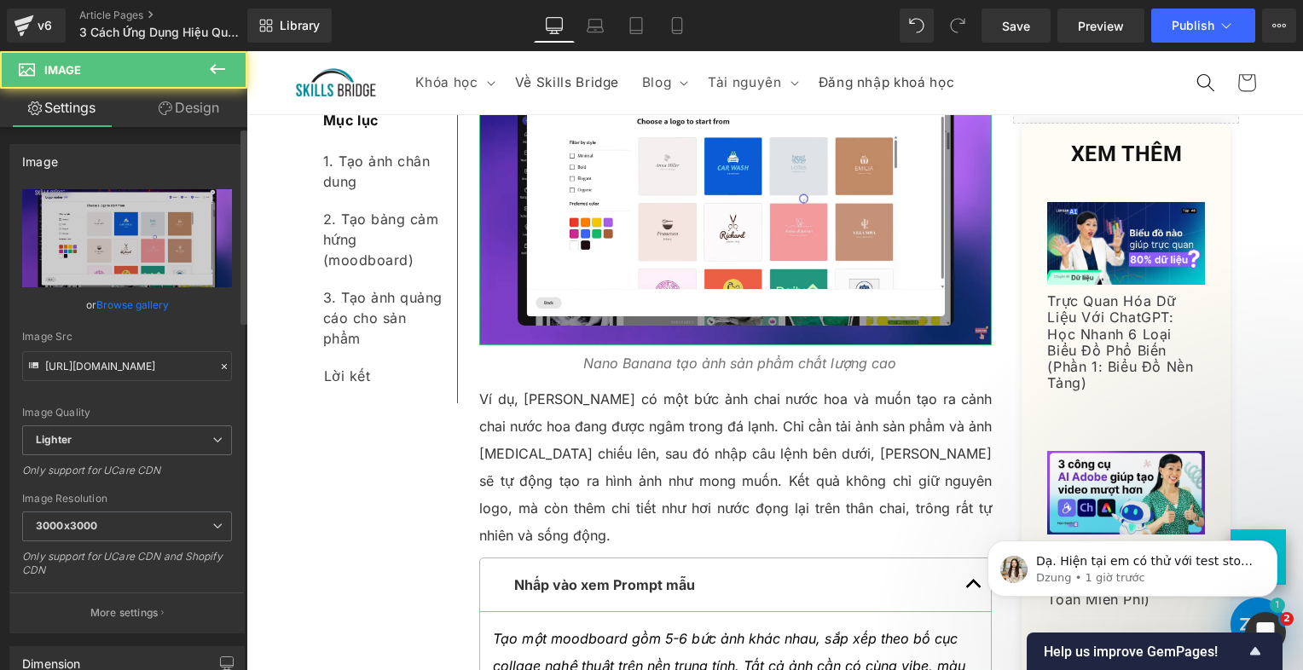
click at [1, 209] on div "Image [URL][DOMAIN_NAME] Replace Image Upload image or Browse gallery Image Src…" at bounding box center [127, 382] width 255 height 502
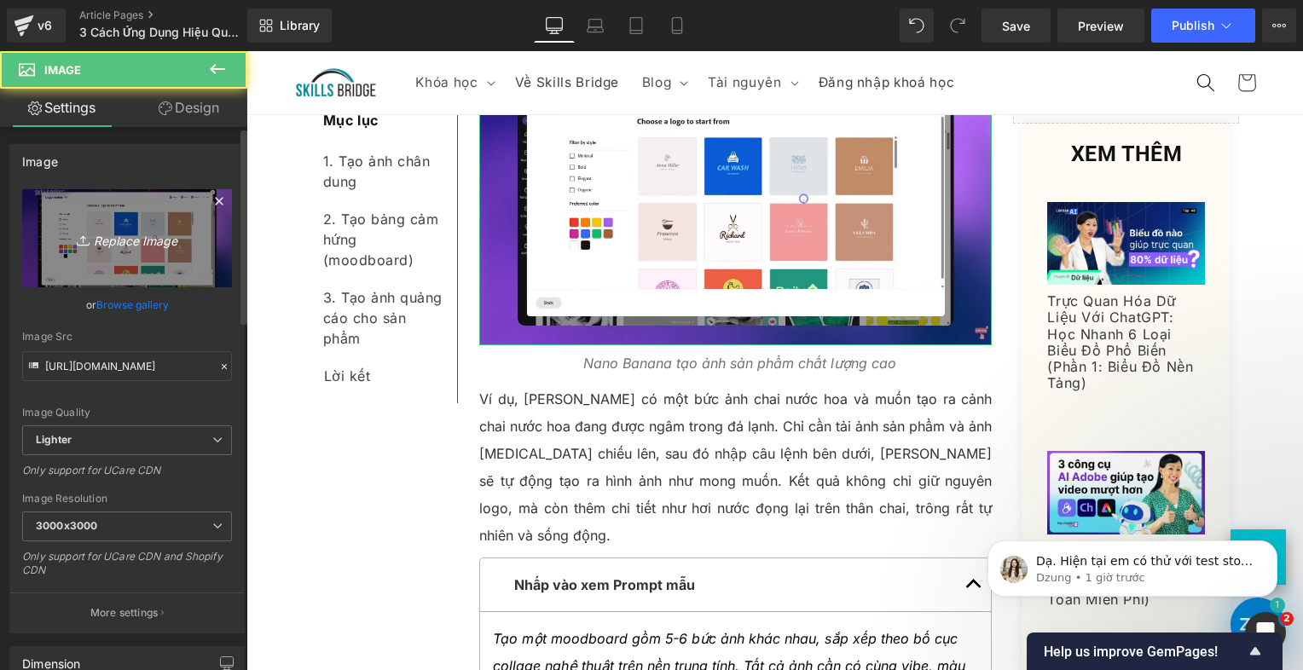
click at [38, 229] on link "Replace Image" at bounding box center [127, 238] width 210 height 98
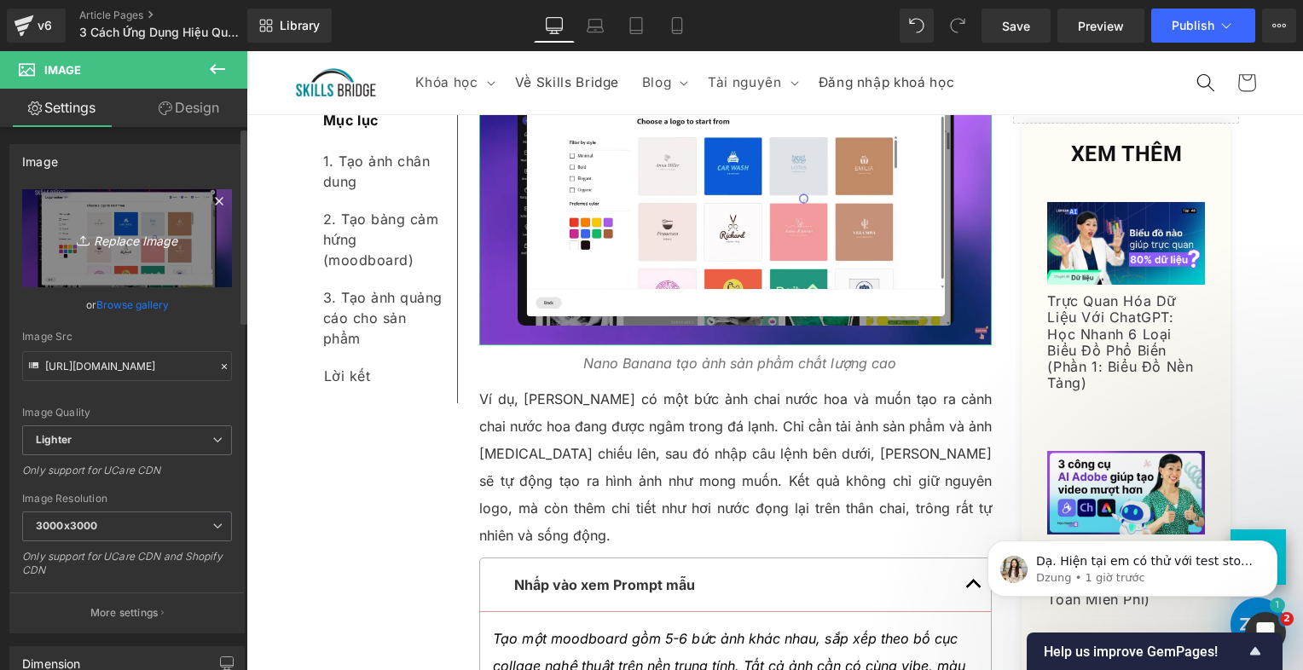
type input "C:\fakepath\Screenshot [DATE] 183545.png"
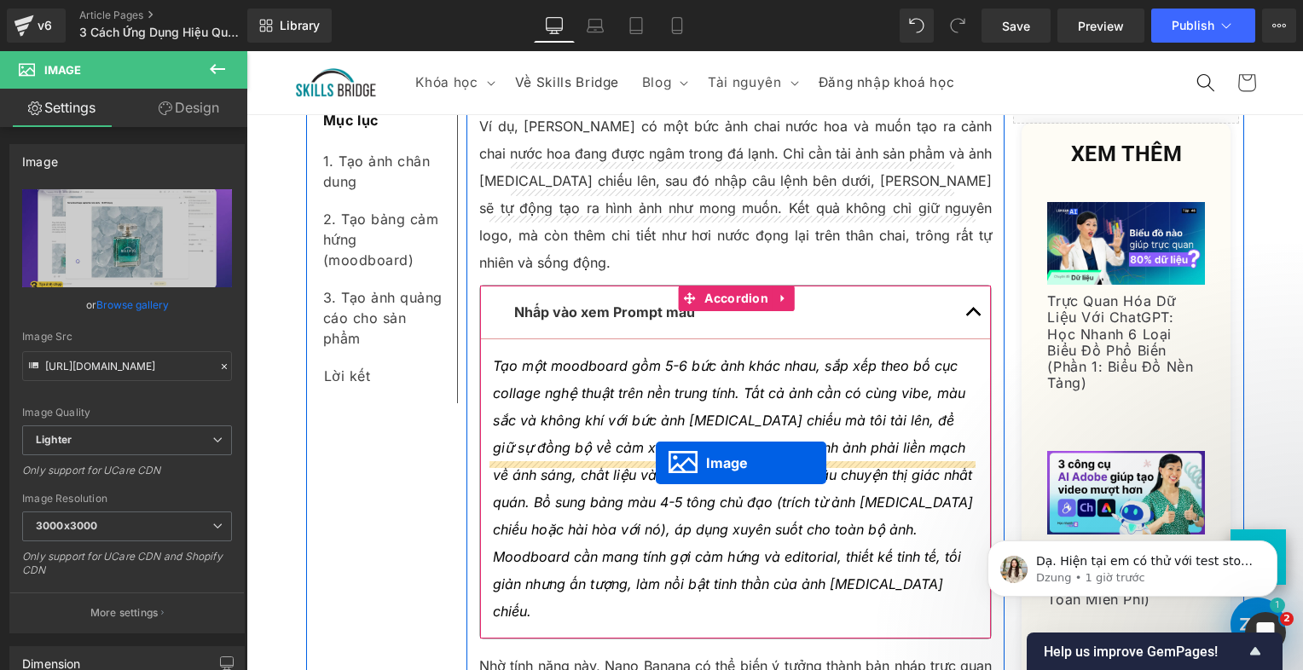
scroll to position [5276, 0]
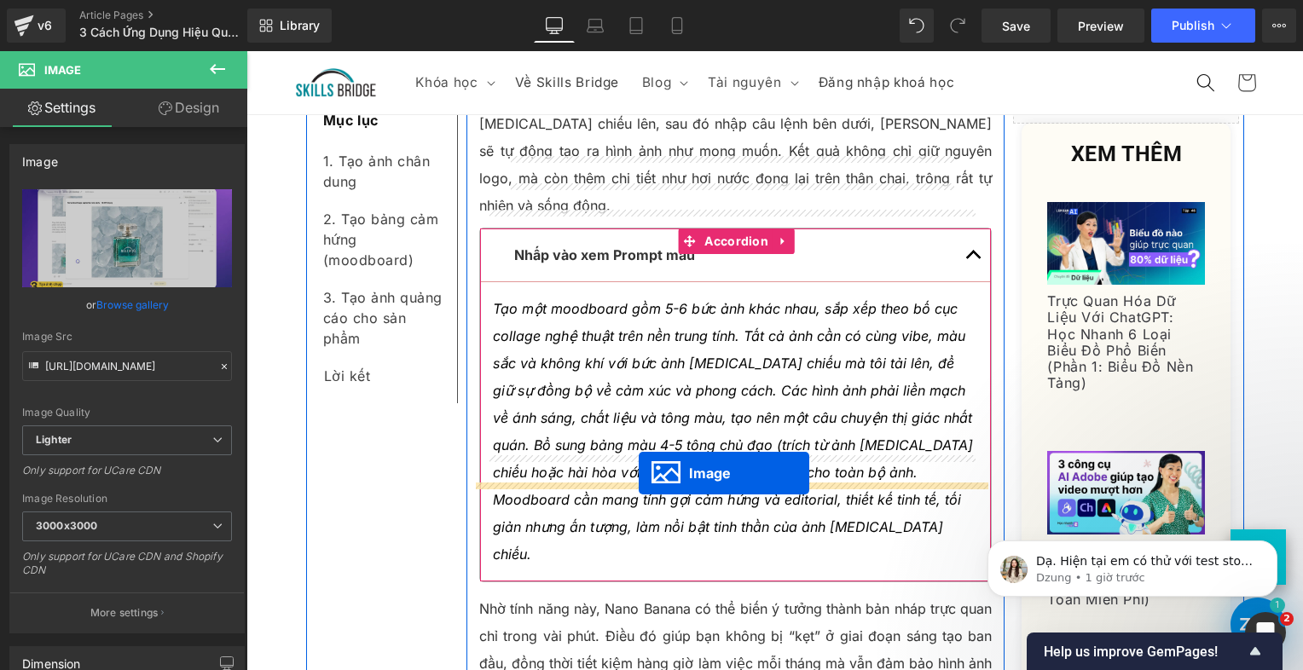
drag, startPoint x: 699, startPoint y: 482, endPoint x: 639, endPoint y: 473, distance: 61.2
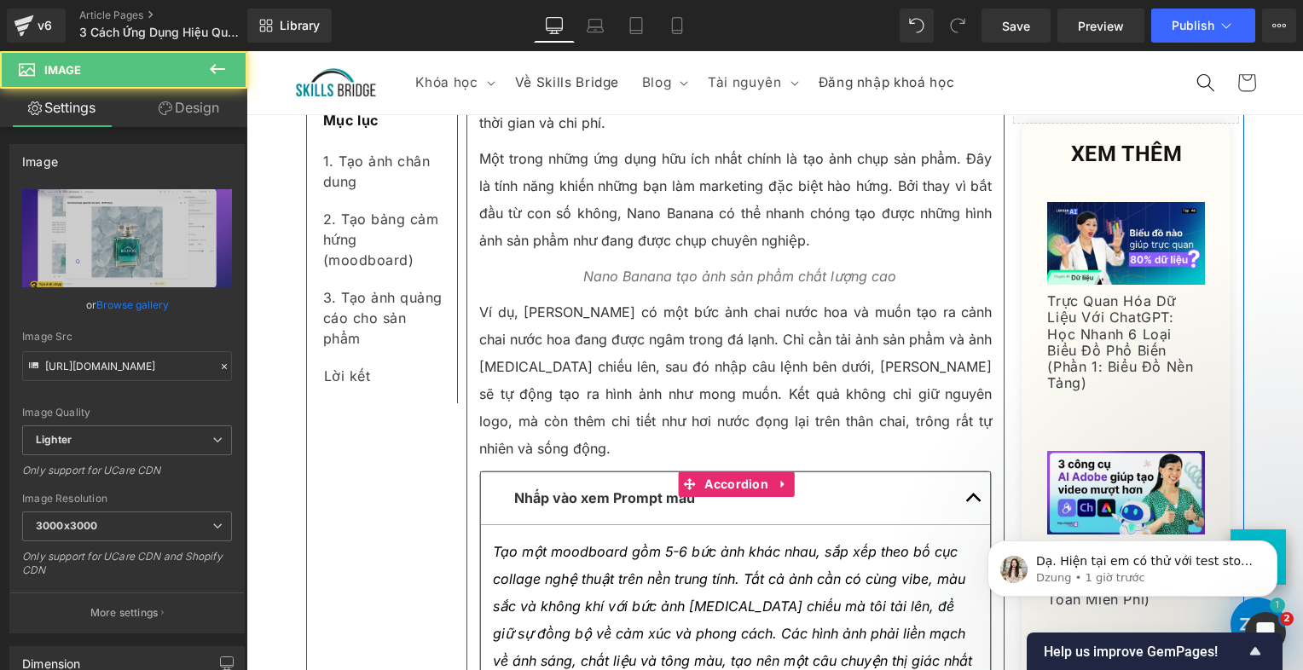
scroll to position [4709, 0]
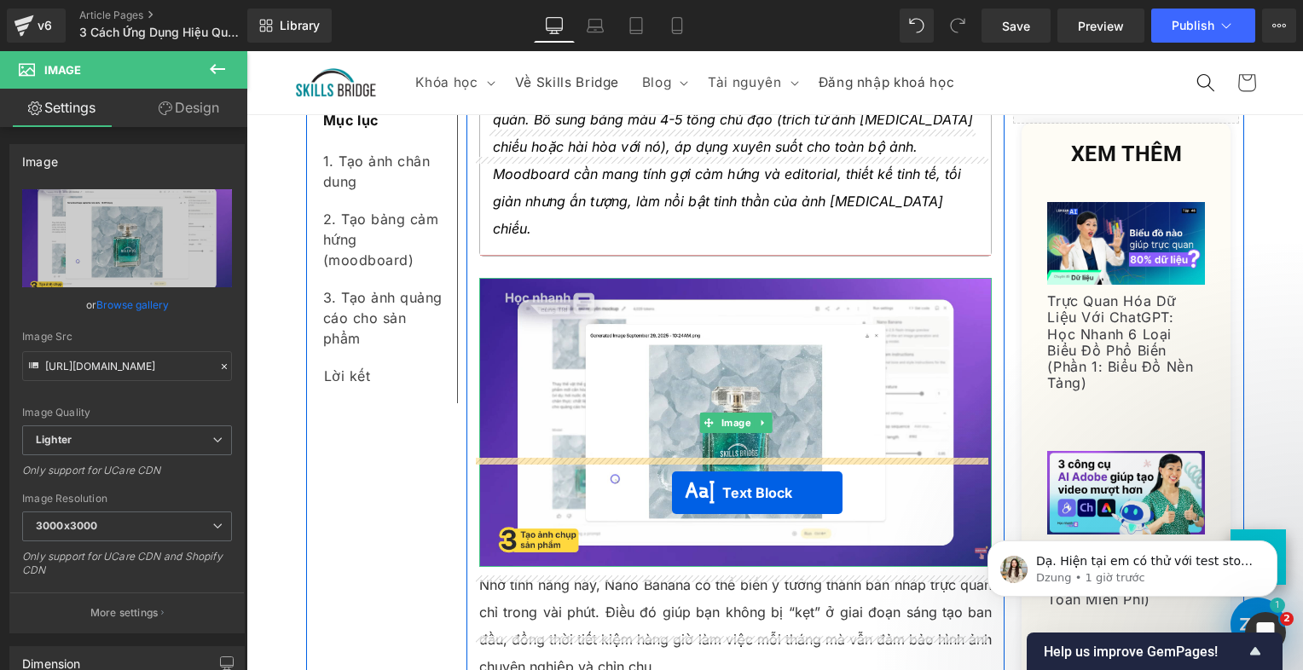
drag, startPoint x: 687, startPoint y: 490, endPoint x: 672, endPoint y: 493, distance: 14.9
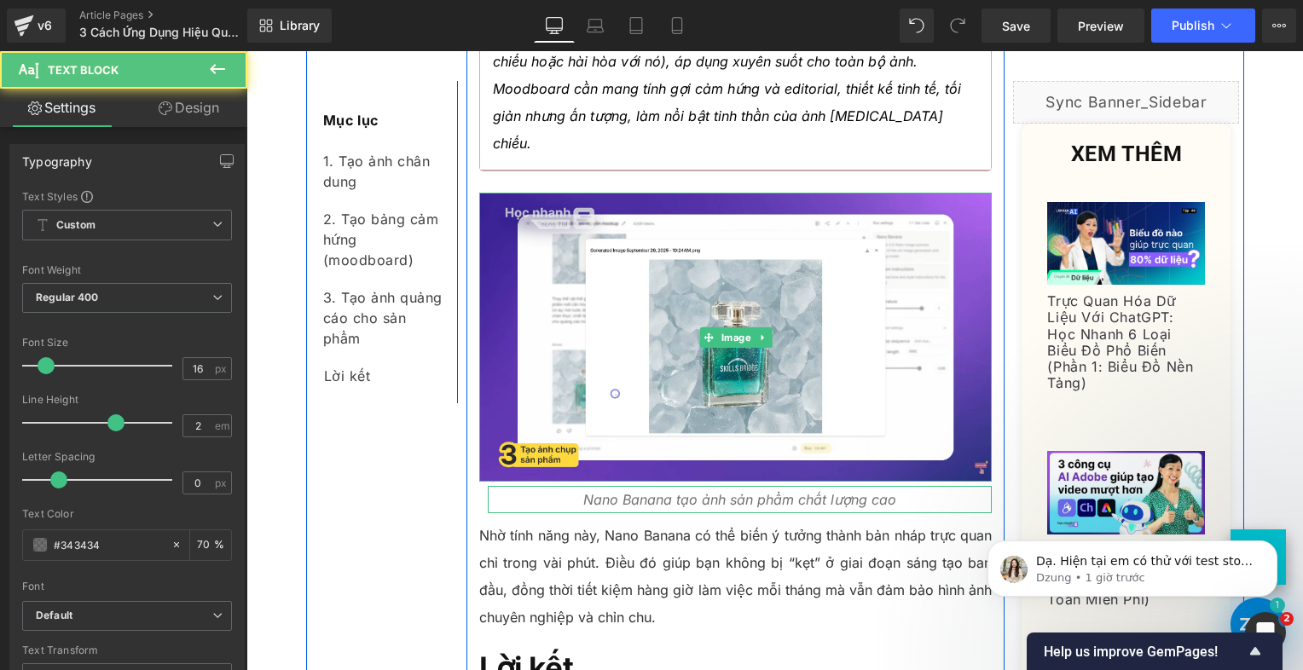
click at [703, 522] on p "Nhờ tính năng này, Nano Banana có thể biến ý tưởng thành bản nháp trực quan chỉ…" at bounding box center [736, 576] width 514 height 109
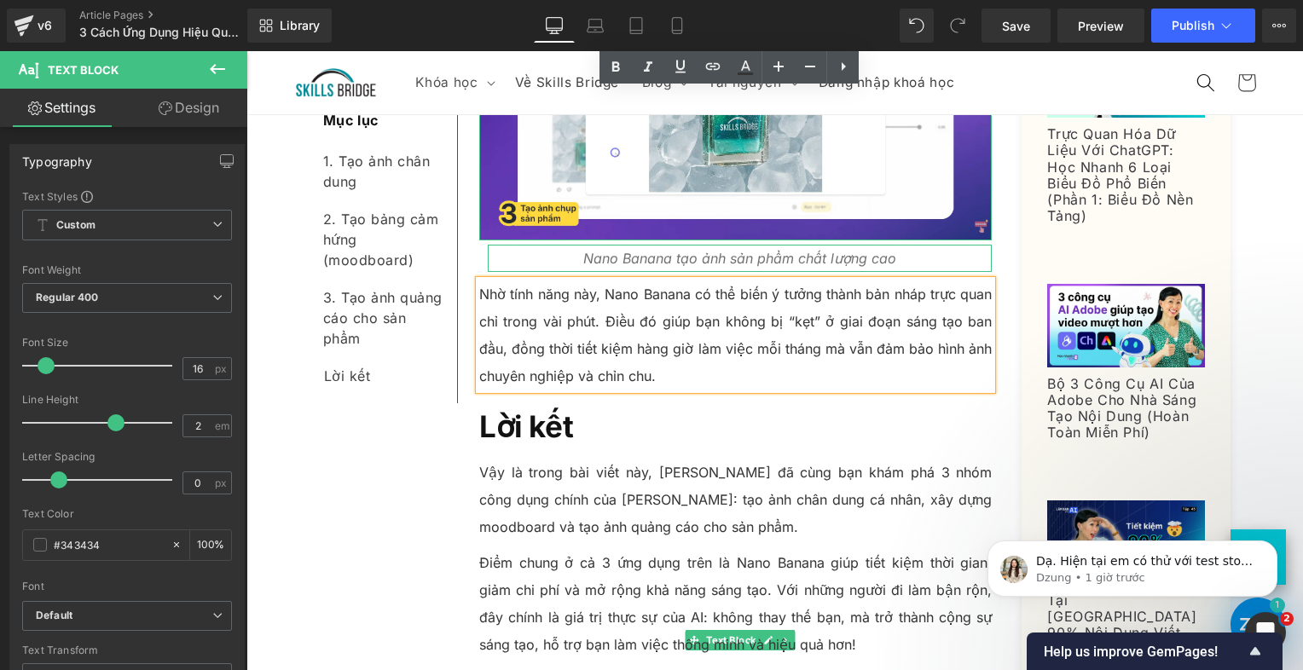
scroll to position [5681, 0]
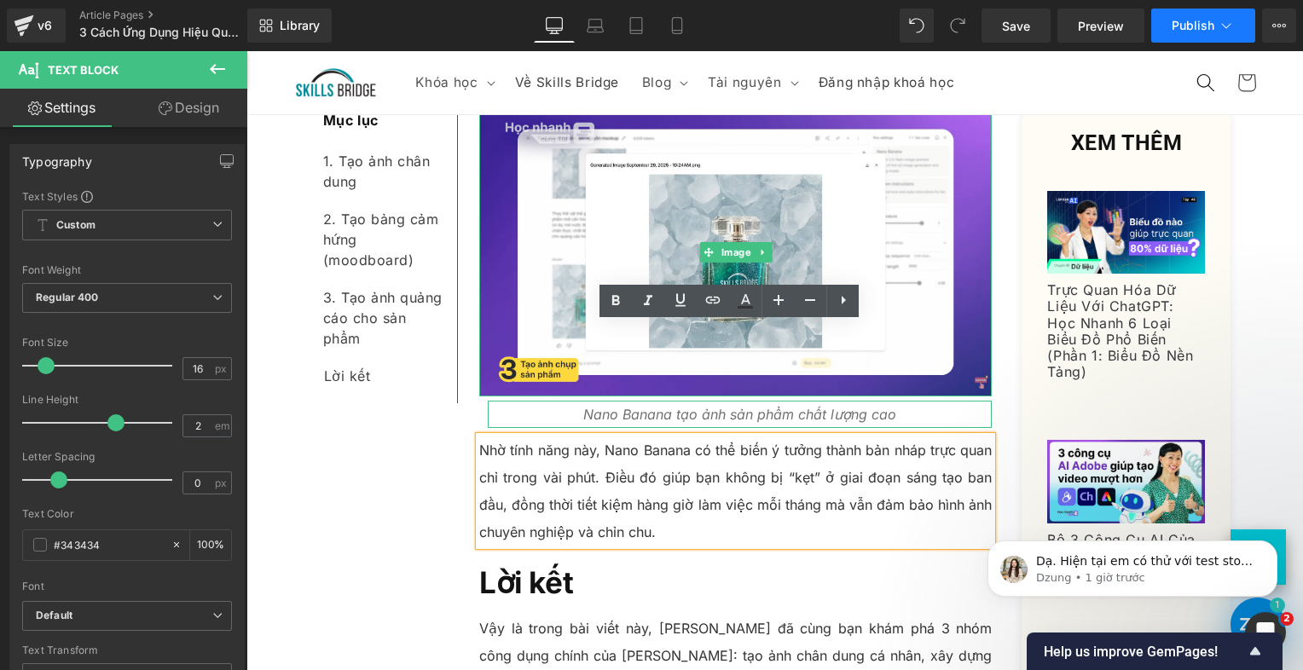
click at [1170, 32] on button "Publish" at bounding box center [1204, 26] width 104 height 34
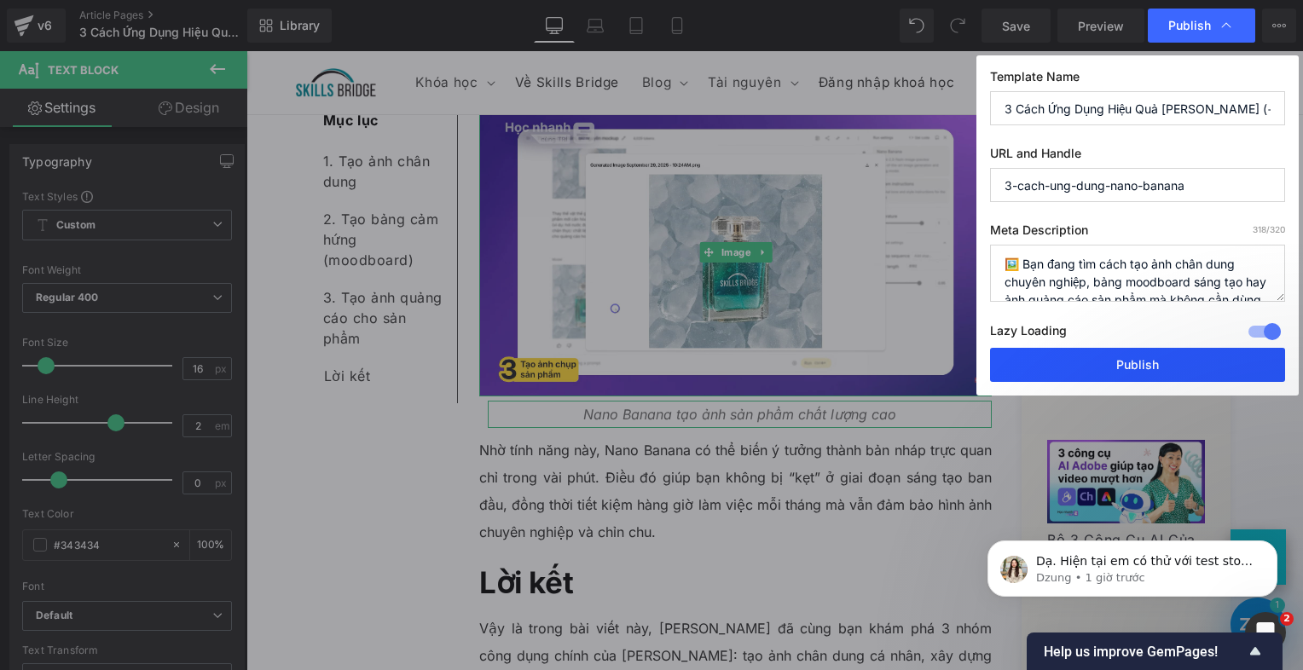
drag, startPoint x: 1136, startPoint y: 356, endPoint x: 831, endPoint y: 304, distance: 309.8
click at [1136, 356] on button "Publish" at bounding box center [1137, 365] width 295 height 34
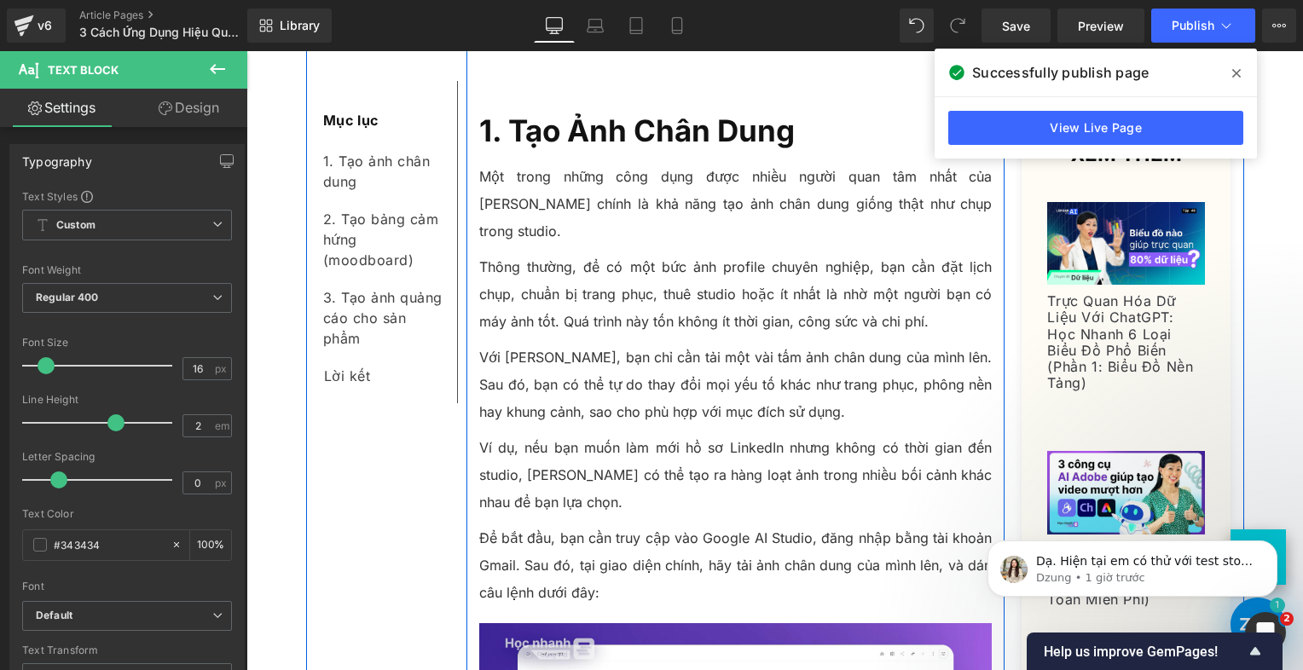
scroll to position [938, 0]
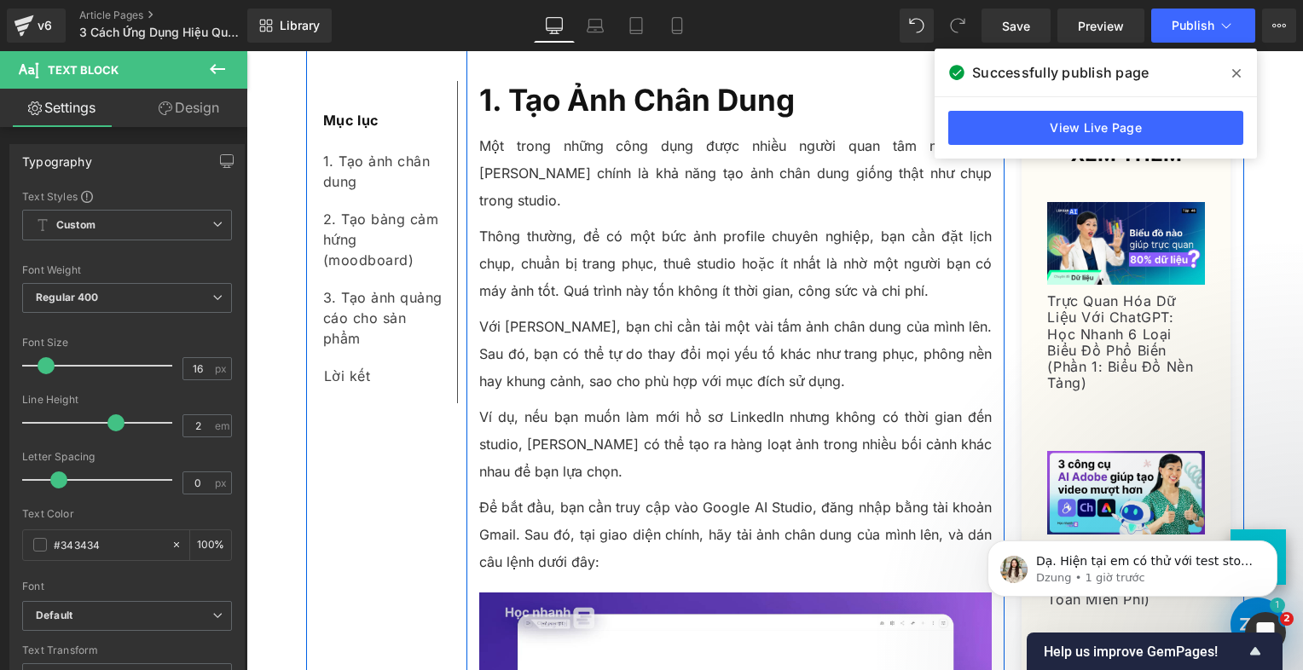
click at [656, 494] on p "Để bắt đầu, bạn cần truy cập vào Google AI Studio, đăng nhập bằng tài khoản Gma…" at bounding box center [736, 535] width 514 height 82
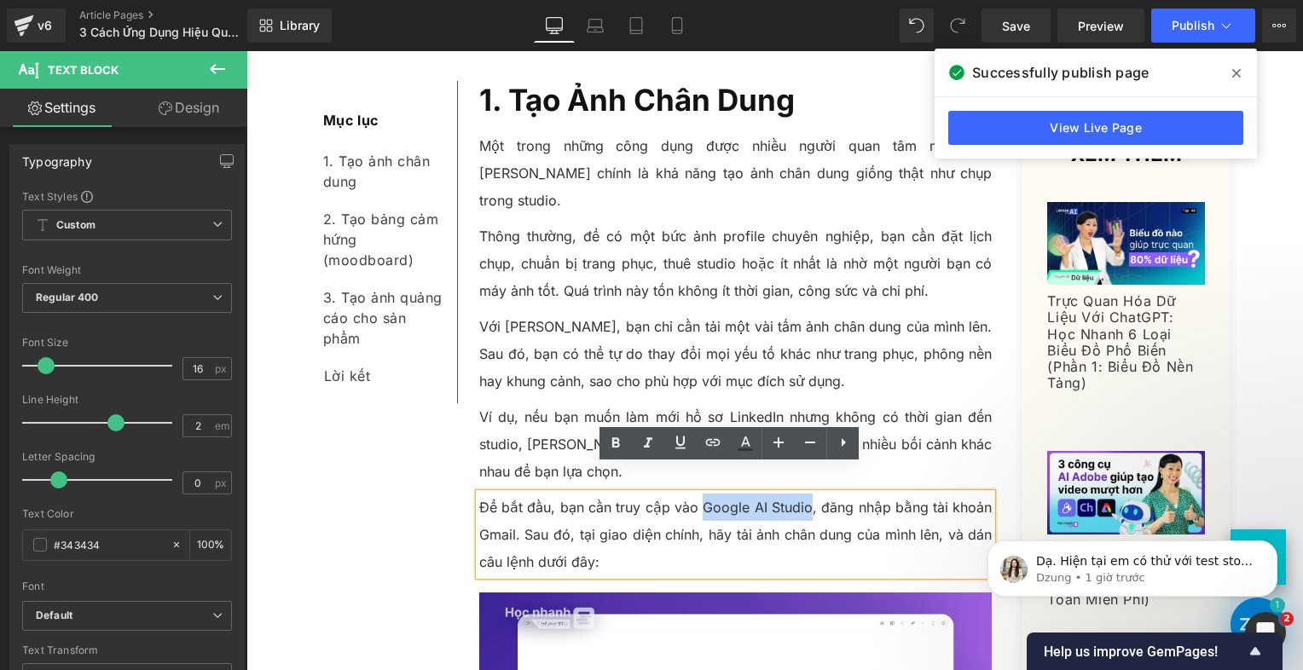
drag, startPoint x: 694, startPoint y: 477, endPoint x: 807, endPoint y: 479, distance: 112.6
click at [805, 494] on p "Để bắt đầu, bạn cần truy cập vào Google AI Studio, đăng nhập bằng tài khoản Gma…" at bounding box center [736, 535] width 514 height 82
click at [703, 442] on icon at bounding box center [713, 442] width 20 height 20
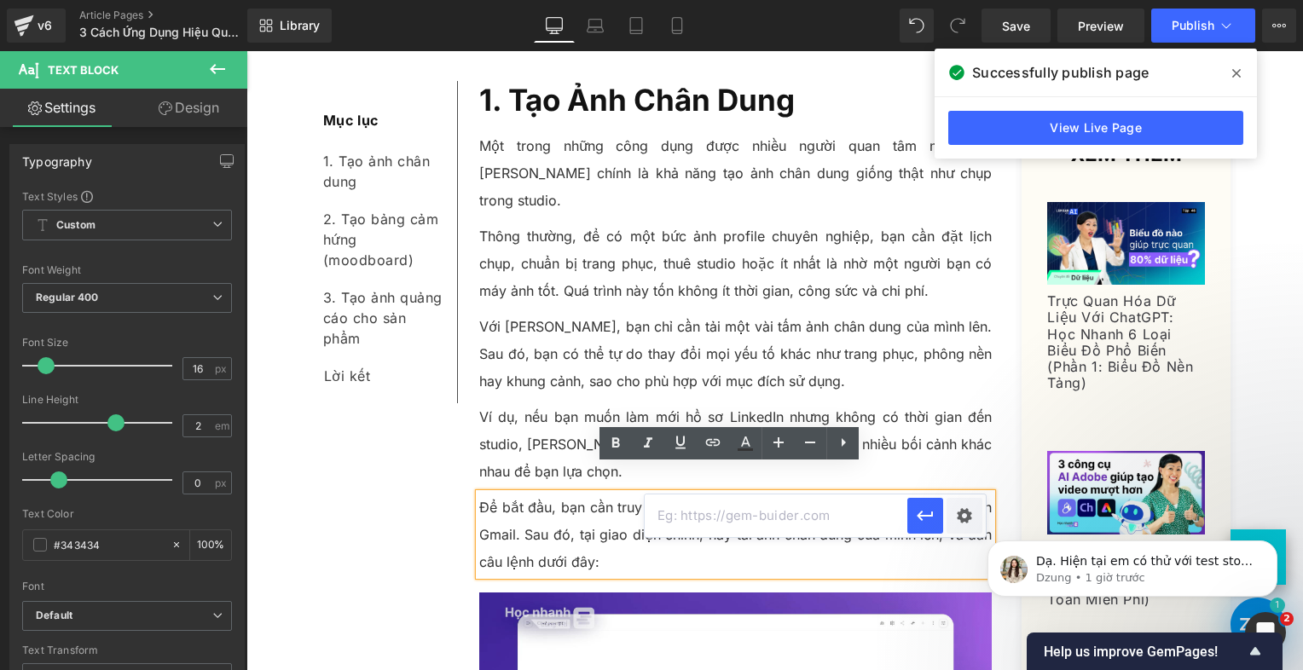
click at [729, 518] on input "text" at bounding box center [776, 516] width 263 height 43
paste input "[URL][DOMAIN_NAME]"
type input "[URL][DOMAIN_NAME]"
click at [949, 0] on div "Text Color Highlight Color #333333 Edit or remove link: Edit - Unlink - Cancel …" at bounding box center [651, 0] width 1303 height 0
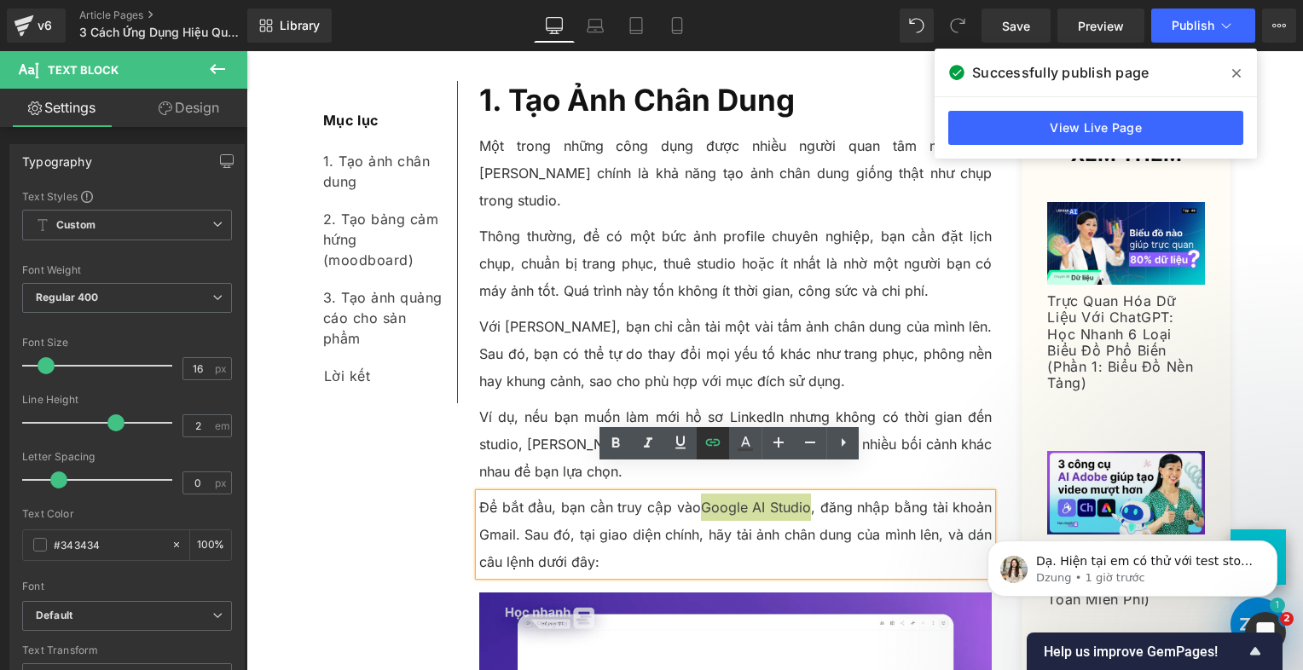
click at [723, 450] on icon at bounding box center [713, 442] width 20 height 20
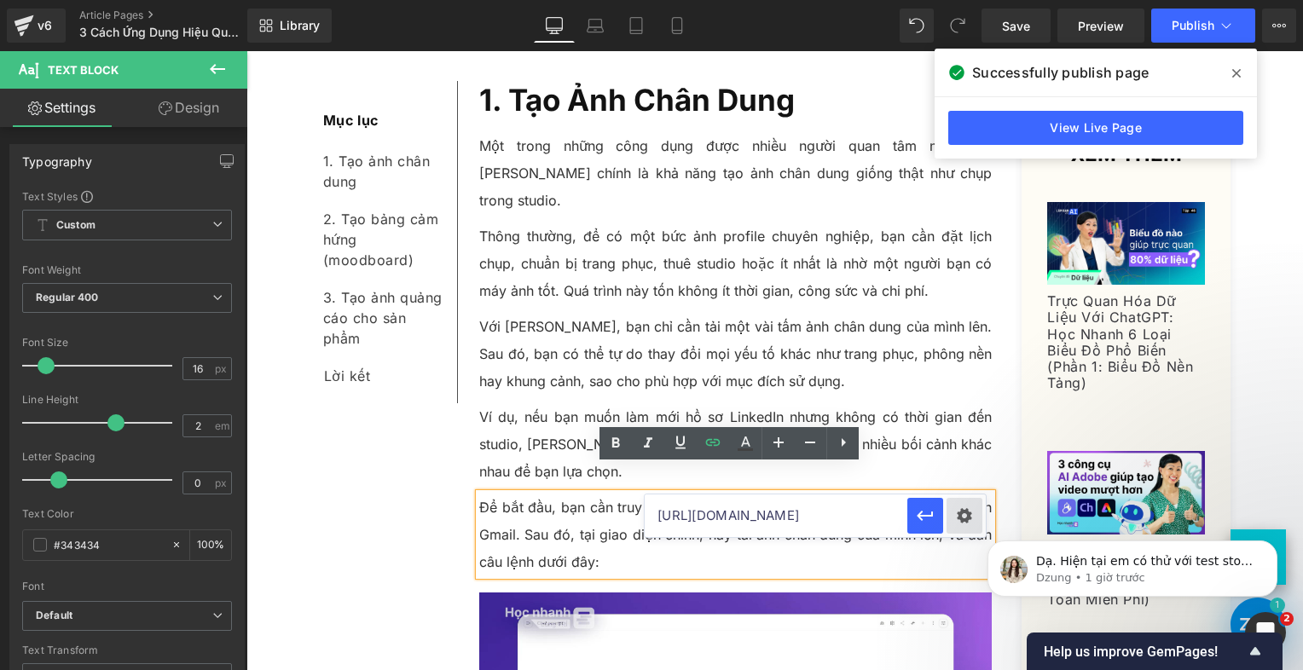
click at [957, 0] on div "Text Color Highlight Color #333333 Edit or remove link: Edit - Unlink - Cancel …" at bounding box center [651, 0] width 1303 height 0
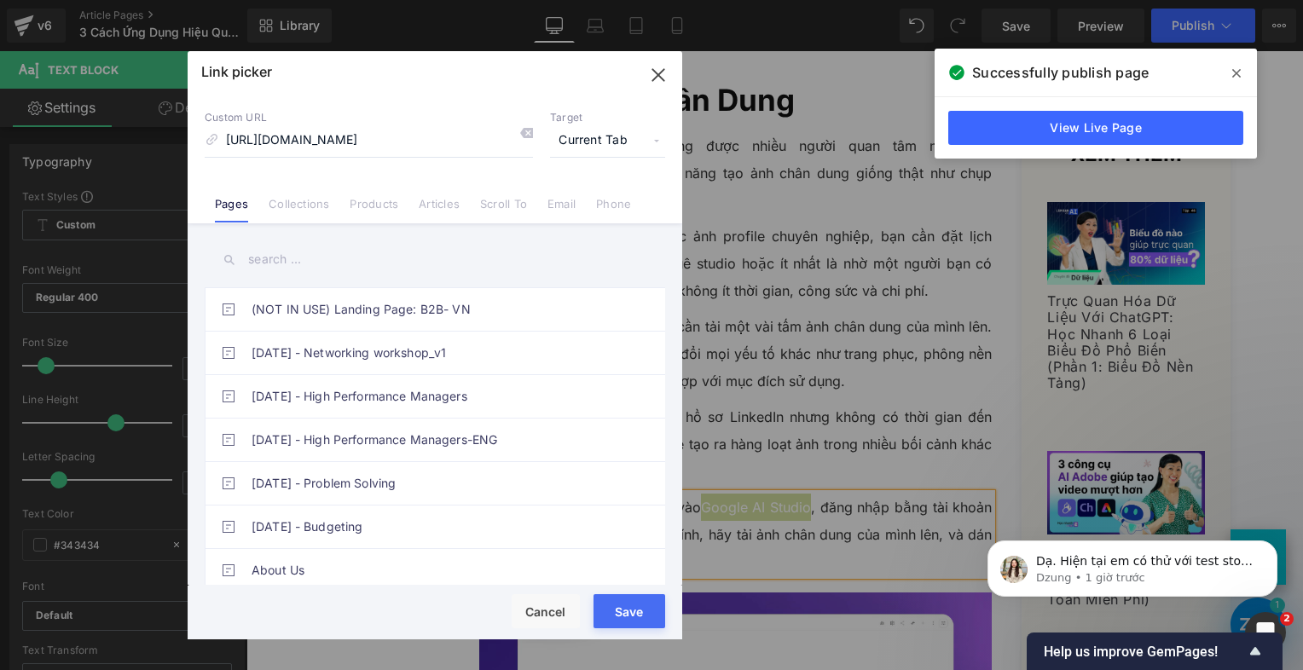
drag, startPoint x: 595, startPoint y: 142, endPoint x: 590, endPoint y: 151, distance: 9.5
click at [595, 143] on span "Current Tab" at bounding box center [607, 141] width 115 height 32
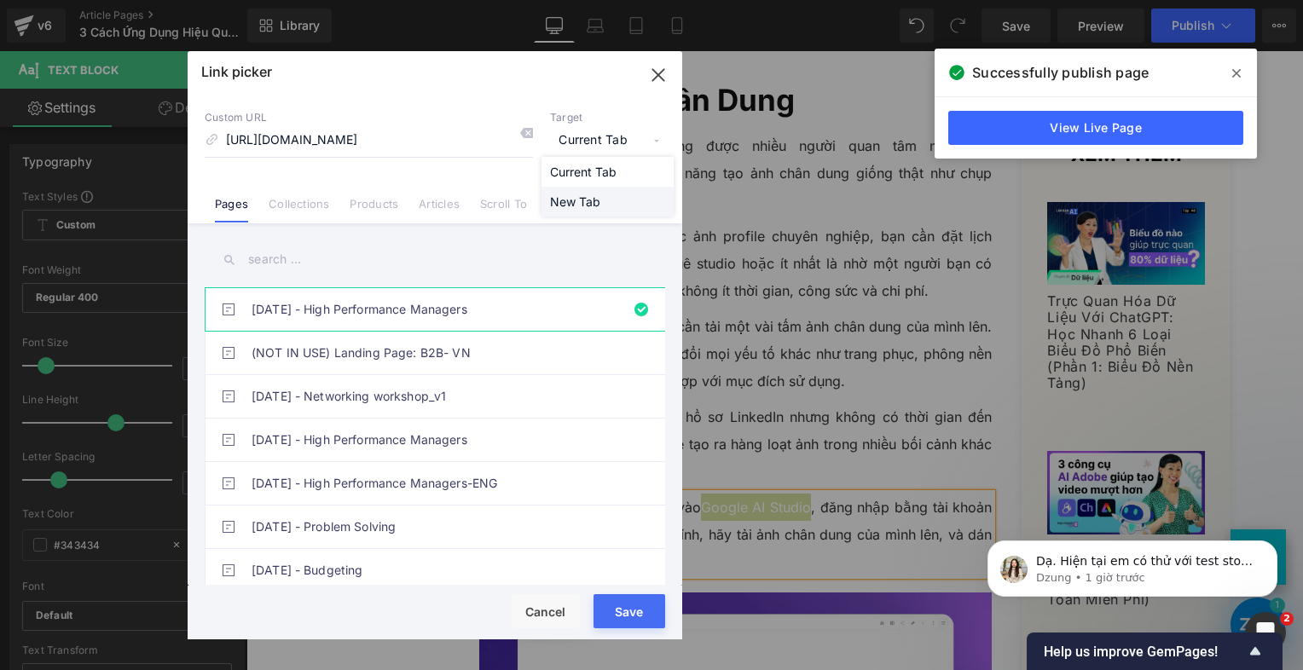
click at [583, 206] on li "New Tab" at bounding box center [608, 202] width 132 height 30
click at [618, 594] on div "Rendering Content" at bounding box center [652, 603] width 105 height 19
click at [625, 601] on div "Rendering Content" at bounding box center [652, 603] width 105 height 19
click at [636, 613] on button "Save" at bounding box center [630, 612] width 72 height 34
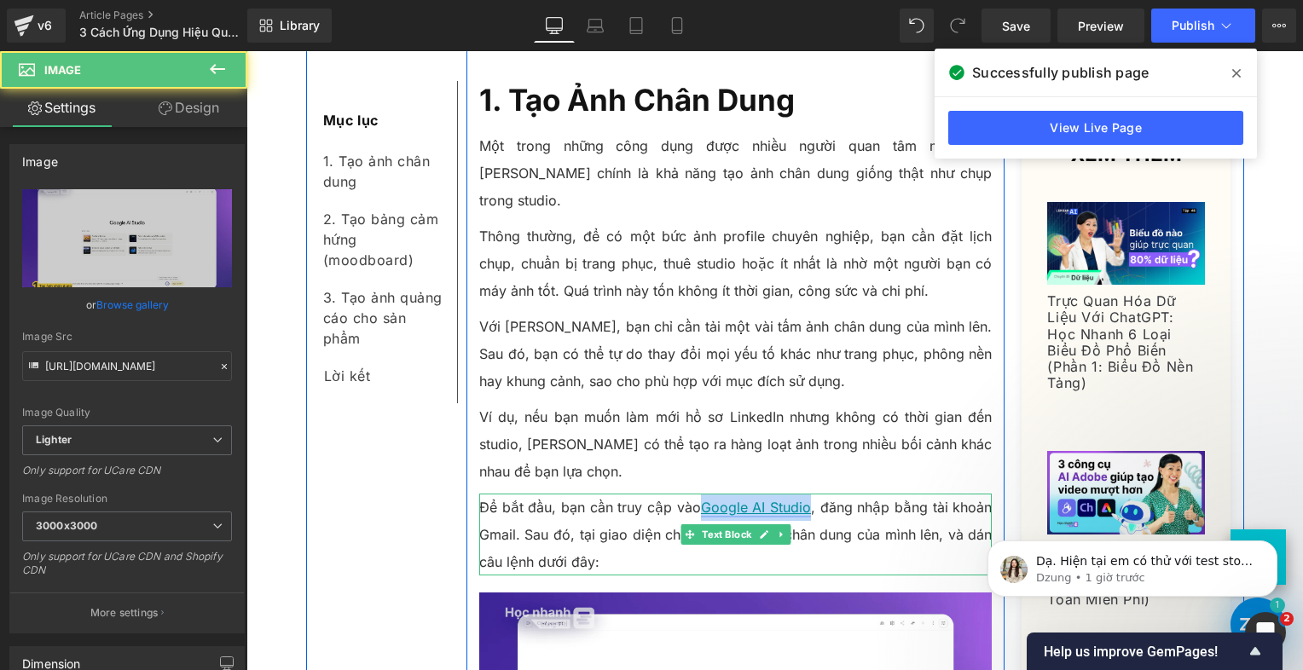
click at [732, 499] on link "Google AI Studio" at bounding box center [756, 507] width 110 height 17
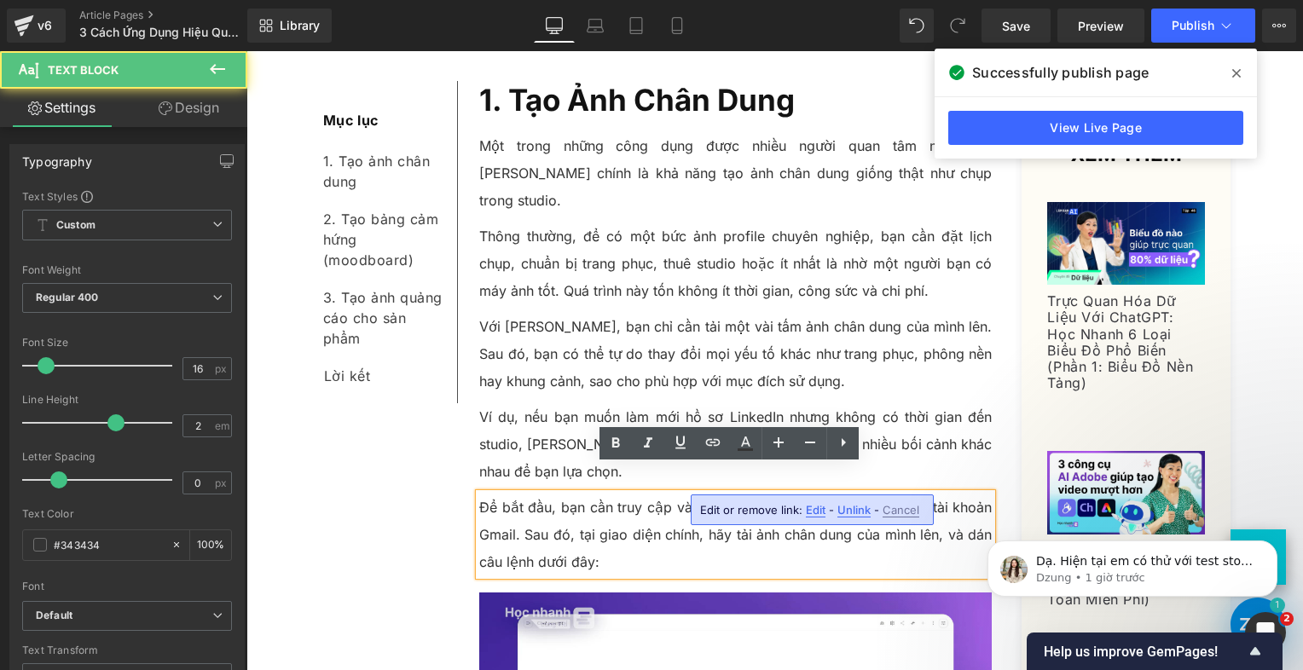
click at [686, 494] on p "Để bắt đầu, bạn cần truy cập vào Google AI Studio , đăng nhập bằng tài khoản Gm…" at bounding box center [736, 535] width 514 height 82
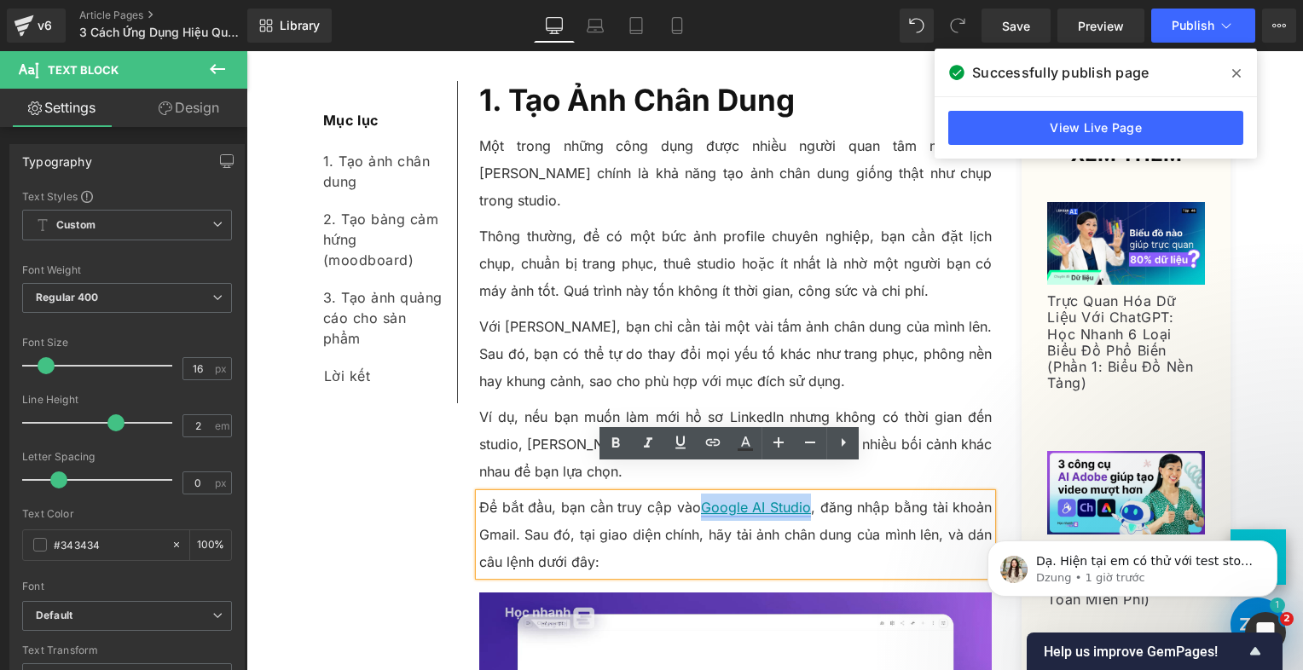
drag, startPoint x: 717, startPoint y: 484, endPoint x: 803, endPoint y: 479, distance: 86.3
click at [803, 499] on link "Google AI Studio" at bounding box center [756, 507] width 110 height 17
click at [742, 443] on icon at bounding box center [745, 443] width 20 height 20
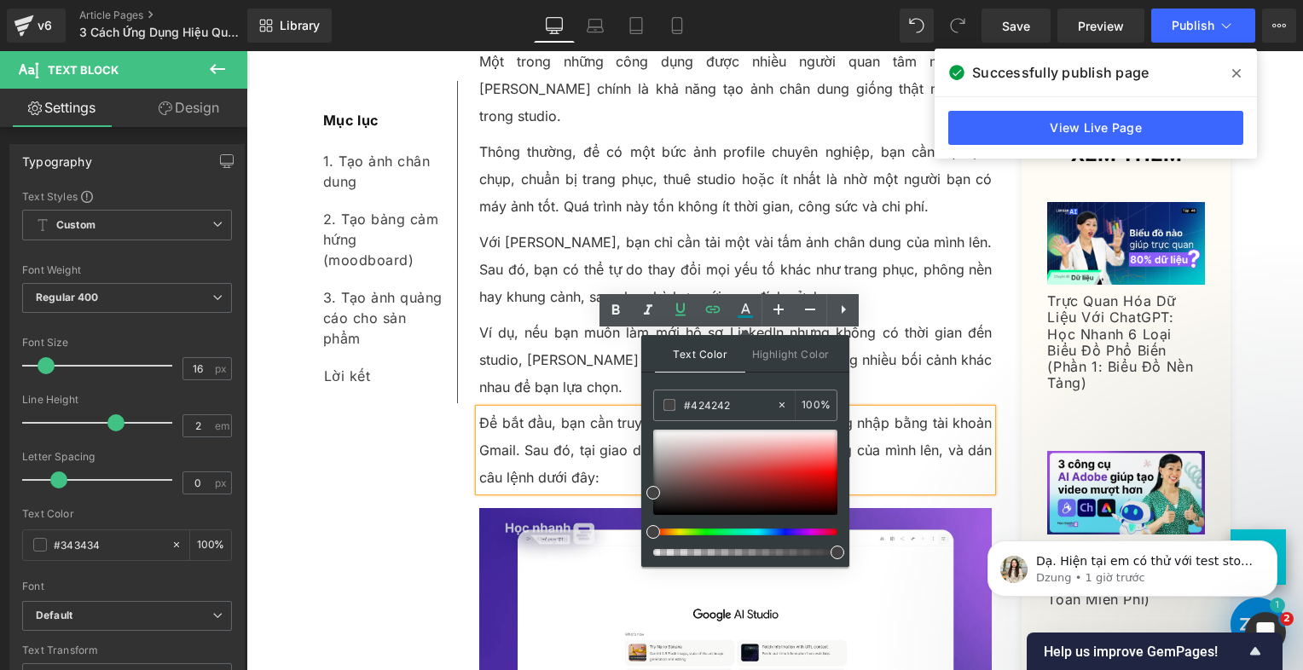
scroll to position [1109, 0]
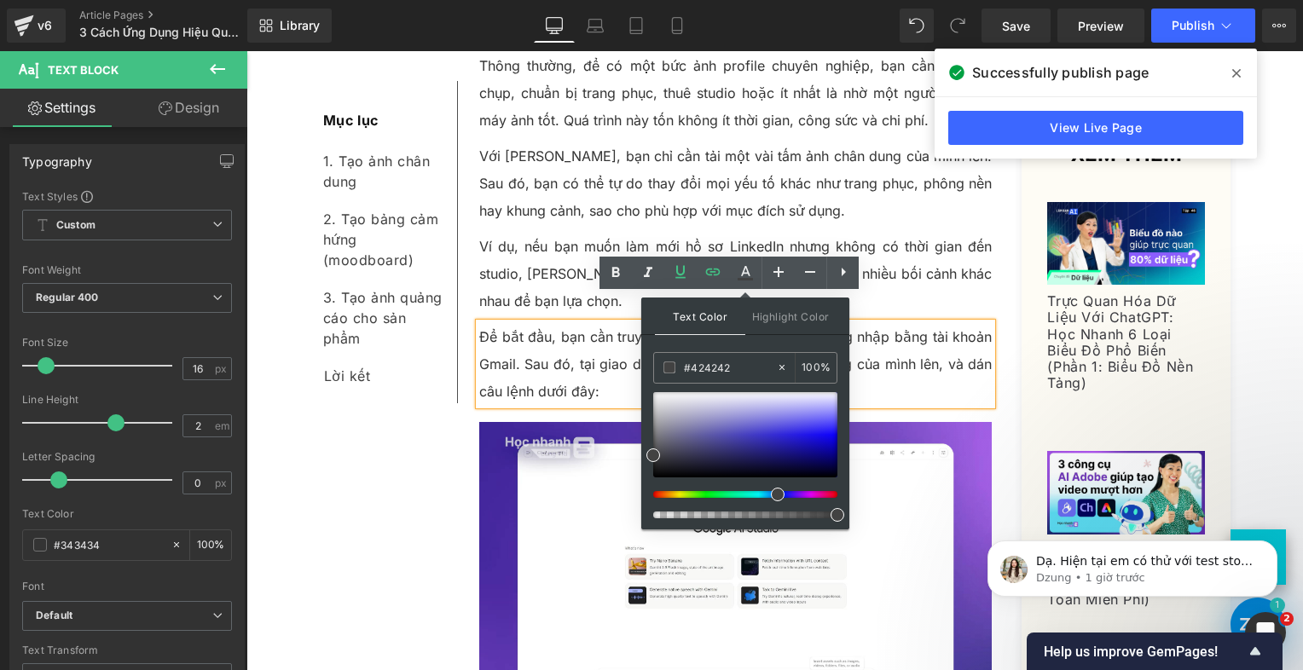
click at [771, 492] on div at bounding box center [739, 494] width 184 height 7
click at [777, 493] on div at bounding box center [739, 494] width 184 height 7
drag, startPoint x: 777, startPoint y: 492, endPoint x: 773, endPoint y: 479, distance: 13.5
click at [766, 492] on div at bounding box center [739, 494] width 184 height 7
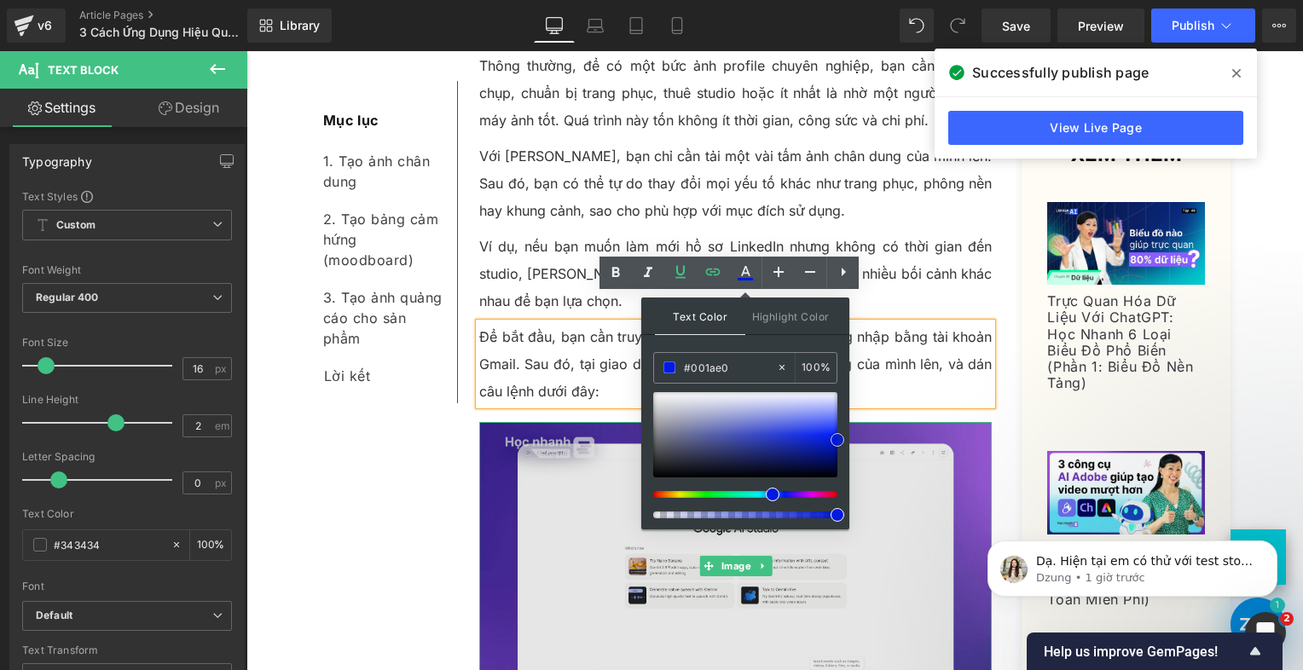
drag, startPoint x: 1065, startPoint y: 490, endPoint x: 852, endPoint y: 438, distance: 219.3
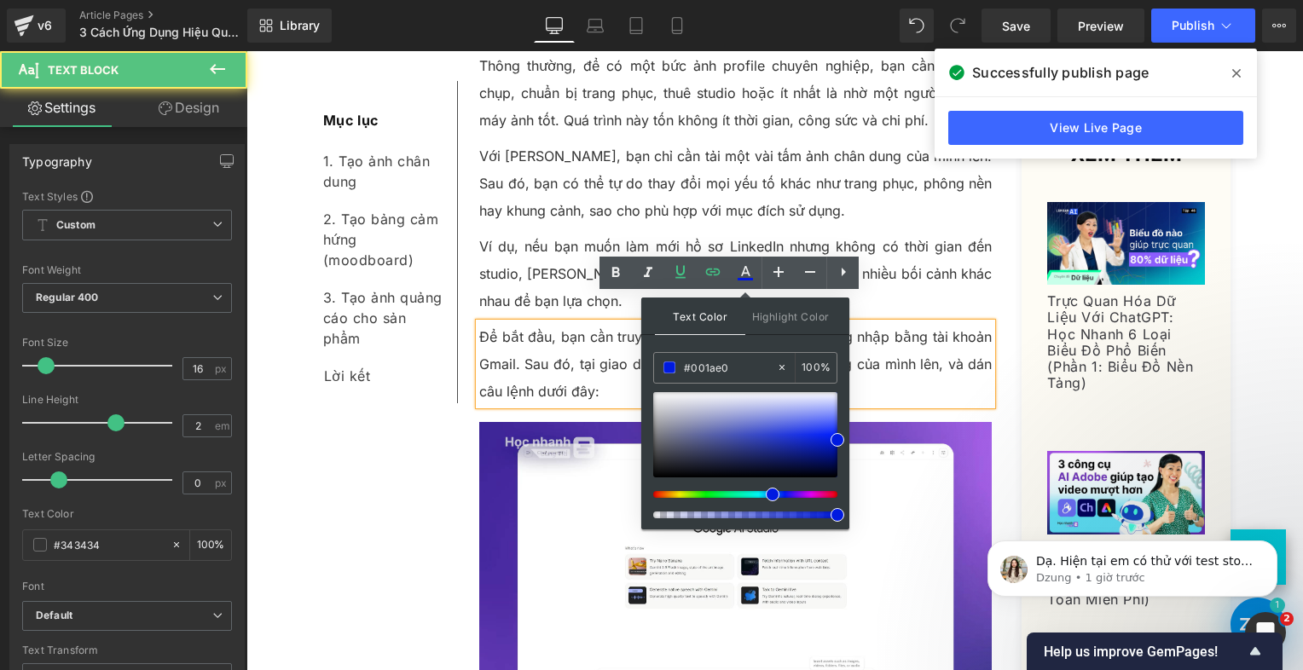
click at [566, 325] on p "Để bắt đầu, bạn cần truy cập vào Google AI Studio , đăng nhập bằng tài khoản Gm…" at bounding box center [736, 364] width 514 height 82
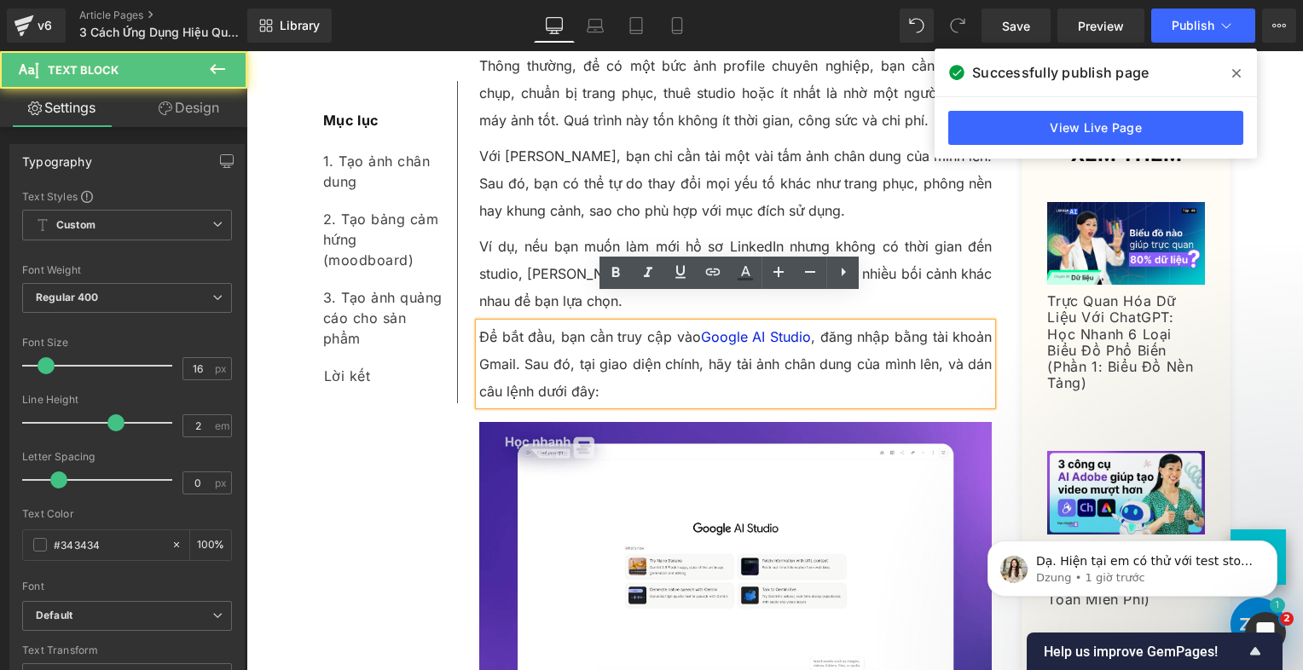
click at [673, 346] on p "Để bắt đầu, bạn cần truy cập vào Google AI Studio , đăng nhập bằng tài khoản Gm…" at bounding box center [736, 364] width 514 height 82
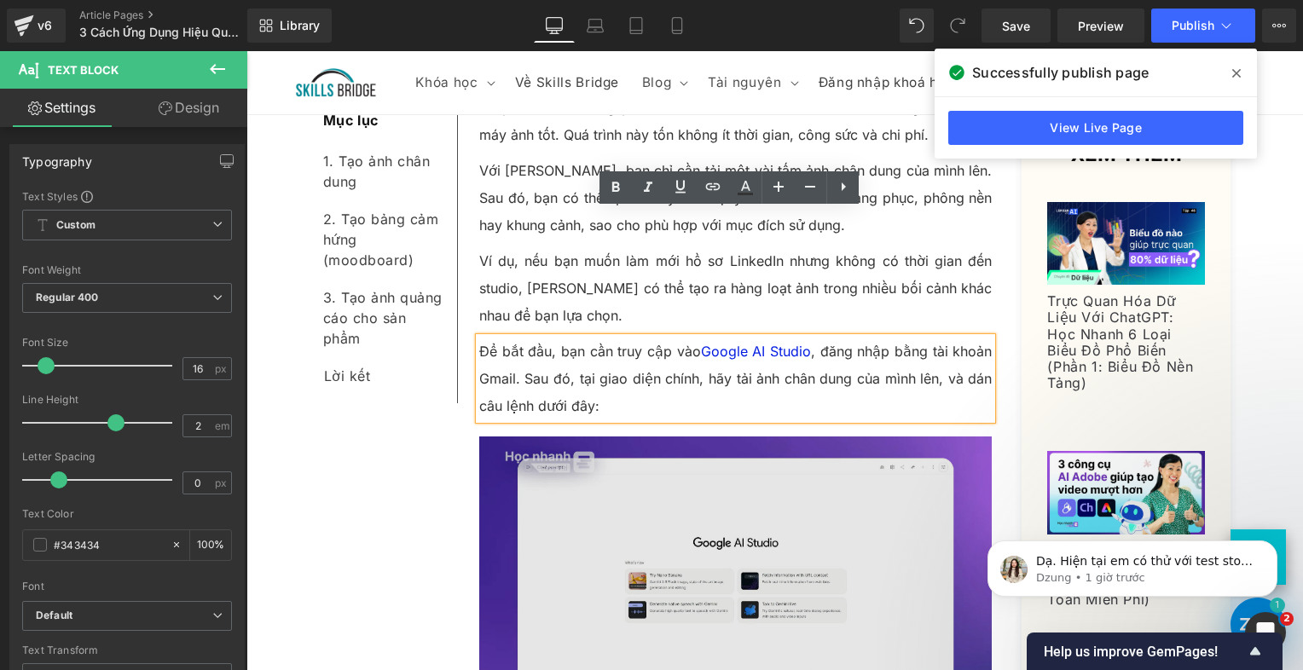
scroll to position [938, 0]
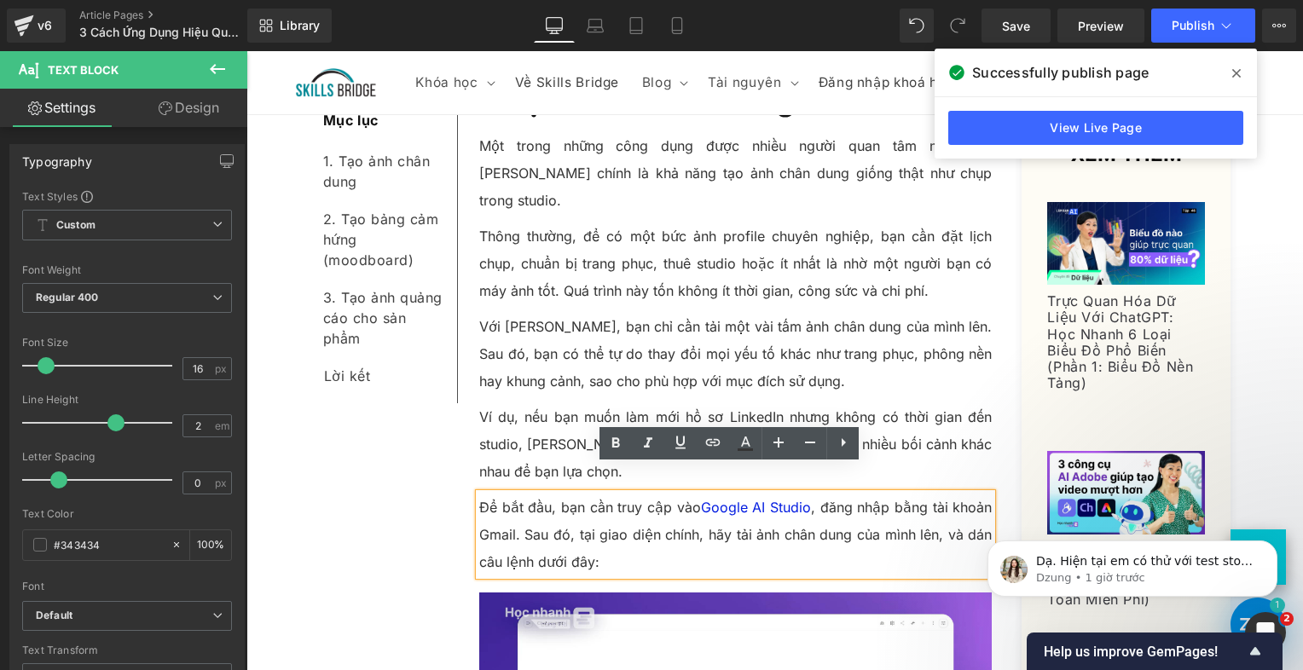
click at [675, 271] on p "Thông thường, để có một bức ảnh profile chuyên nghiệp, bạn cần đặt lịch chụp, c…" at bounding box center [736, 264] width 514 height 82
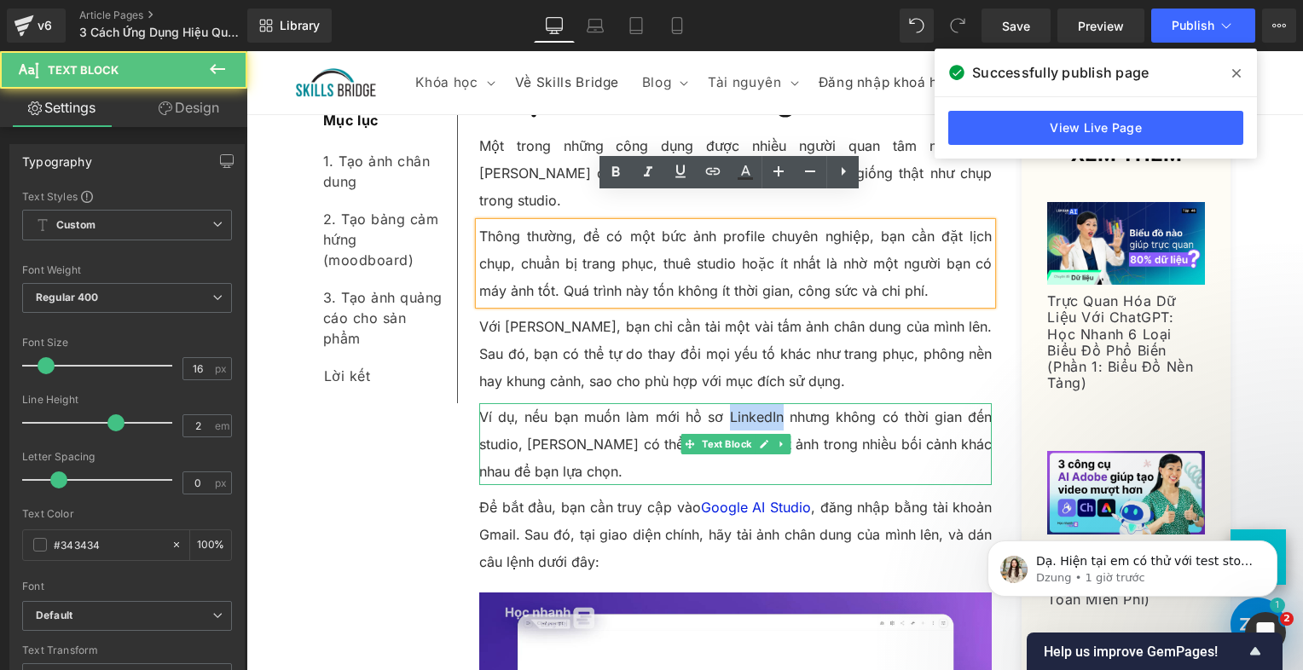
drag, startPoint x: 723, startPoint y: 388, endPoint x: 775, endPoint y: 386, distance: 51.2
click at [775, 403] on p "Ví dụ, nếu bạn muốn làm mới hồ sơ LinkedIn nhưng không có thời gian đến studio,…" at bounding box center [736, 444] width 514 height 82
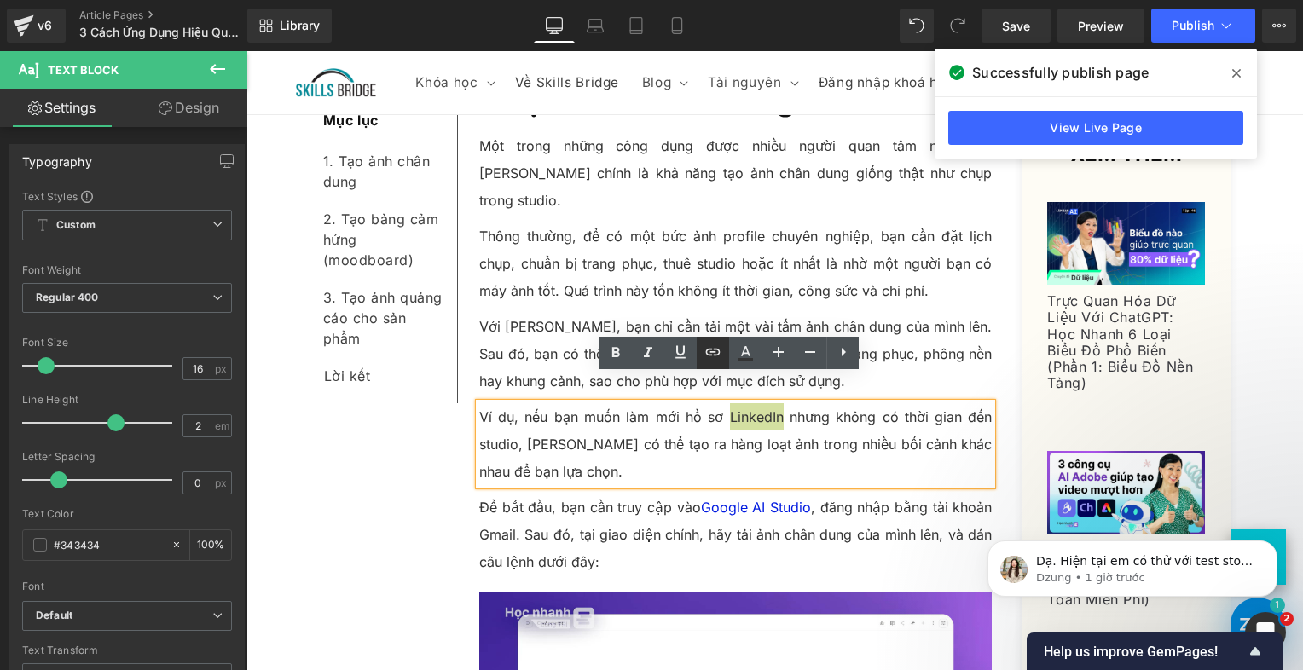
click at [701, 350] on link at bounding box center [713, 353] width 32 height 32
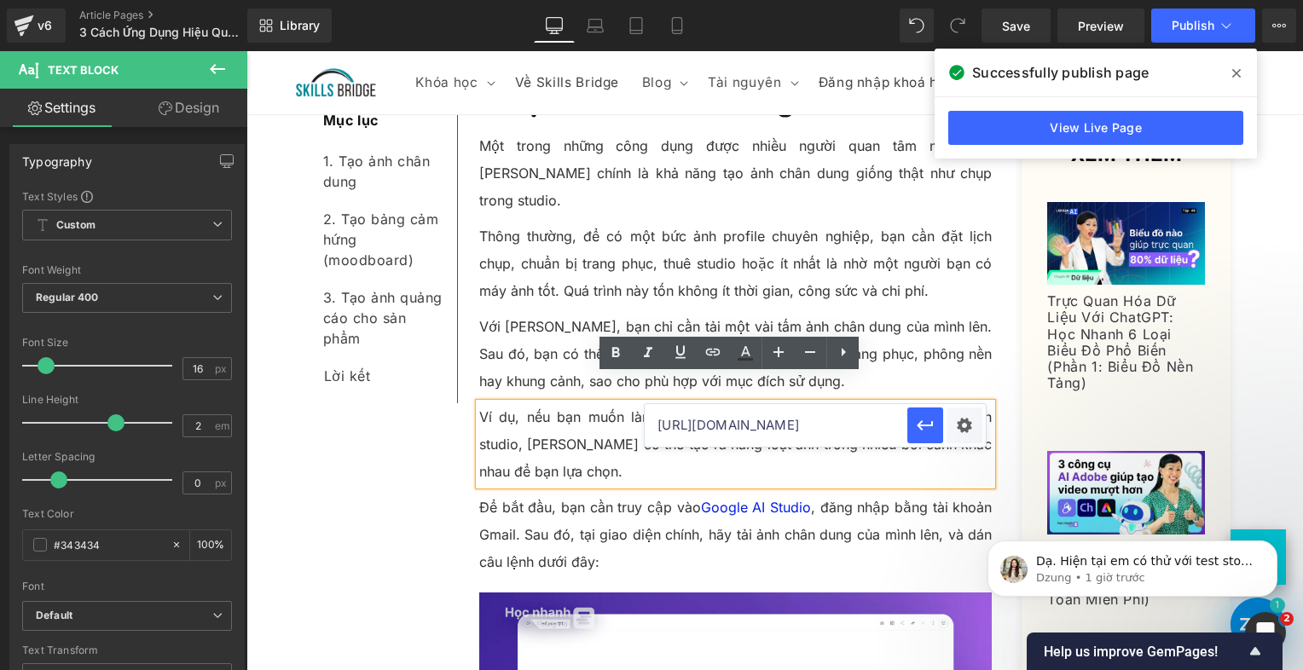
click at [867, 435] on input "[URL][DOMAIN_NAME]" at bounding box center [776, 425] width 263 height 43
paste input "[URL][DOMAIN_NAME]"
type input "[URL][DOMAIN_NAME]"
click at [961, 0] on div "Text Color Highlight Color #333333 #424242 100 % transparent 0 % Edit or remove…" at bounding box center [651, 0] width 1303 height 0
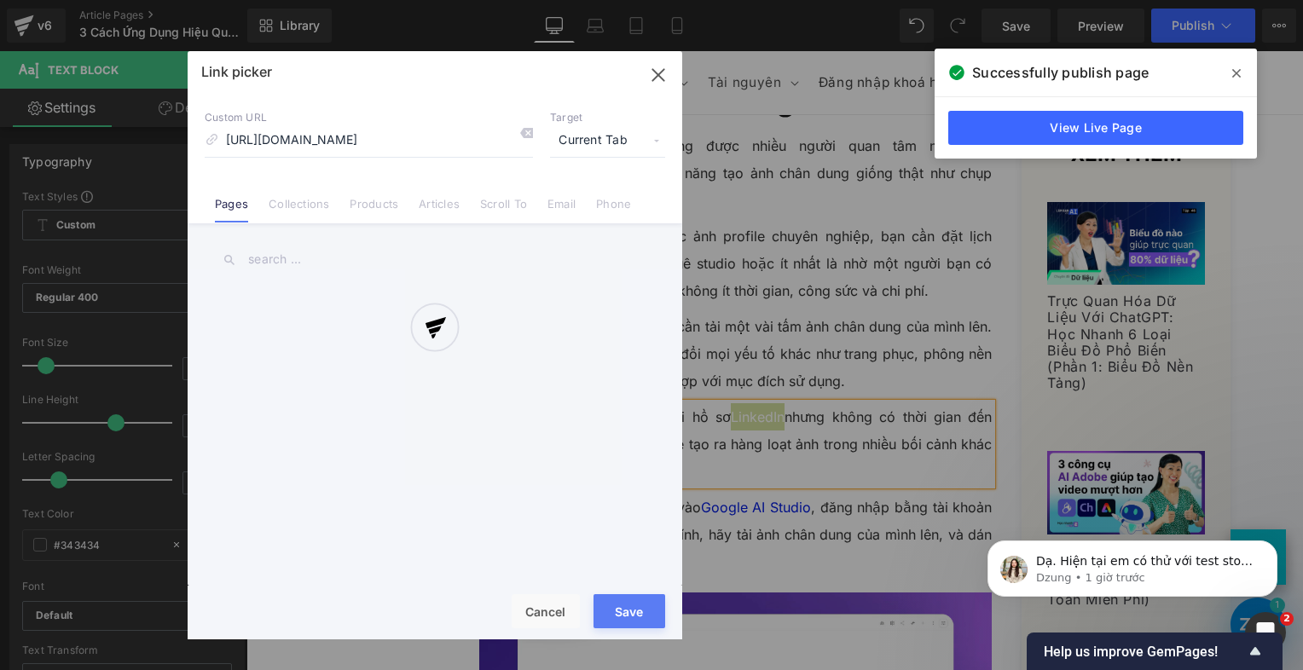
scroll to position [0, 0]
click at [620, 142] on div at bounding box center [435, 345] width 495 height 589
click at [628, 138] on div at bounding box center [435, 345] width 495 height 589
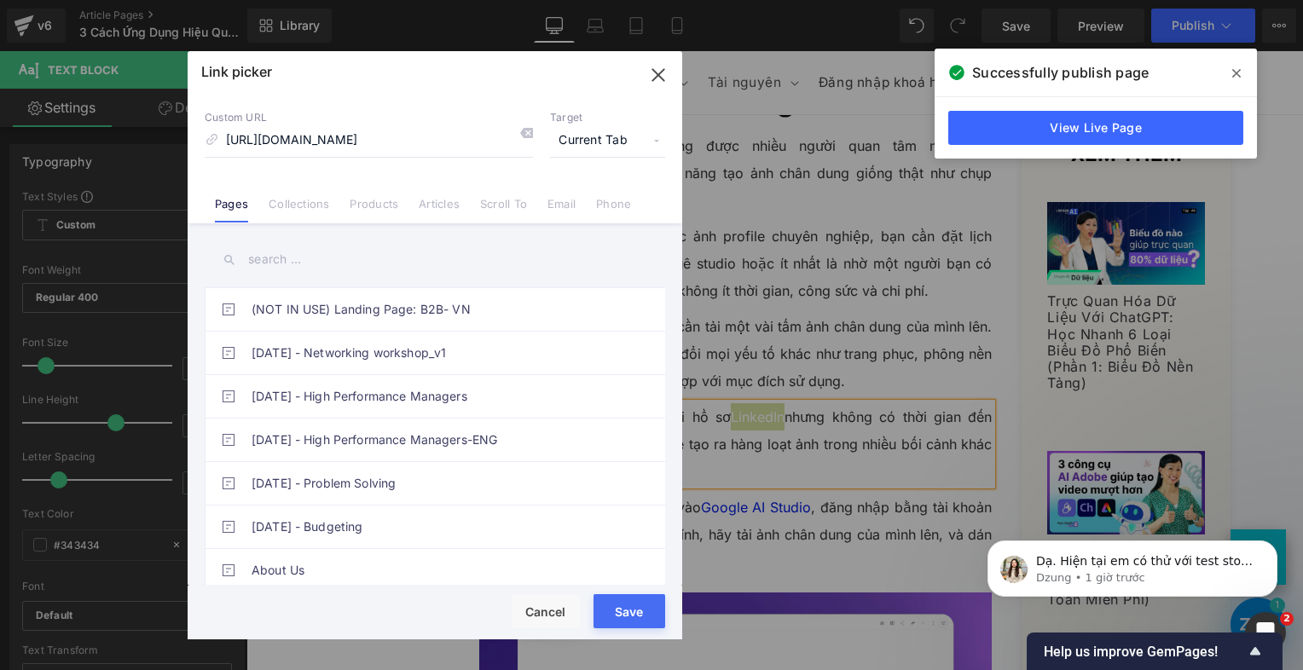
click at [651, 138] on span "Current Tab" at bounding box center [607, 141] width 115 height 32
click at [624, 138] on span "Current Tab" at bounding box center [607, 141] width 115 height 32
click at [625, 138] on span "Current Tab" at bounding box center [607, 141] width 115 height 32
click at [610, 140] on span "Current Tab" at bounding box center [607, 141] width 115 height 32
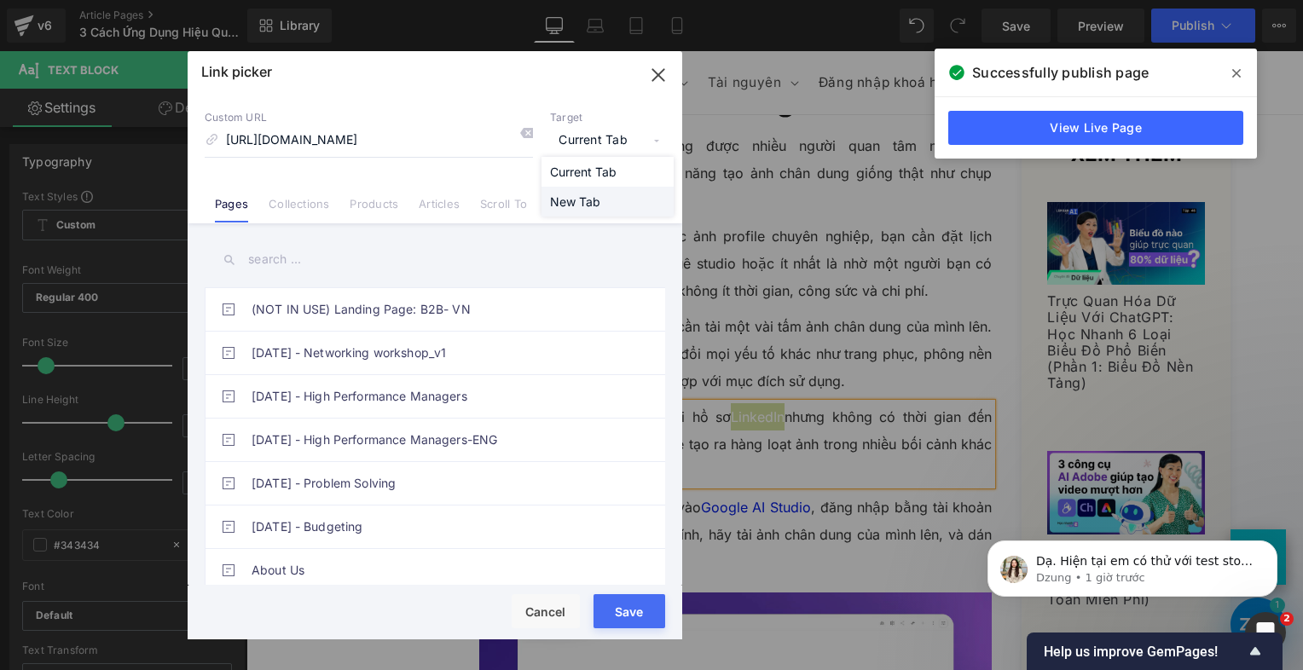
click at [588, 192] on li "New Tab" at bounding box center [608, 202] width 132 height 30
click at [625, 617] on button "Save" at bounding box center [630, 612] width 72 height 34
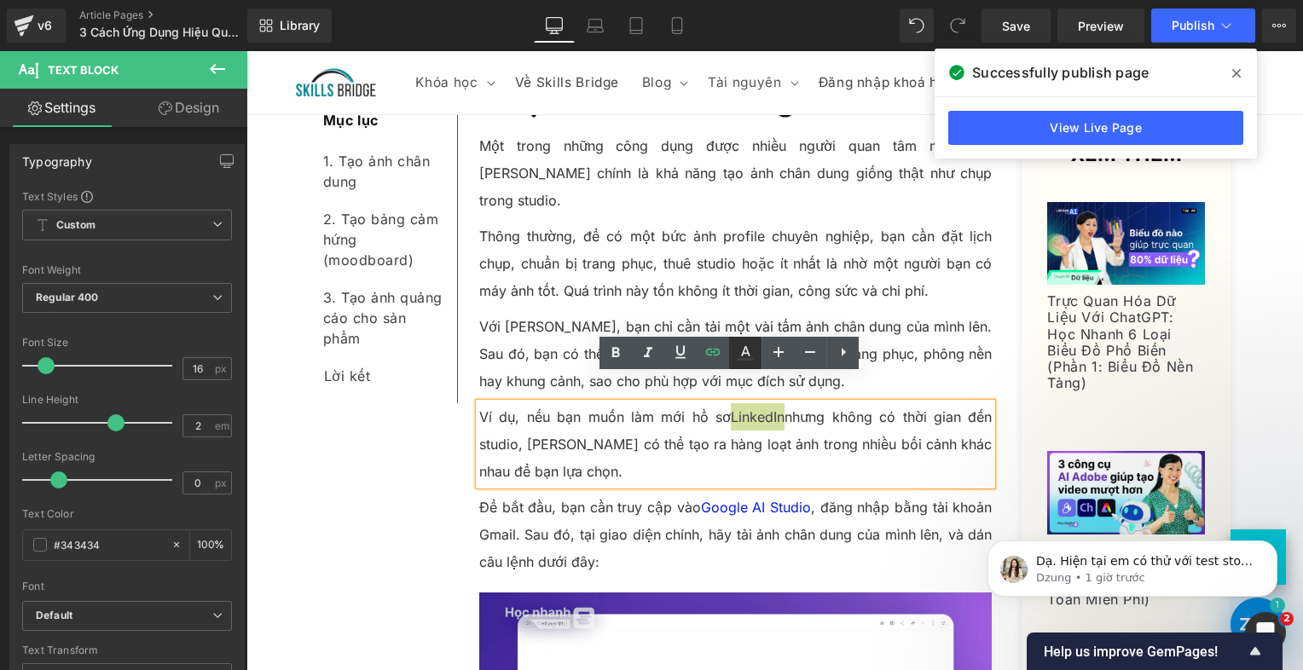
click at [737, 351] on icon at bounding box center [745, 353] width 20 height 20
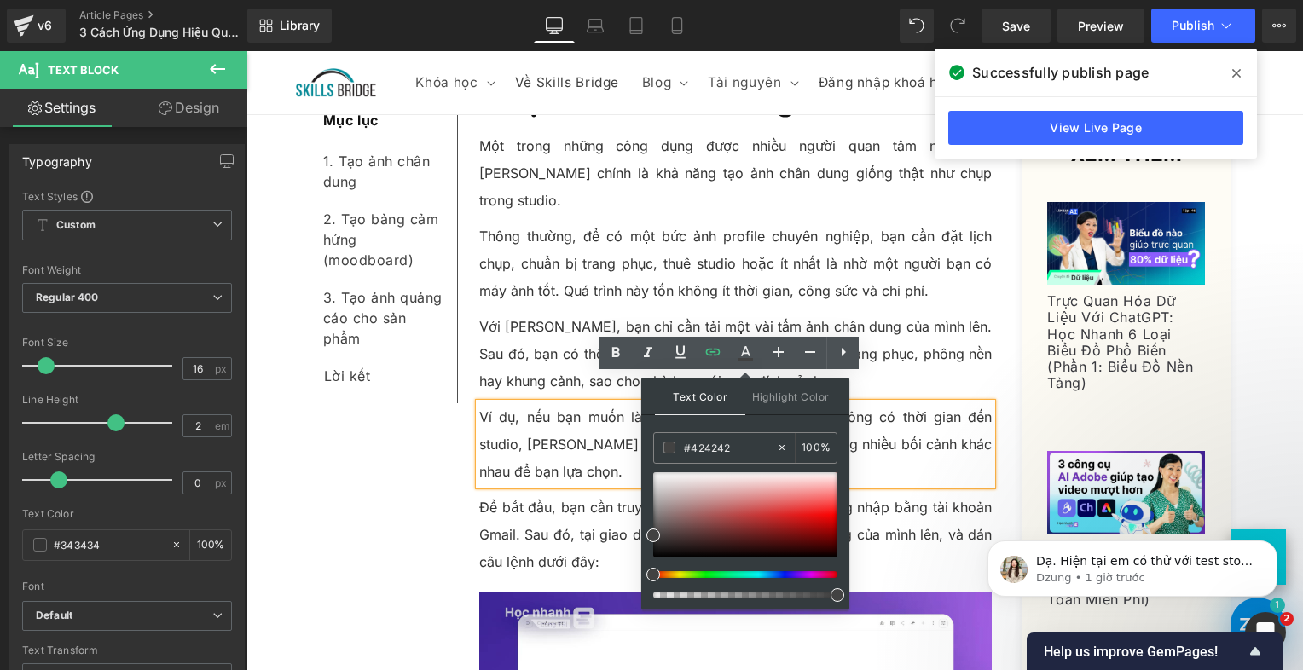
click at [781, 576] on div at bounding box center [745, 536] width 184 height 126
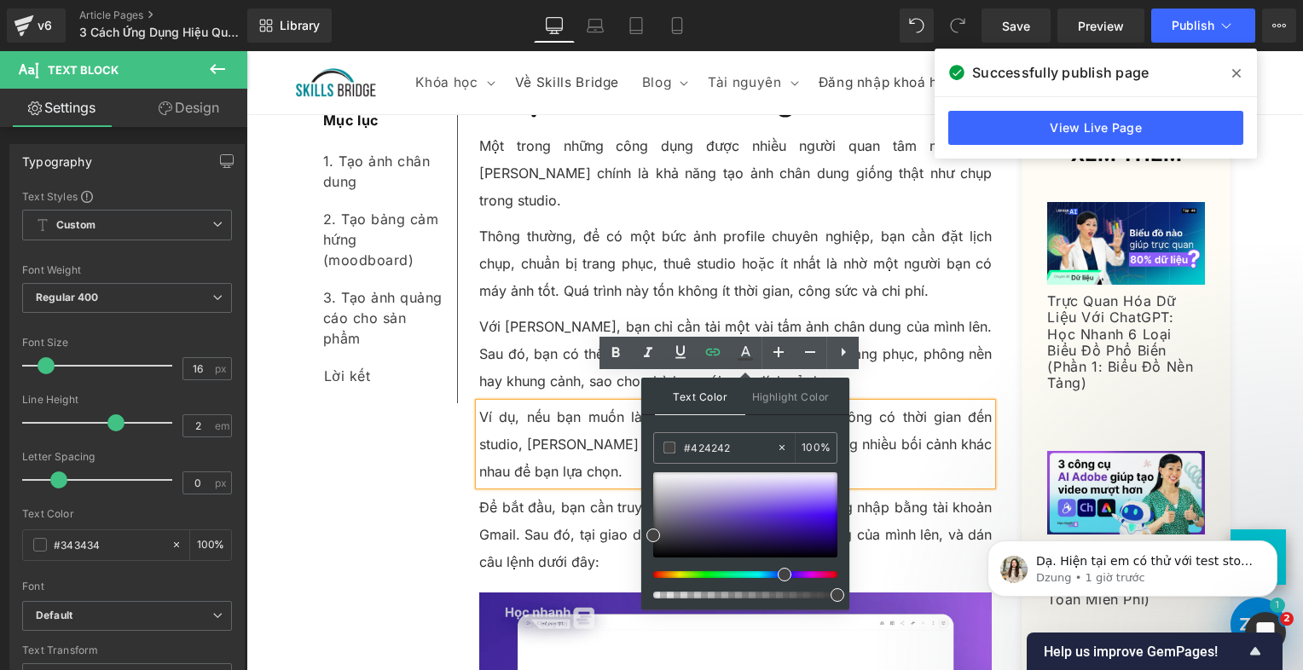
click at [778, 575] on div at bounding box center [739, 575] width 184 height 7
drag, startPoint x: 785, startPoint y: 575, endPoint x: 778, endPoint y: 554, distance: 21.6
click at [776, 566] on div at bounding box center [745, 536] width 184 height 126
drag, startPoint x: 1050, startPoint y: 566, endPoint x: 862, endPoint y: 521, distance: 192.8
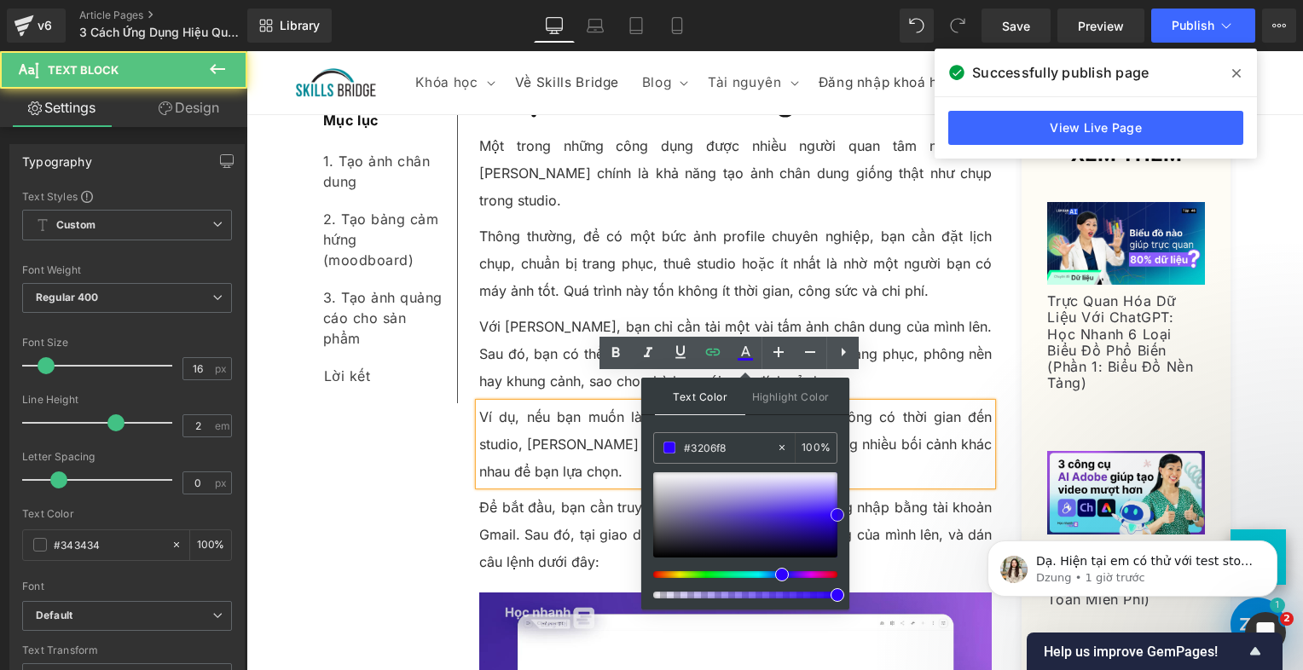
click at [927, 450] on p "Ví dụ, nếu bạn muốn làm mới hồ sơ LinkedIn nhưng không có thời gian đến studio,…" at bounding box center [736, 444] width 514 height 82
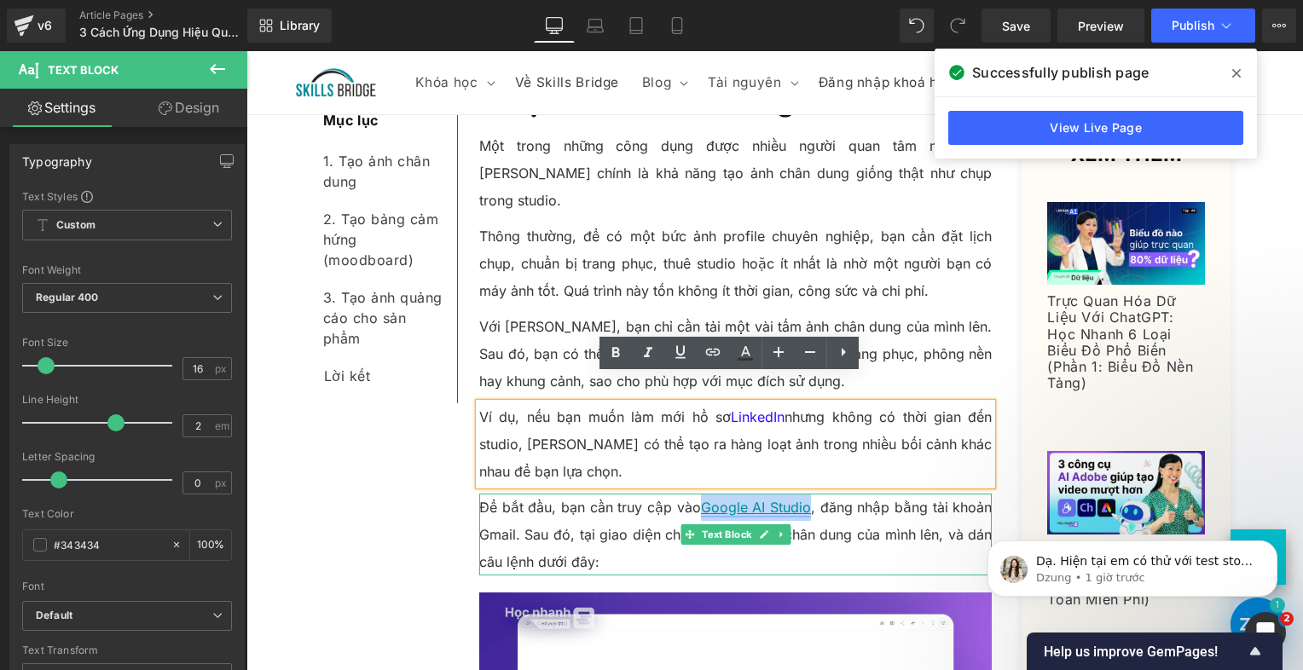
drag, startPoint x: 807, startPoint y: 483, endPoint x: 704, endPoint y: 479, distance: 103.3
click at [700, 494] on p "Để bắt đầu, bạn cần truy cập vào Google AI Studio , đăng nhập bằng tài khoản Gm…" at bounding box center [736, 535] width 514 height 82
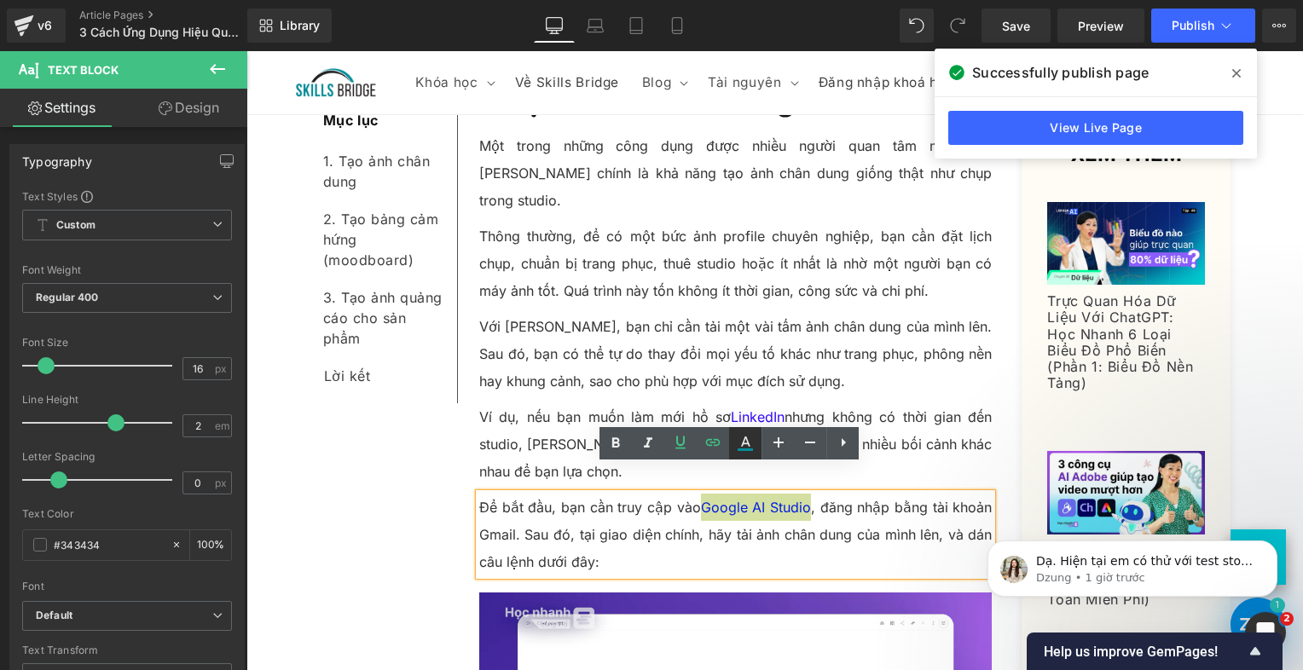
click at [737, 444] on icon at bounding box center [745, 443] width 20 height 20
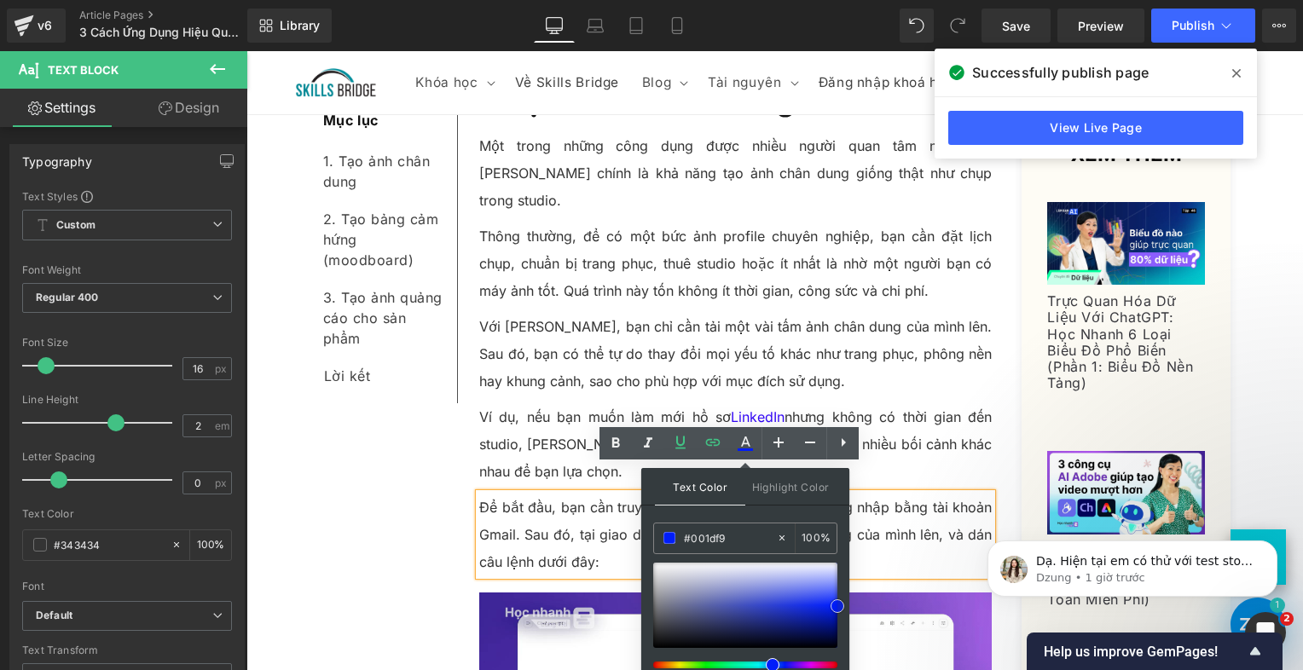
click at [845, 605] on div "Text Color Highlight Color #333333 #424242 100 % transparent 0 %" at bounding box center [745, 584] width 208 height 232
click at [911, 403] on p "Ví dụ, nếu bạn muốn làm mới hồ sơ LinkedIn nhưng không có thời gian đến studio,…" at bounding box center [736, 444] width 514 height 82
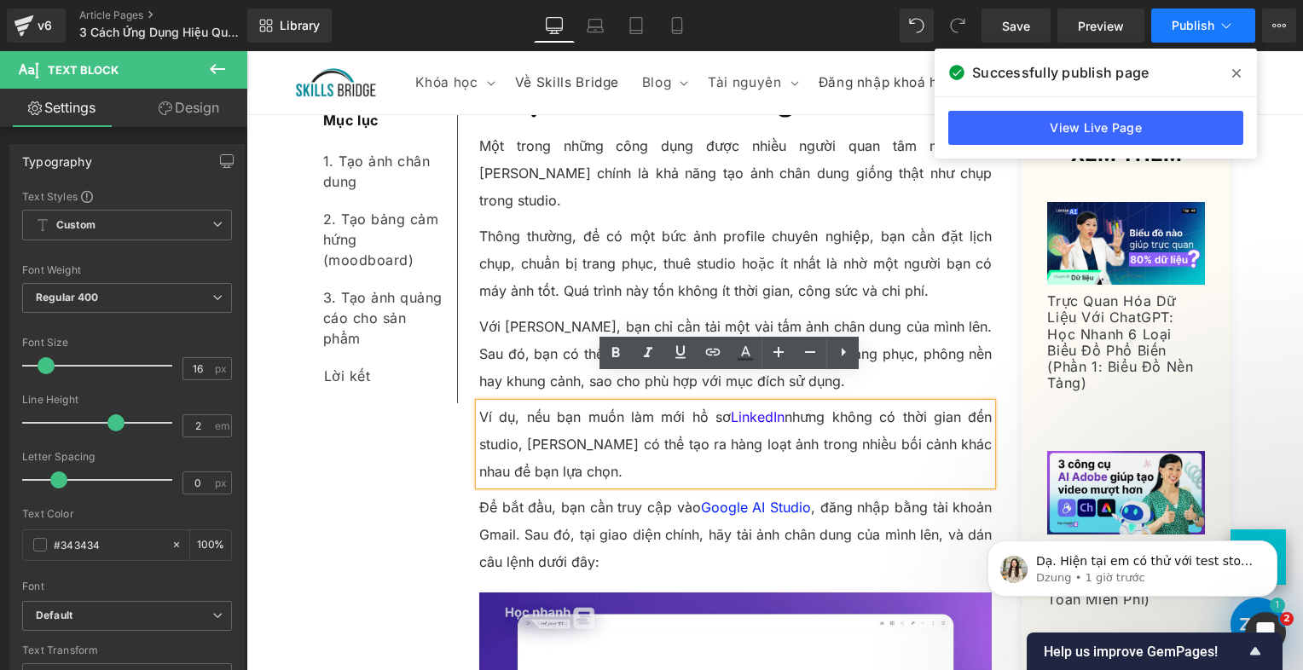
click at [1167, 30] on button "Publish" at bounding box center [1204, 26] width 104 height 34
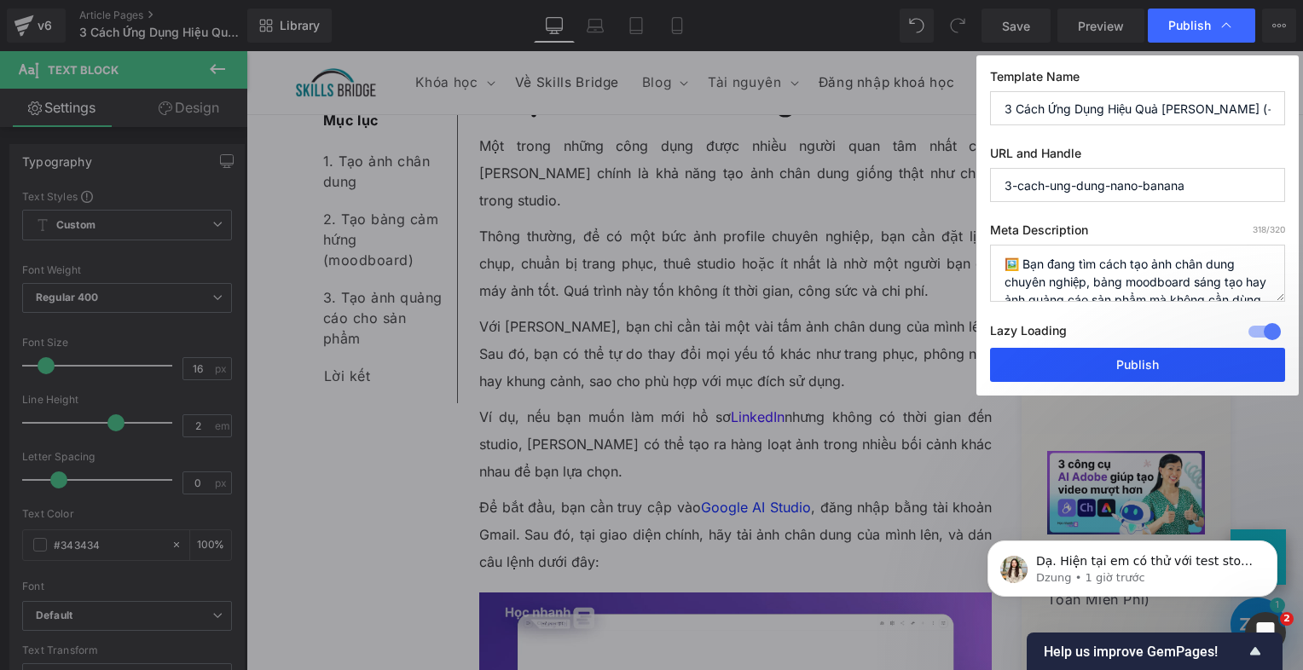
drag, startPoint x: 1127, startPoint y: 358, endPoint x: 879, endPoint y: 308, distance: 252.5
click at [1127, 358] on button "Publish" at bounding box center [1137, 365] width 295 height 34
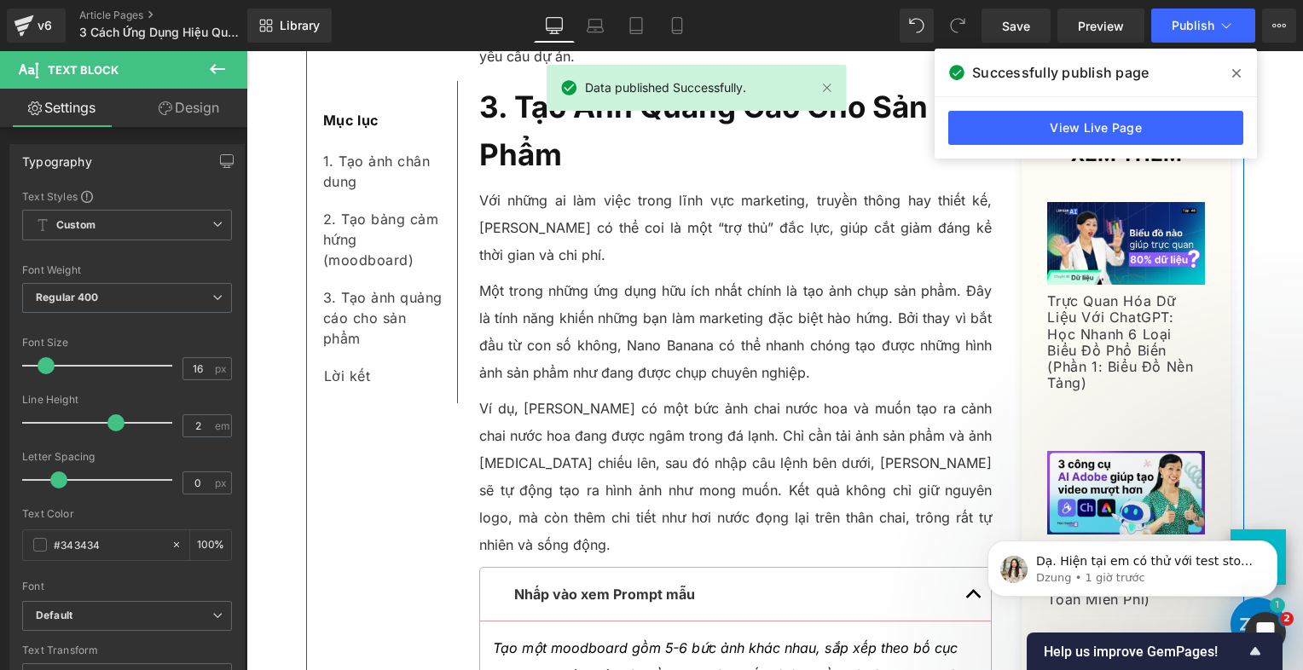
scroll to position [5118, 0]
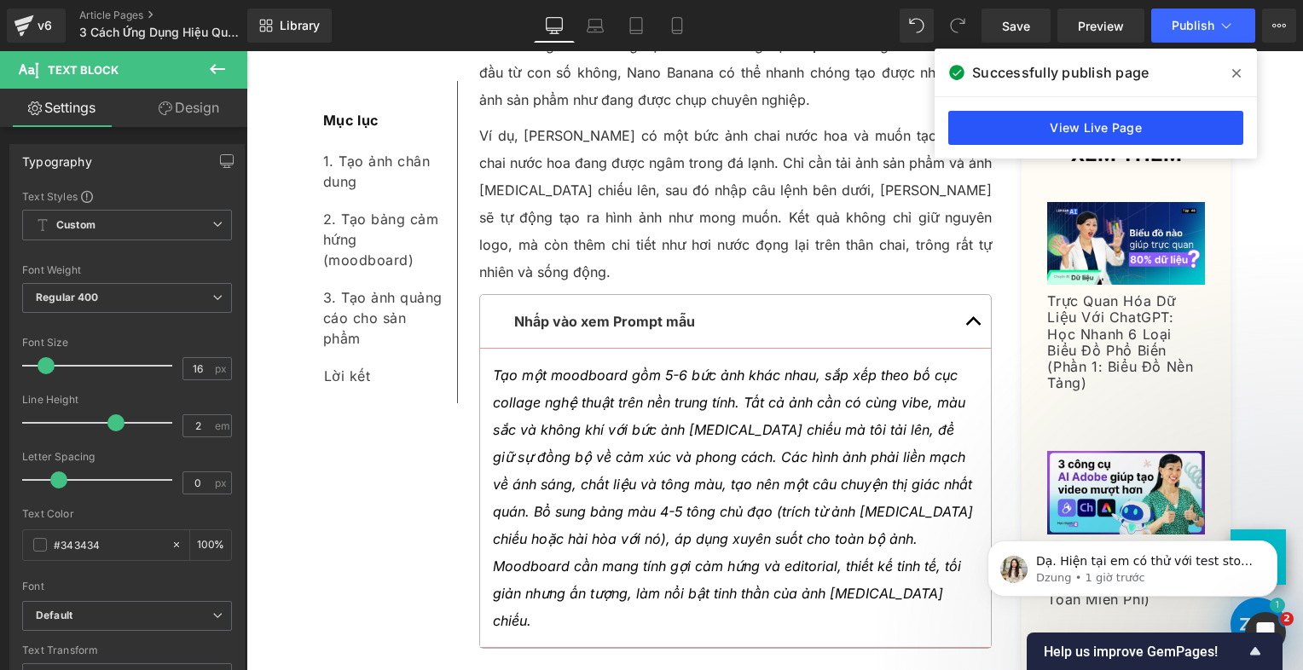
click at [1115, 122] on link "View Live Page" at bounding box center [1096, 128] width 295 height 34
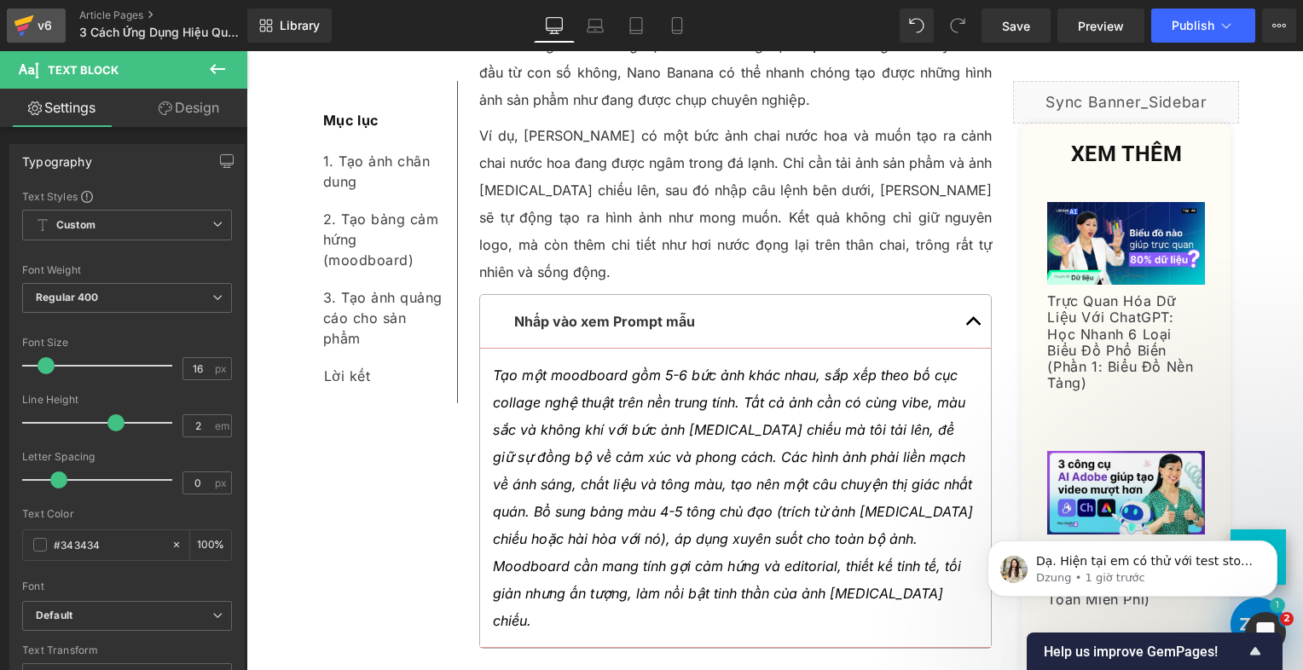
click at [42, 22] on div "v6" at bounding box center [44, 26] width 21 height 22
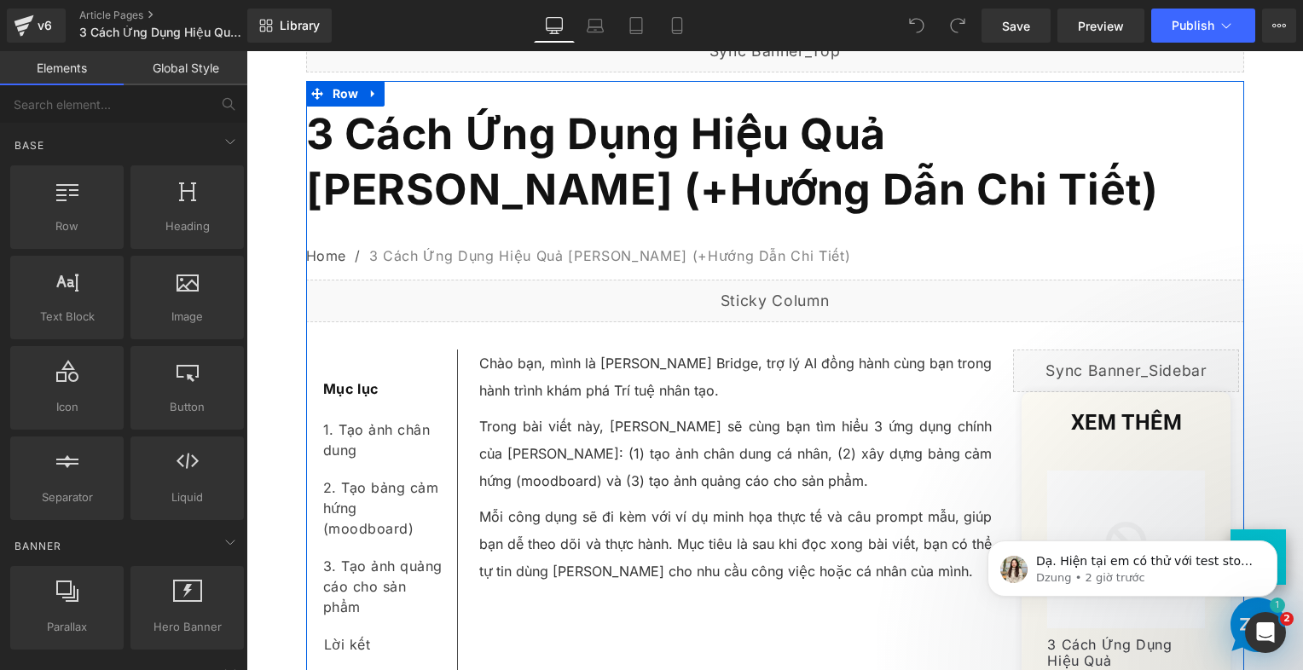
scroll to position [427, 0]
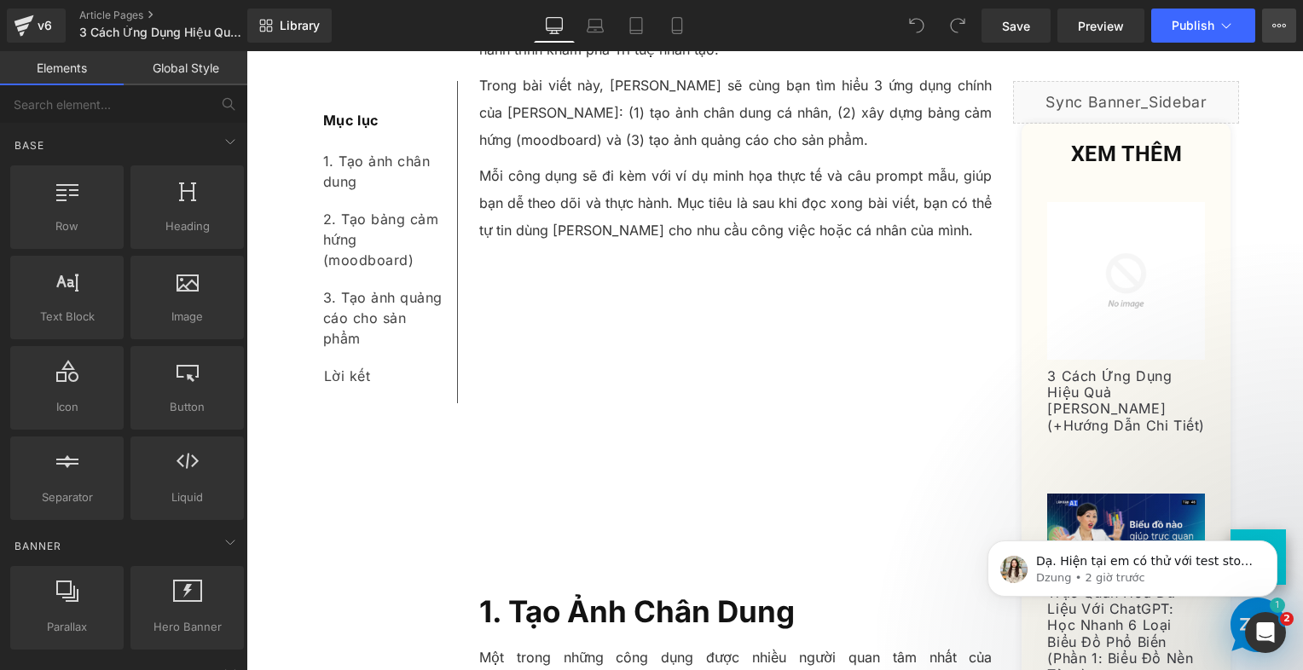
click at [1283, 20] on icon at bounding box center [1280, 26] width 14 height 14
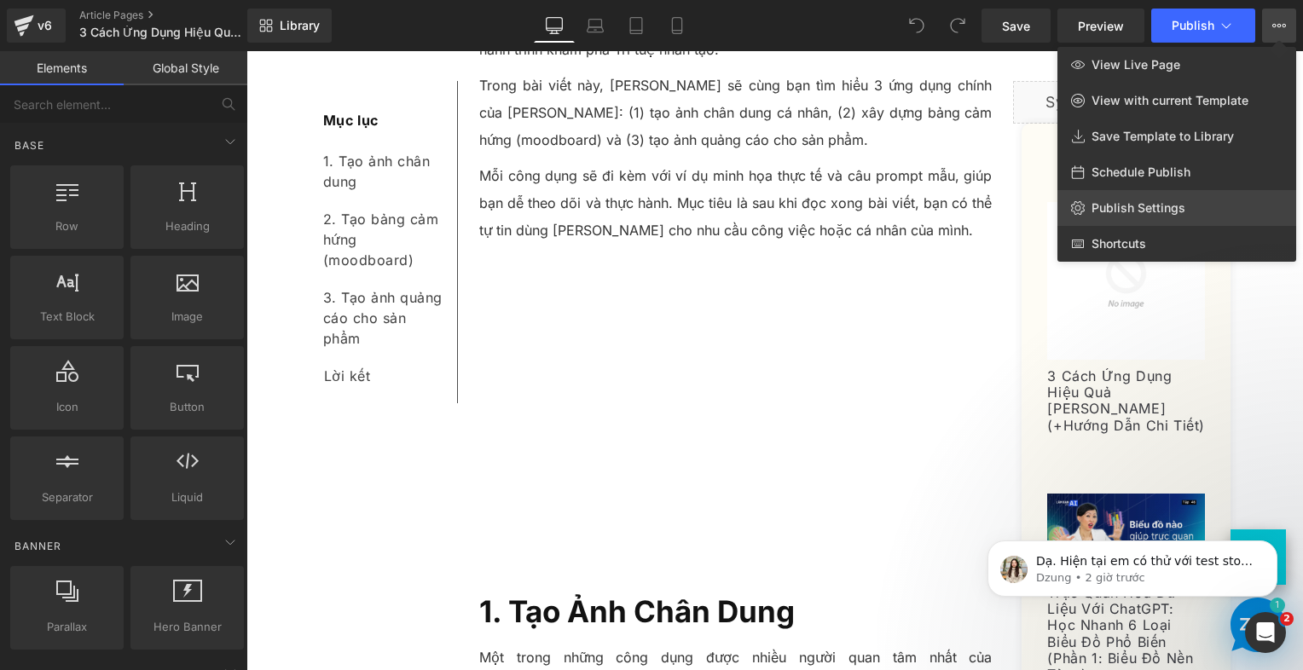
click at [1162, 196] on link "Publish Settings" at bounding box center [1177, 208] width 239 height 36
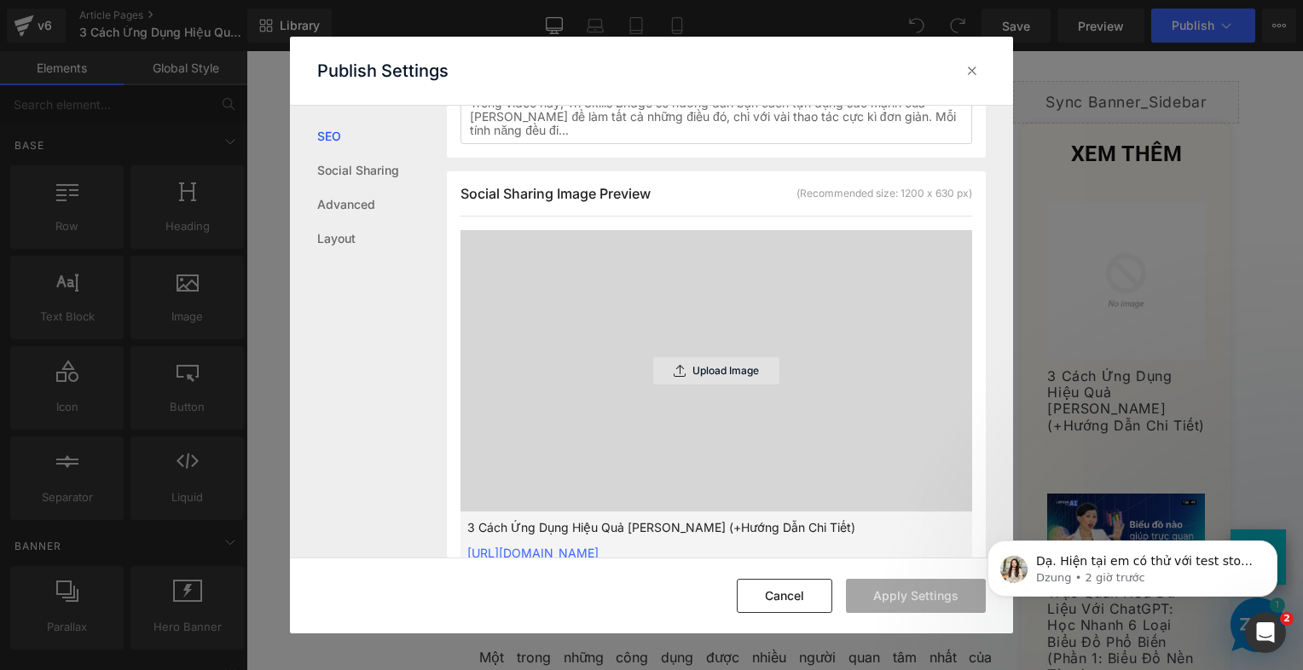
click at [713, 376] on div "Upload Image" at bounding box center [716, 370] width 126 height 27
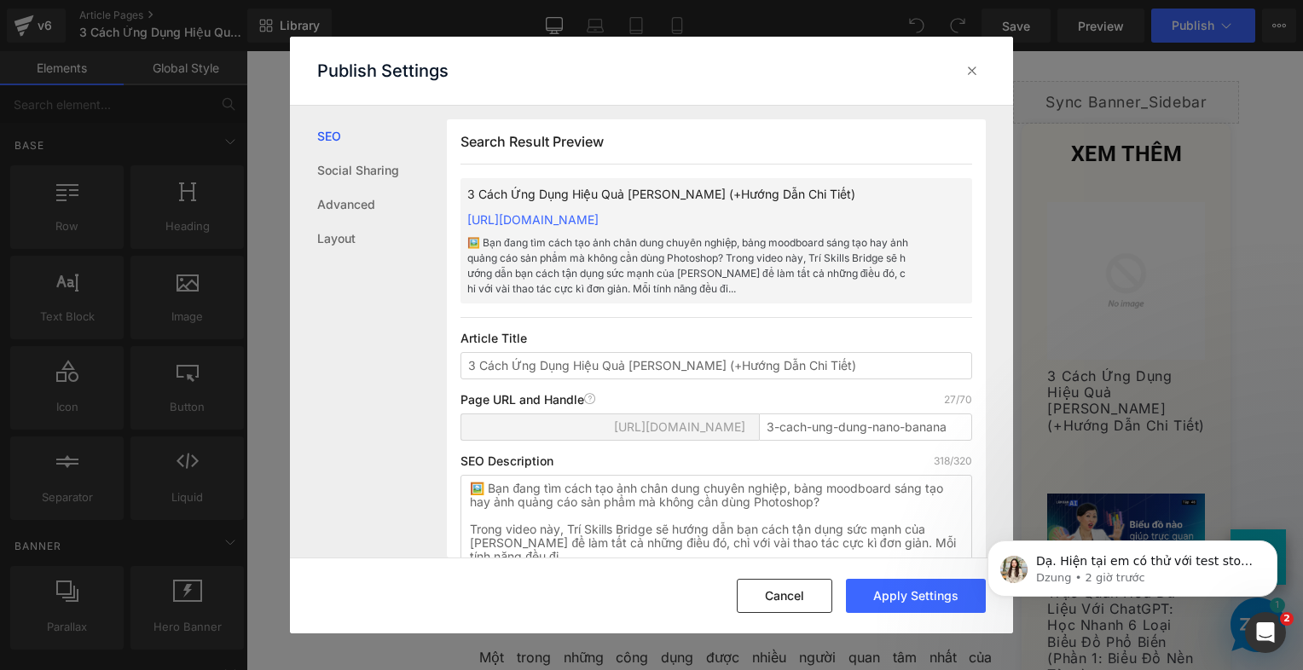
scroll to position [0, 0]
click at [900, 598] on button "Apply Settings" at bounding box center [916, 596] width 140 height 34
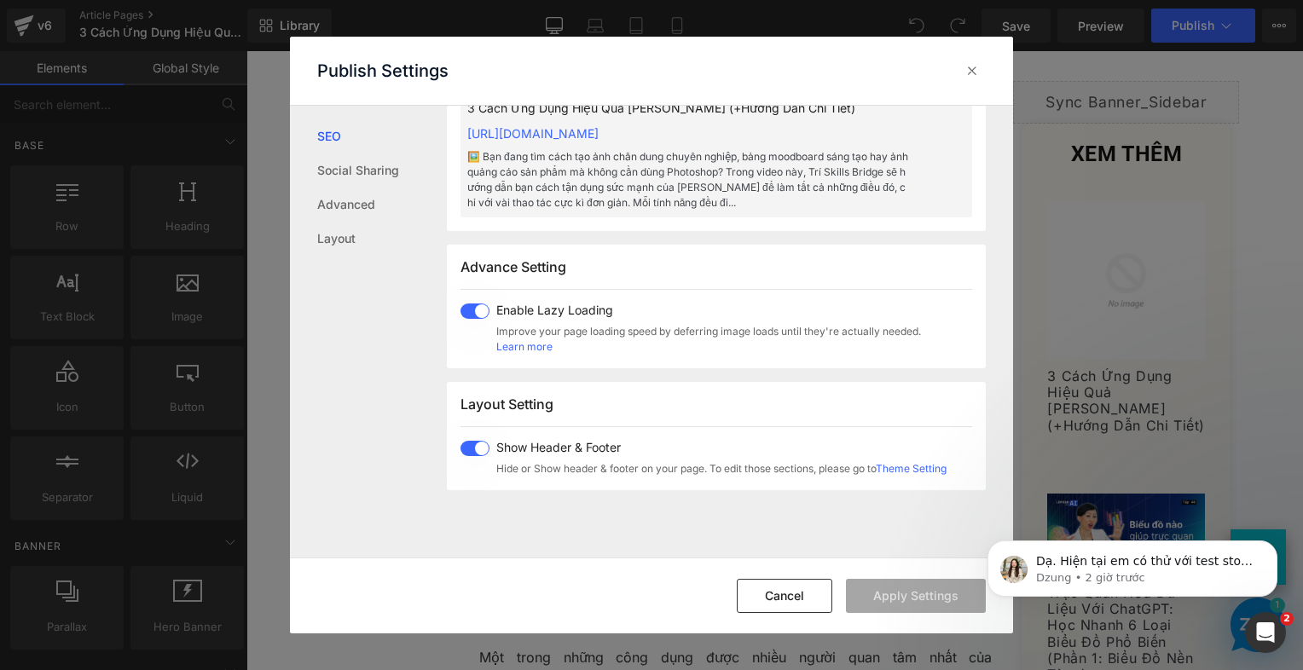
scroll to position [853, 0]
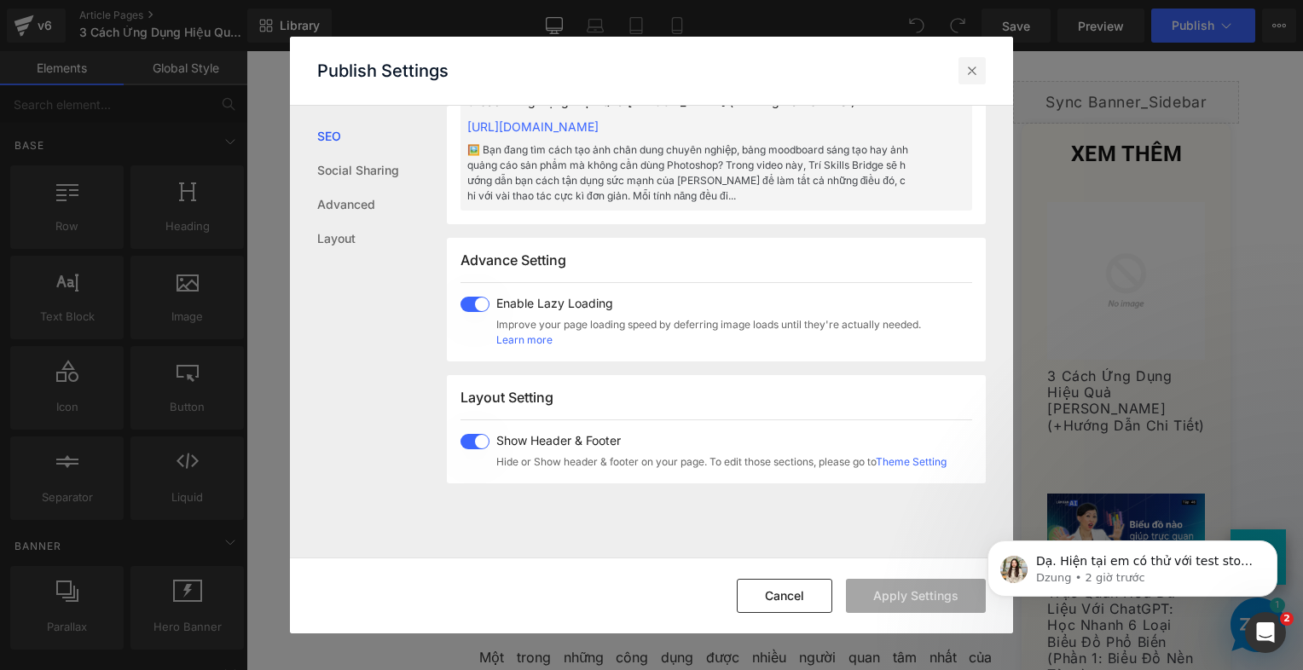
click at [975, 67] on icon at bounding box center [972, 70] width 17 height 17
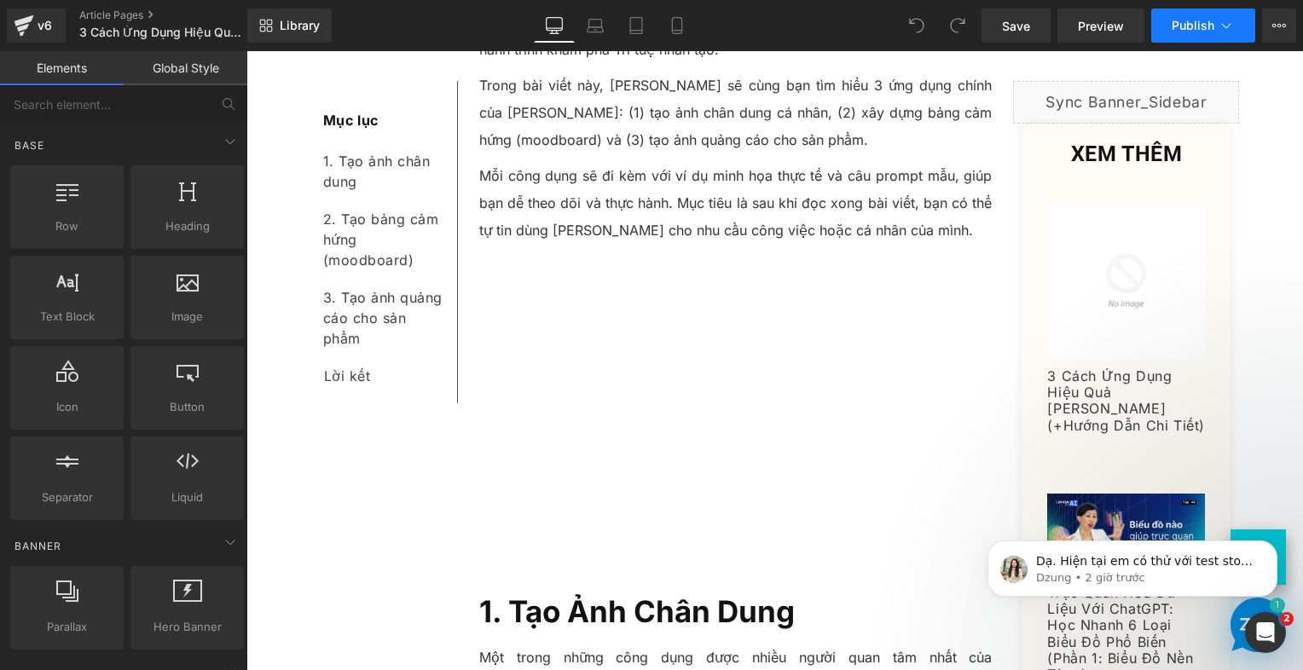
click at [1177, 27] on span "Publish" at bounding box center [1193, 26] width 43 height 14
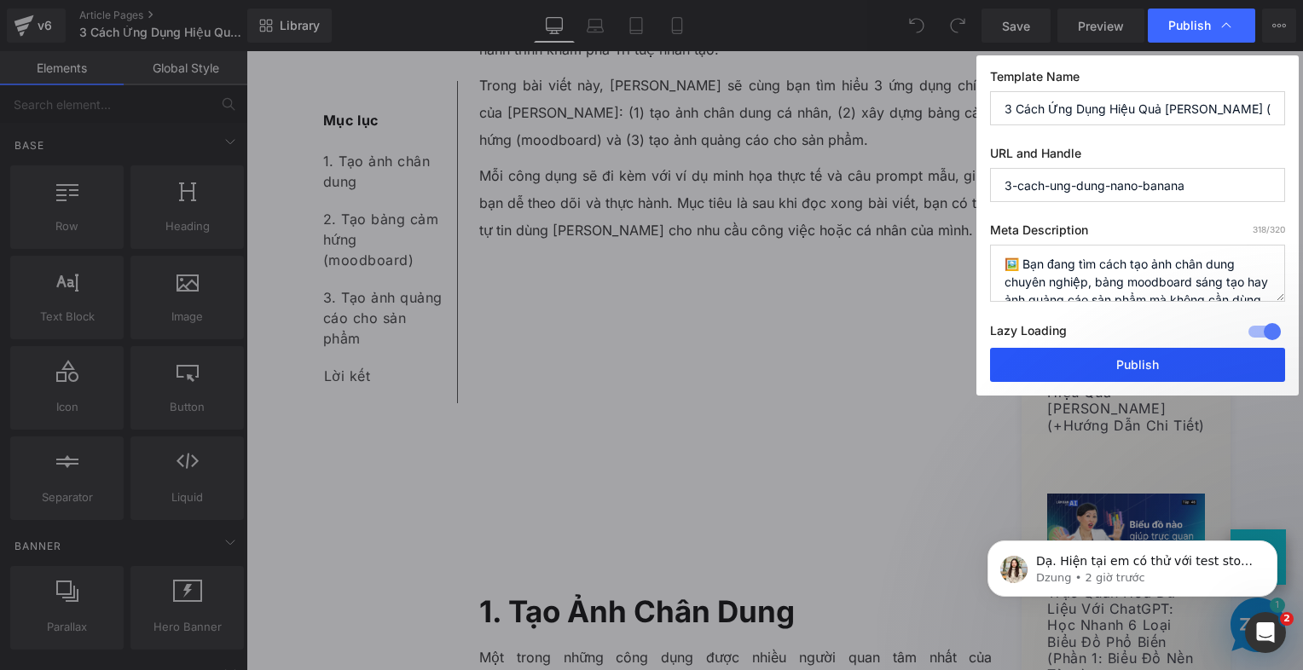
drag, startPoint x: 1086, startPoint y: 367, endPoint x: 743, endPoint y: 245, distance: 364.0
click at [1086, 367] on button "Publish" at bounding box center [1137, 365] width 295 height 34
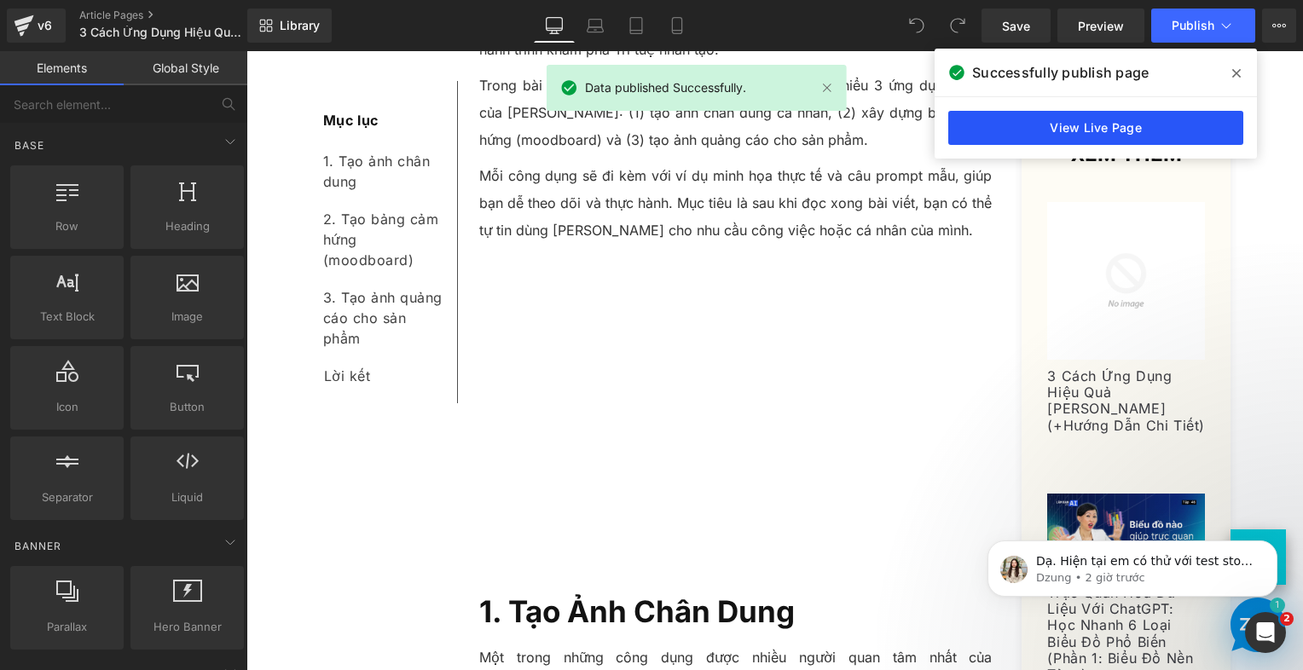
click at [1119, 114] on link "View Live Page" at bounding box center [1096, 128] width 295 height 34
